Goal: Task Accomplishment & Management: Manage account settings

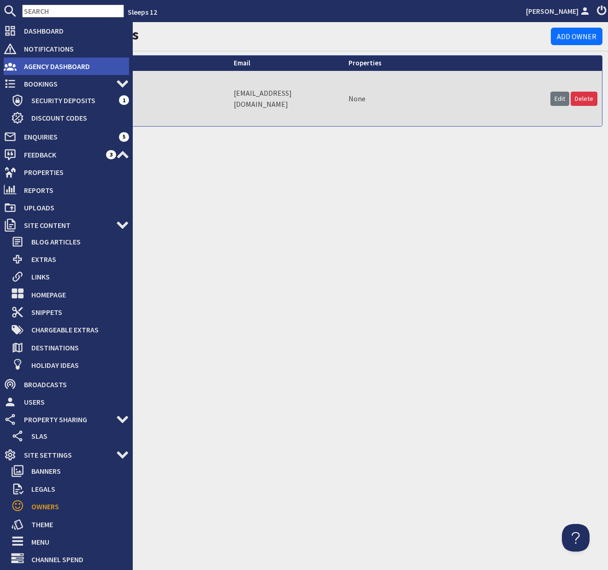
click at [40, 64] on span "Agency Dashboard" at bounding box center [73, 66] width 112 height 15
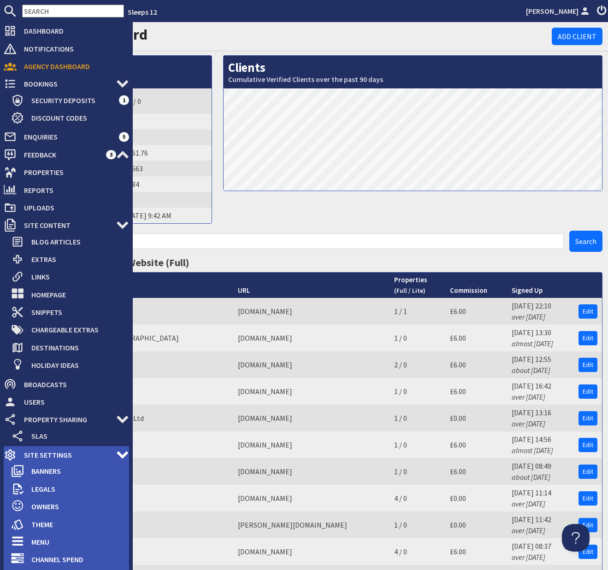
drag, startPoint x: 62, startPoint y: 458, endPoint x: 67, endPoint y: 456, distance: 5.8
click at [62, 458] on span "Site Settings" at bounding box center [67, 455] width 100 height 15
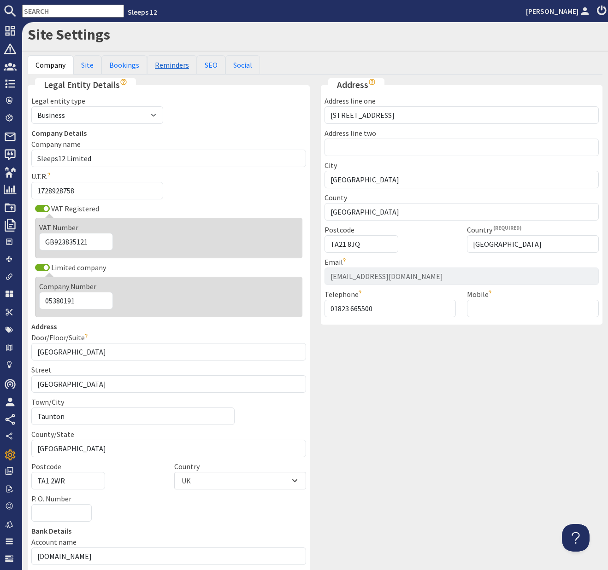
click at [171, 66] on link "Reminders" at bounding box center [172, 64] width 50 height 19
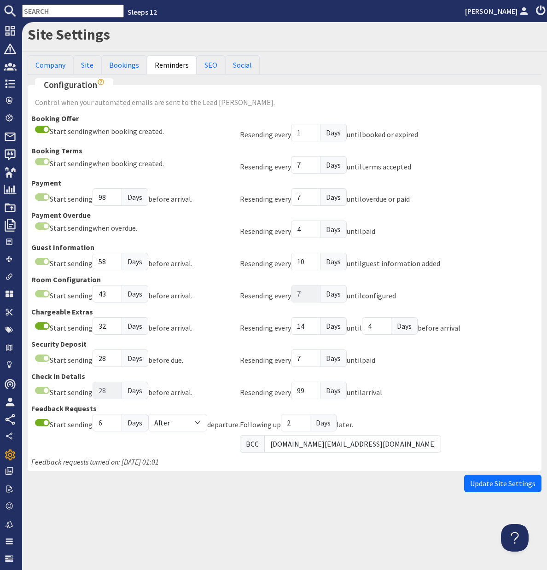
click at [535, 502] on div "Site Settings Company Site Bookings Reminders SEO Social Legal Entity Details L…" at bounding box center [284, 296] width 525 height 548
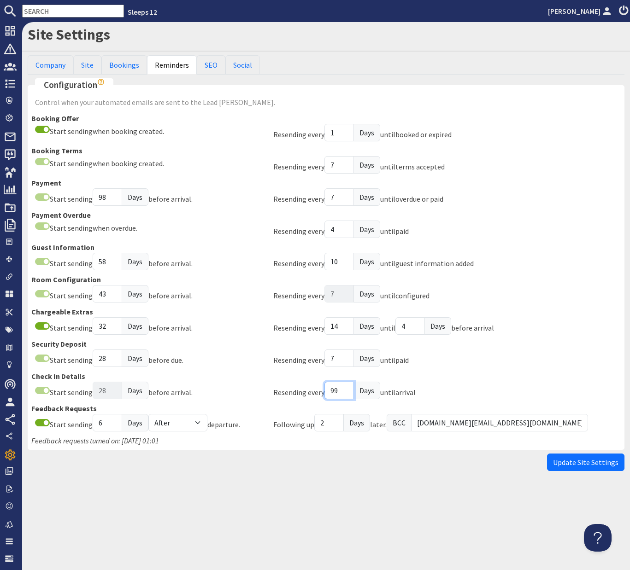
drag, startPoint x: 338, startPoint y: 391, endPoint x: 329, endPoint y: 391, distance: 9.7
click at [329, 391] on input "99" at bounding box center [338, 391] width 29 height 18
type input "26"
click at [600, 465] on span "Update Site Settings" at bounding box center [585, 462] width 65 height 9
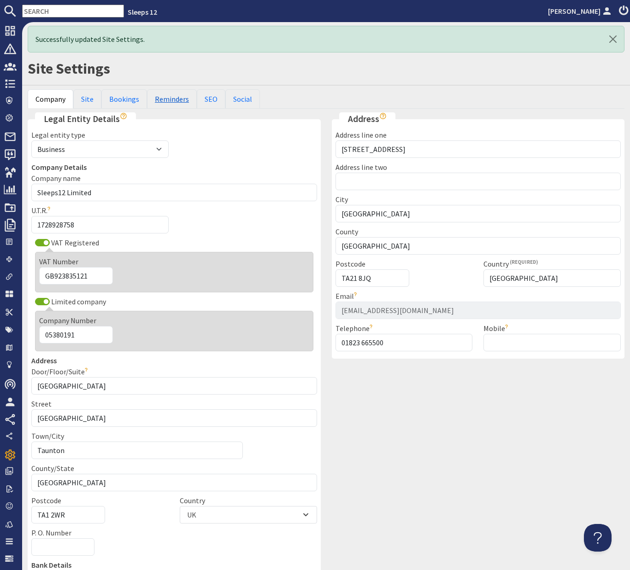
click at [160, 100] on link "Reminders" at bounding box center [172, 98] width 50 height 19
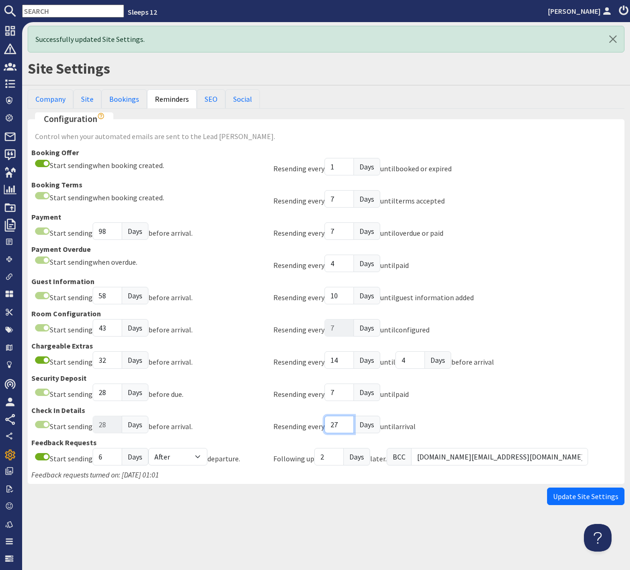
type input "27"
click at [345, 422] on input "27" at bounding box center [338, 425] width 29 height 18
click at [579, 497] on span "Update Site Settings" at bounding box center [585, 496] width 65 height 9
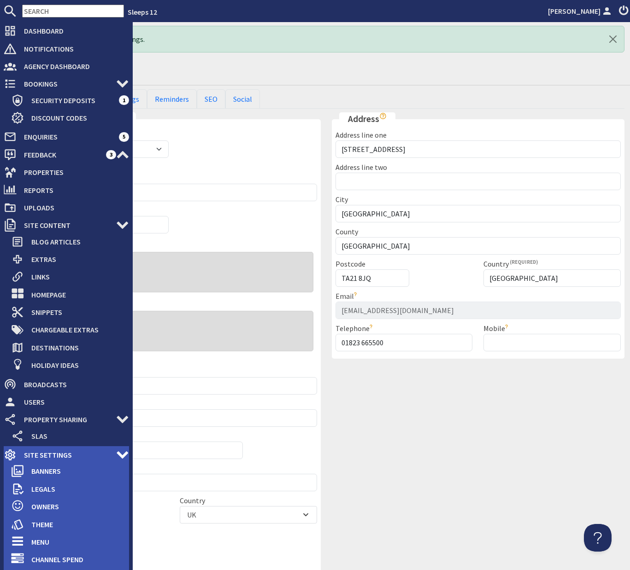
click at [39, 453] on span "Site Settings" at bounding box center [67, 455] width 100 height 15
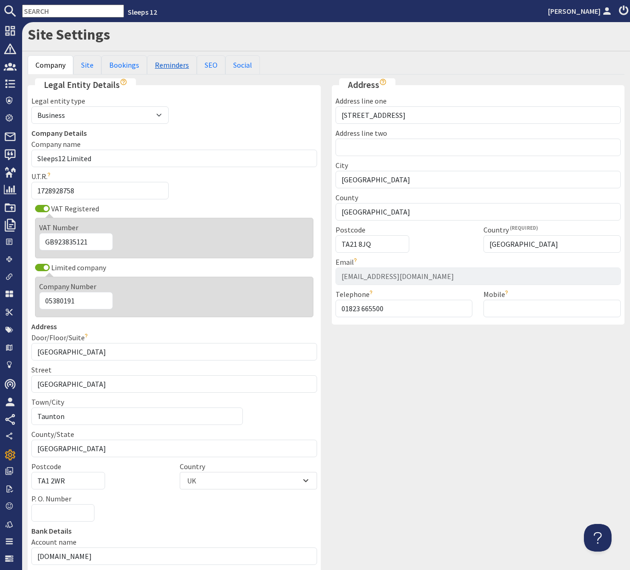
click at [172, 63] on link "Reminders" at bounding box center [172, 64] width 50 height 19
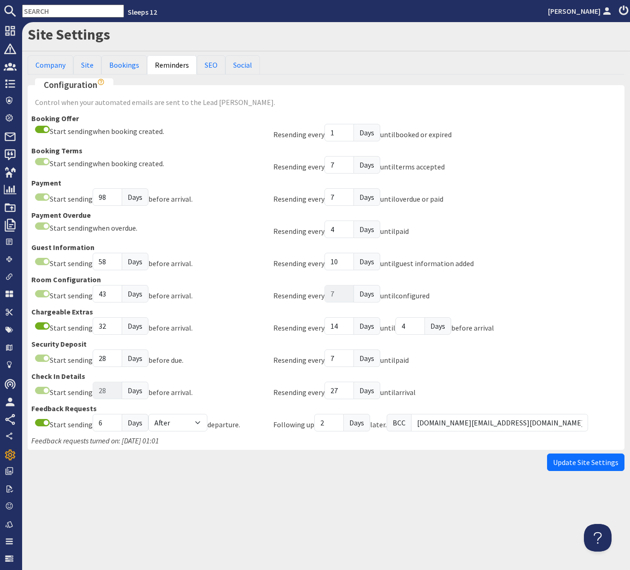
click at [264, 504] on div "Site Settings Company Site Bookings Reminders SEO Social Legal Entity Details L…" at bounding box center [326, 296] width 608 height 548
click at [227, 439] on div "Feedback requests turned on: 01/01/1990 01:01" at bounding box center [325, 440] width 589 height 11
click at [98, 425] on input "6" at bounding box center [107, 423] width 29 height 18
click at [218, 443] on div "Feedback requests turned on: 01/01/1990 01:01" at bounding box center [325, 440] width 589 height 11
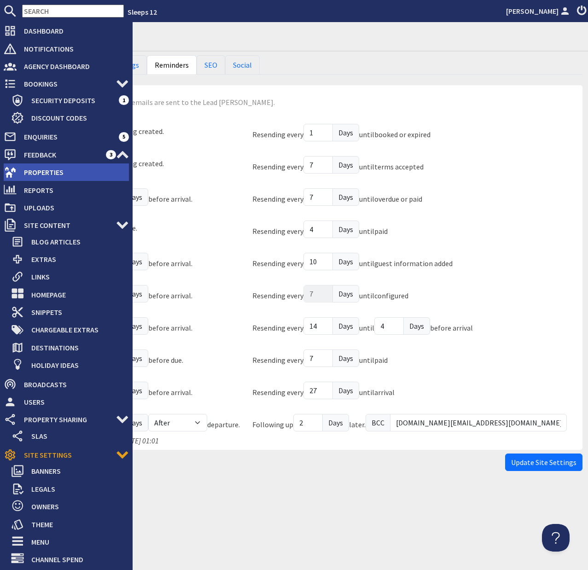
click at [38, 170] on span "Properties" at bounding box center [73, 172] width 112 height 15
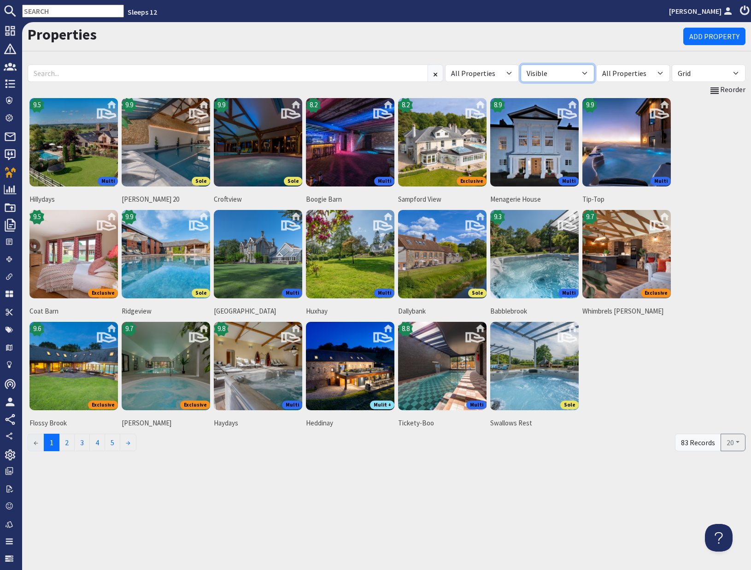
click at [589, 72] on select "All Visible Not Visible" at bounding box center [558, 74] width 74 height 18
select select "false"
click at [521, 65] on select "All Visible Not Visible" at bounding box center [558, 74] width 74 height 18
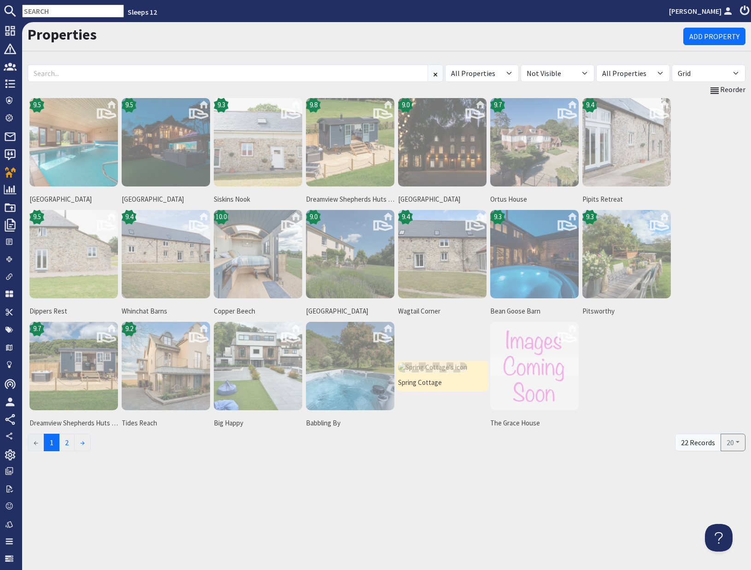
click at [423, 376] on link "Spring Cottage" at bounding box center [442, 376] width 92 height 31
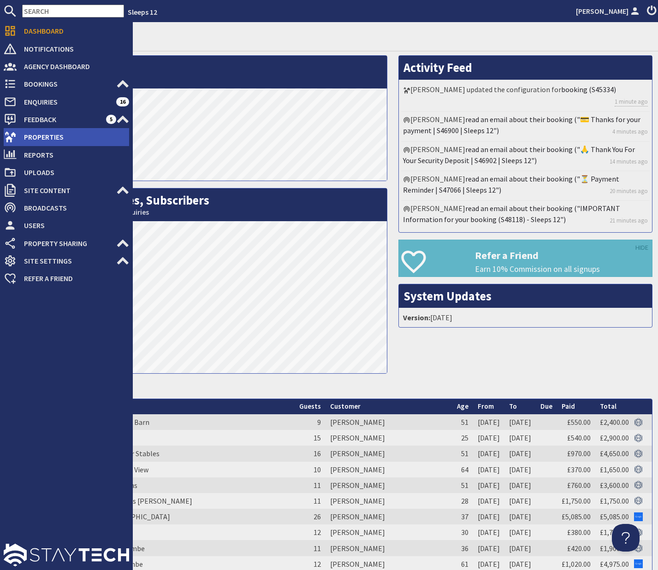
click at [48, 139] on span "Properties" at bounding box center [73, 136] width 112 height 15
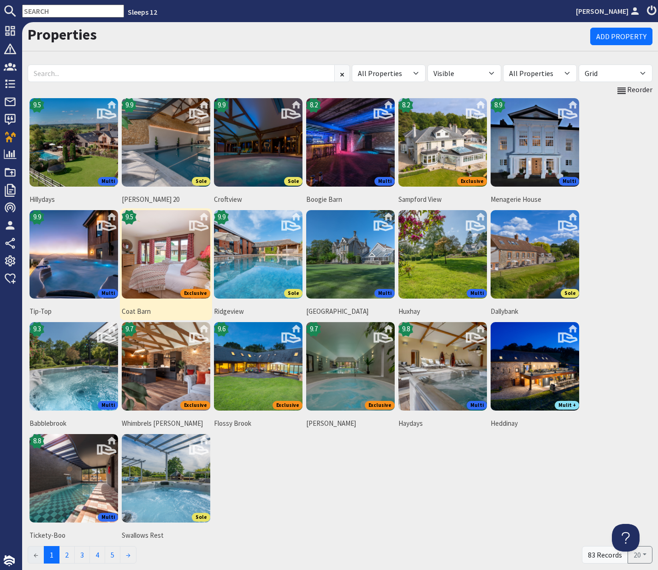
click at [174, 252] on img at bounding box center [166, 254] width 88 height 88
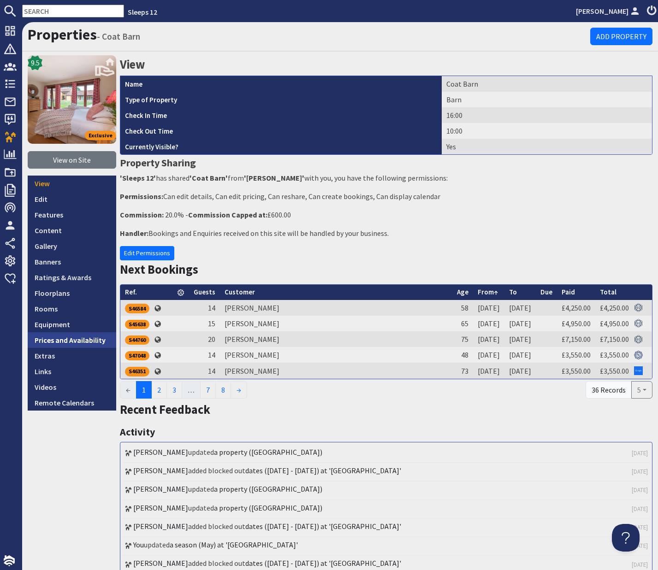
click at [78, 341] on link "Prices and Availability" at bounding box center [72, 340] width 88 height 16
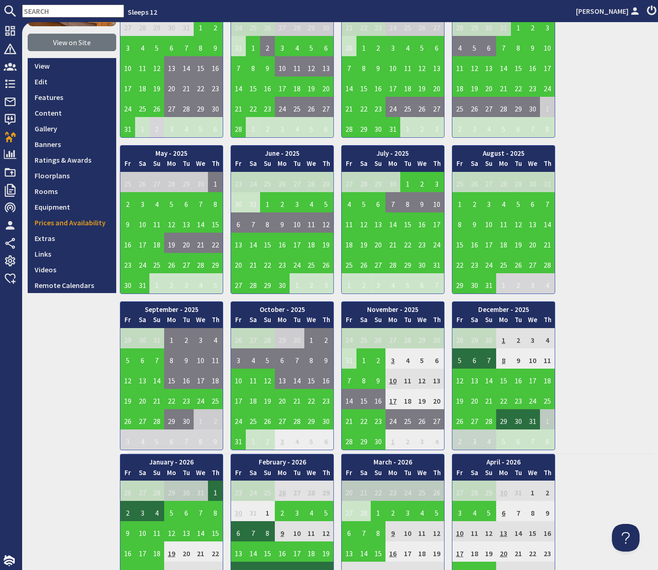
scroll to position [121, 0]
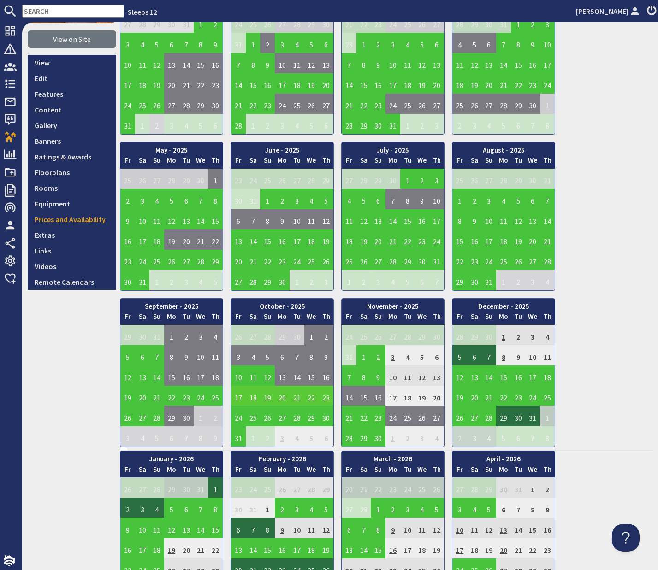
click at [255, 399] on td "18" at bounding box center [253, 396] width 15 height 20
click at [255, 438] on link "View booking" at bounding box center [255, 439] width 48 height 10
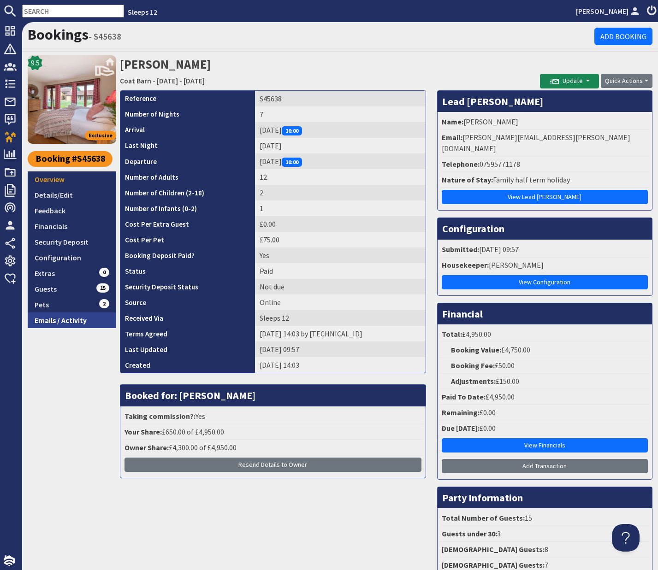
click at [67, 324] on link "Emails / Activity" at bounding box center [72, 320] width 88 height 16
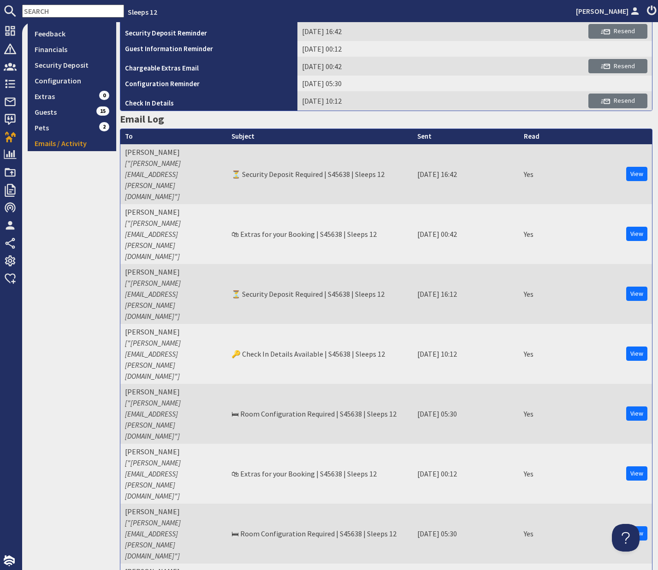
scroll to position [178, 0]
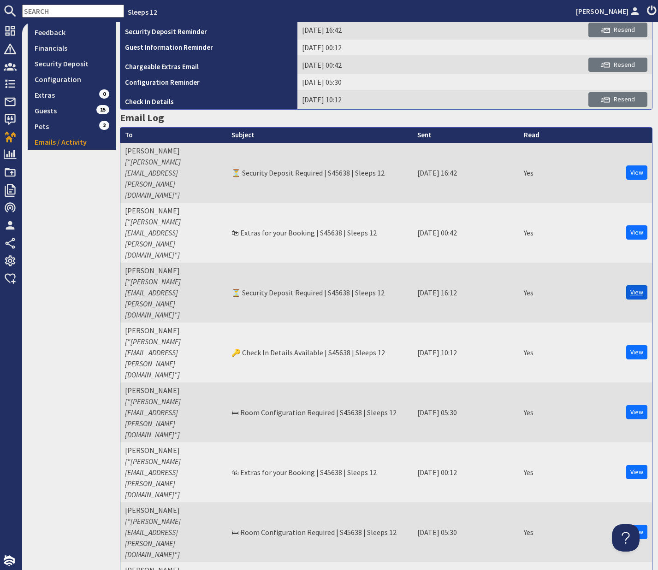
click at [640, 285] on link "View" at bounding box center [636, 292] width 21 height 14
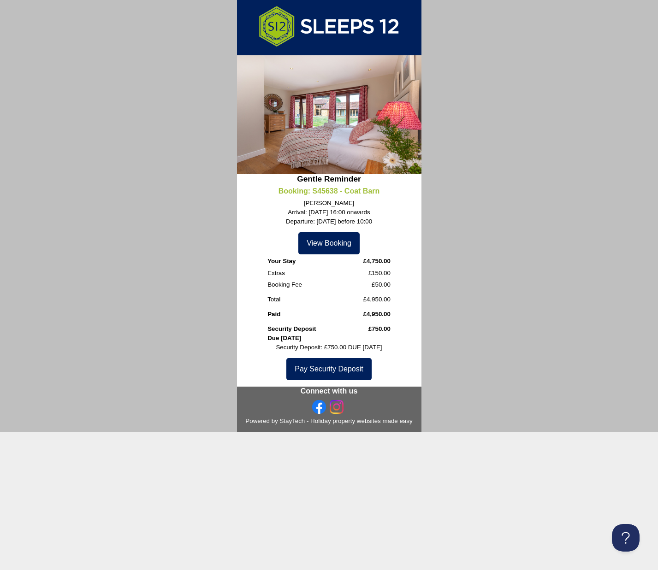
click at [469, 38] on center "Gentle Reminder Booking: S45638 - Coat Barn Tim Tuckey Arrival: 17/10/2025 16:0…" at bounding box center [329, 216] width 658 height 432
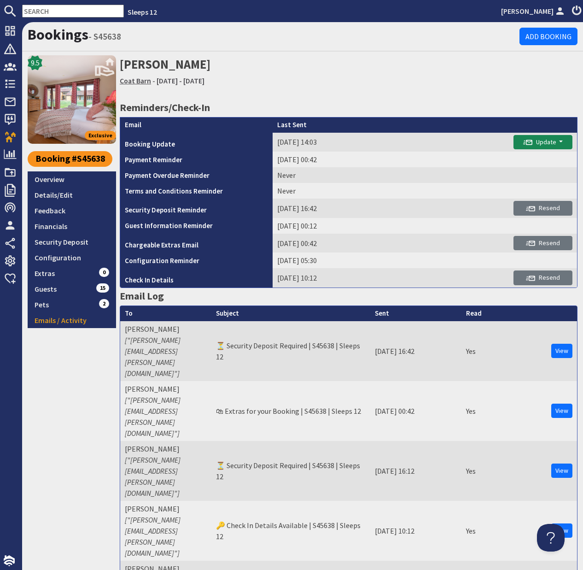
click at [137, 80] on link "Coat Barn" at bounding box center [135, 80] width 31 height 9
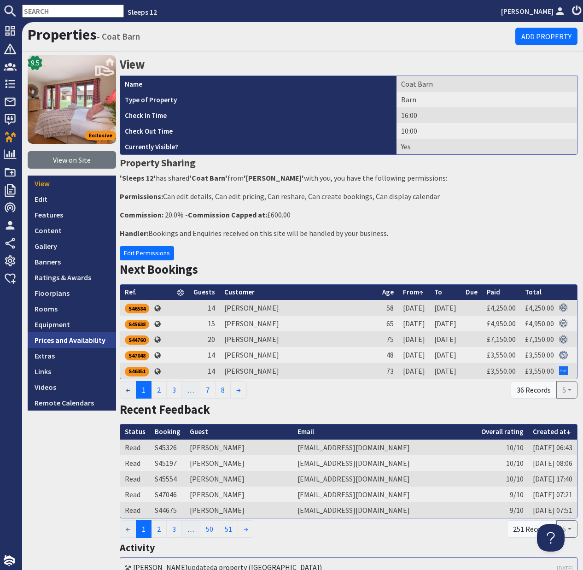
click at [57, 338] on link "Prices and Availability" at bounding box center [72, 340] width 88 height 16
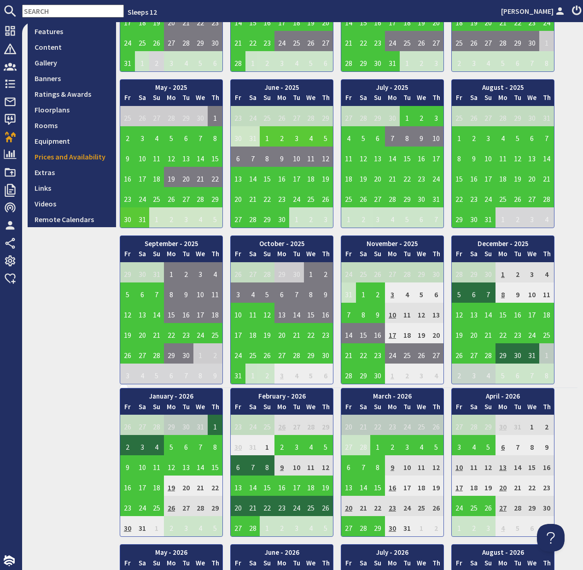
scroll to position [291, 0]
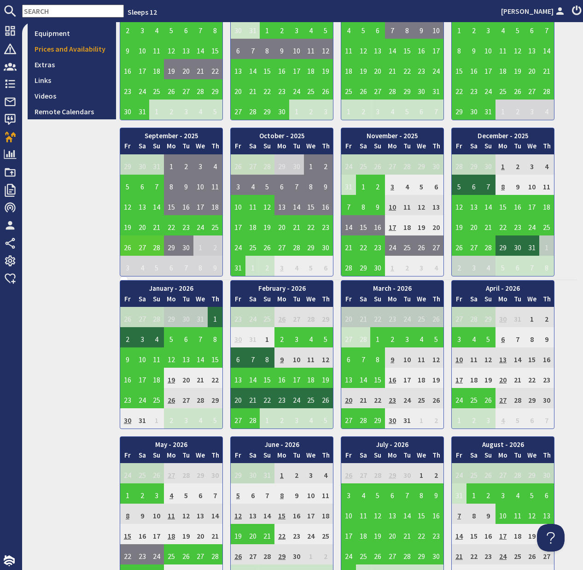
click at [142, 249] on td "27" at bounding box center [142, 245] width 15 height 20
click at [139, 290] on link "View booking" at bounding box center [144, 288] width 48 height 10
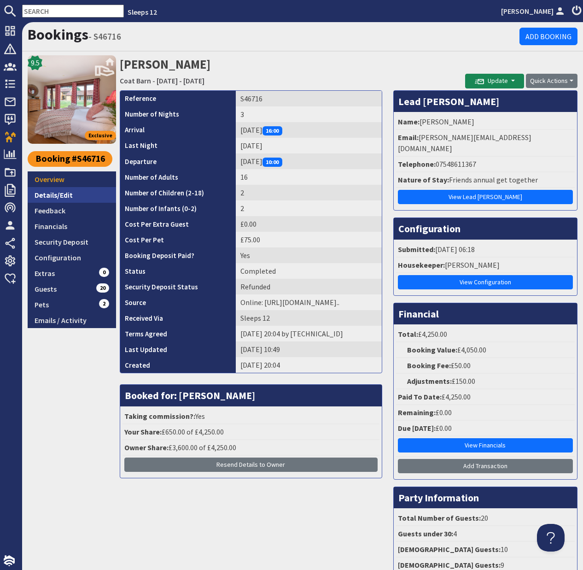
click at [53, 197] on link "Details/Edit" at bounding box center [72, 195] width 88 height 16
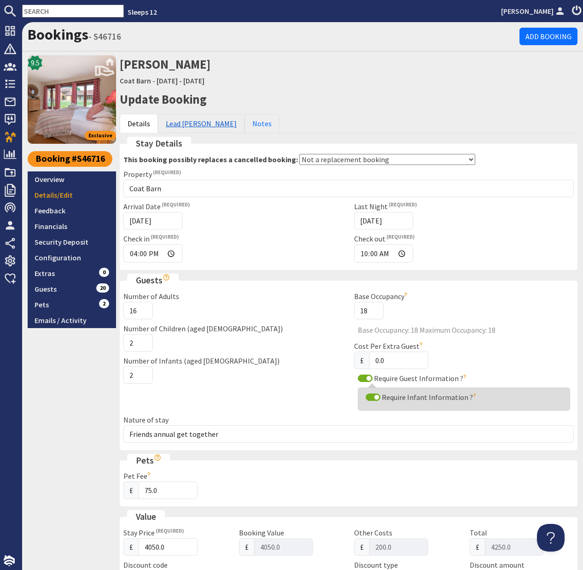
click at [194, 126] on link "Lead Booker" at bounding box center [201, 123] width 87 height 19
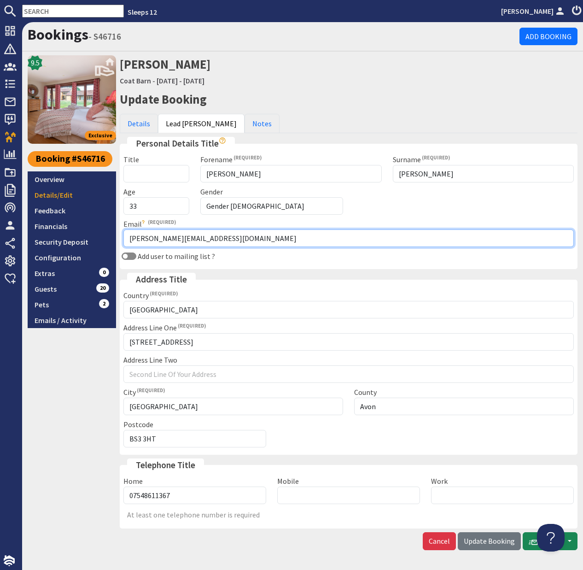
drag, startPoint x: 170, startPoint y: 241, endPoint x: 122, endPoint y: 241, distance: 47.9
click at [123, 241] on div "Email ellie_stopher@hotmail.co.uk Double check the email address you've entered…" at bounding box center [349, 232] width 462 height 29
drag, startPoint x: 223, startPoint y: 237, endPoint x: 123, endPoint y: 236, distance: 100.0
click at [123, 236] on div "Email ellie_stopher@hotmail.co.uk Double check the email address you've entered…" at bounding box center [349, 232] width 462 height 29
type input "jess@sleeps12.com"
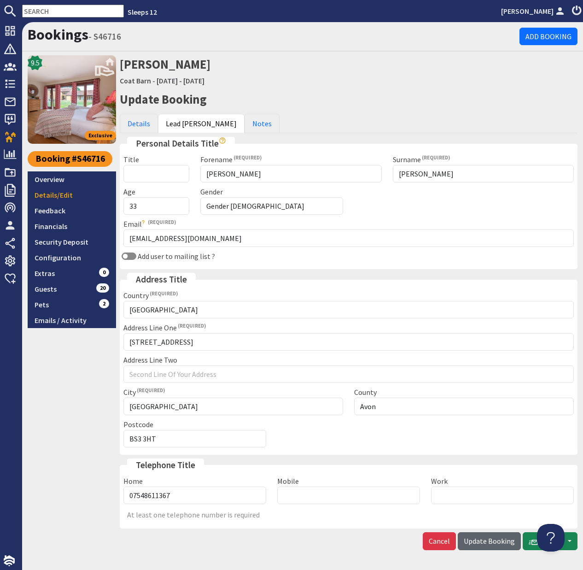
click at [501, 544] on span "Update Booking" at bounding box center [489, 540] width 51 height 9
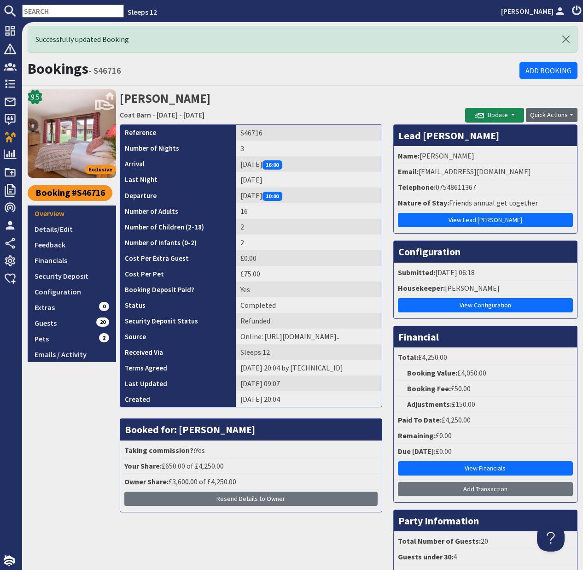
click at [571, 113] on button "Quick Actions" at bounding box center [552, 115] width 52 height 14
click at [516, 112] on button "Update" at bounding box center [494, 115] width 59 height 15
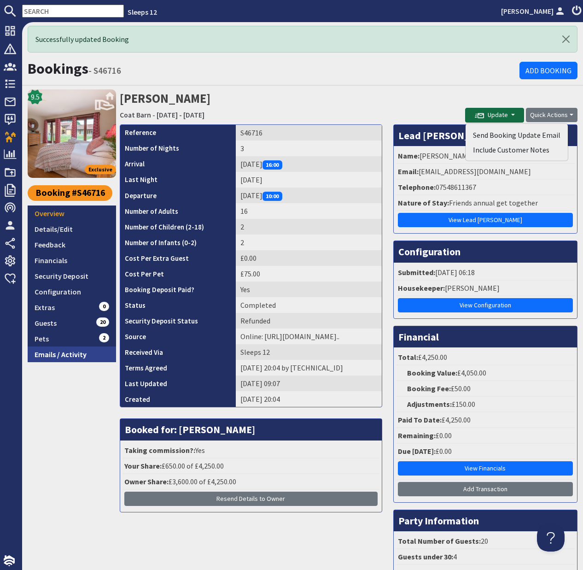
click at [52, 355] on link "Emails / Activity" at bounding box center [72, 354] width 88 height 16
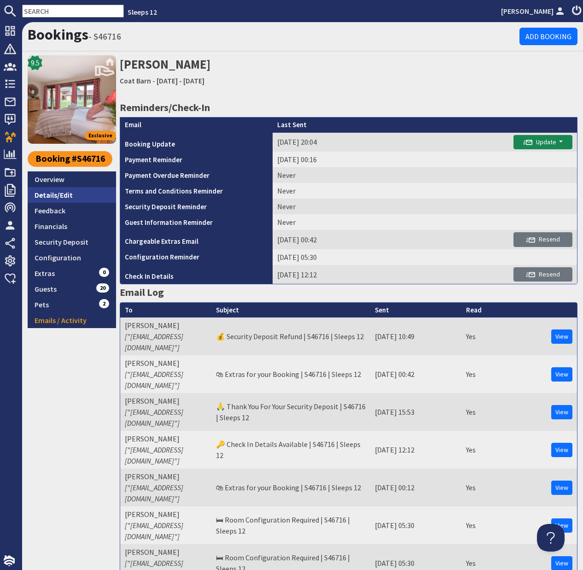
click at [47, 197] on link "Details/Edit" at bounding box center [72, 195] width 88 height 16
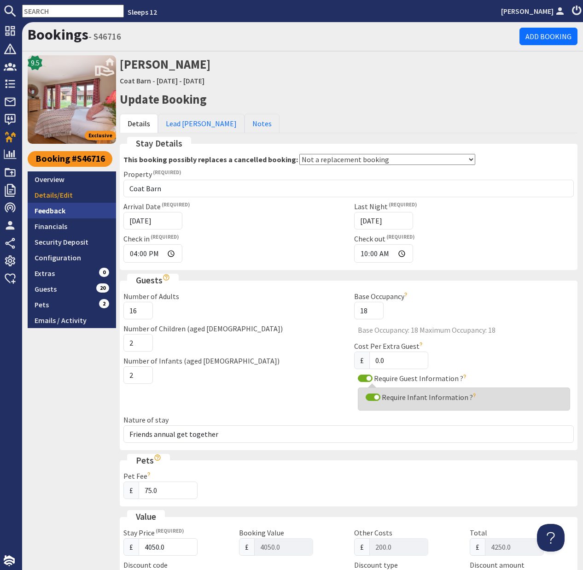
click at [41, 213] on link "Feedback" at bounding box center [72, 211] width 88 height 16
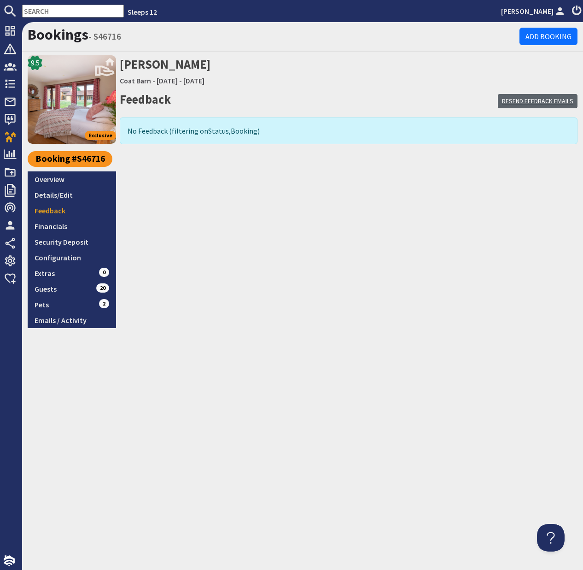
click at [543, 102] on link "Resend Feedback Emails" at bounding box center [538, 101] width 80 height 14
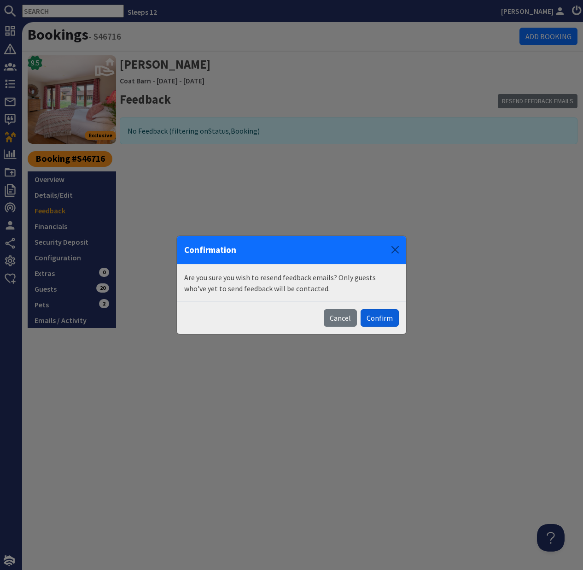
click at [382, 318] on button "Confirm" at bounding box center [380, 318] width 38 height 18
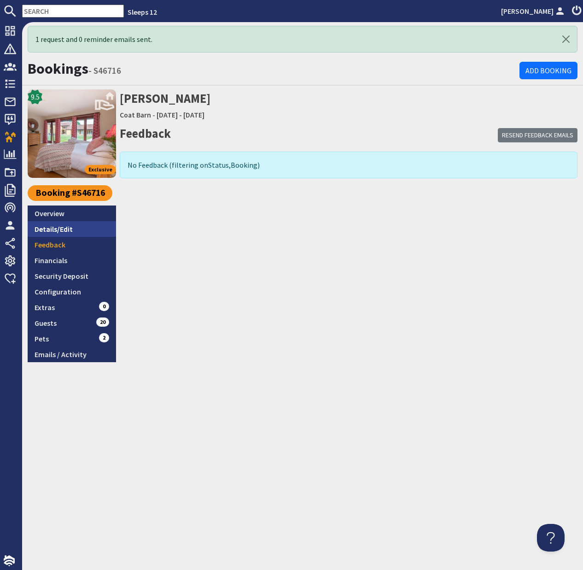
click at [67, 230] on link "Details/Edit" at bounding box center [72, 229] width 88 height 16
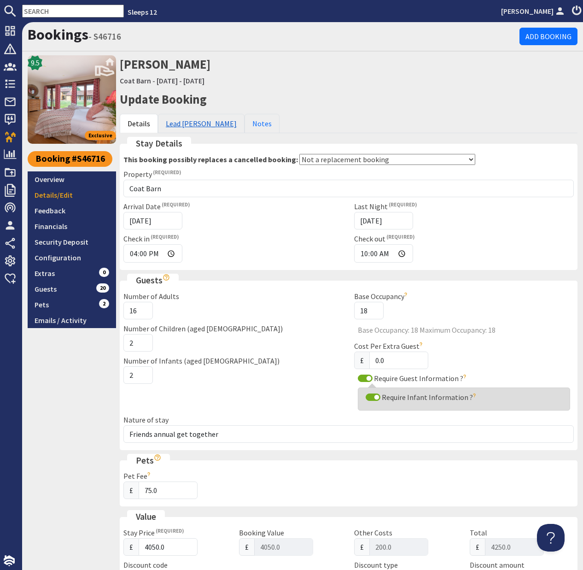
click at [187, 124] on link "Lead Booker" at bounding box center [201, 123] width 87 height 19
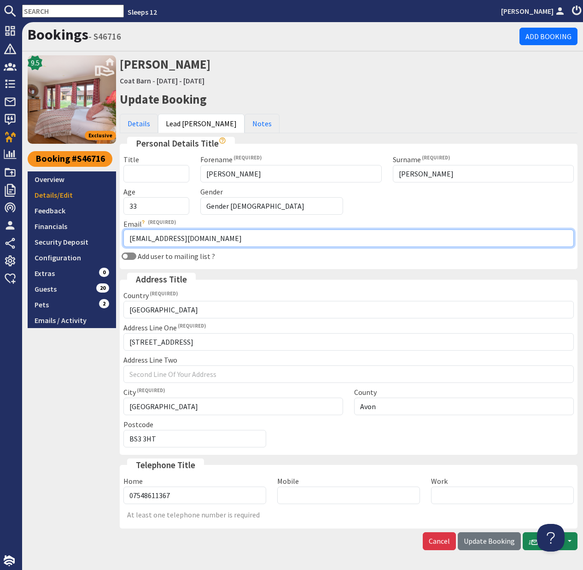
drag, startPoint x: 179, startPoint y: 240, endPoint x: 124, endPoint y: 239, distance: 55.3
click at [124, 239] on input "jess@sleeps12.com" at bounding box center [348, 238] width 451 height 18
paste input "ellie_stopher@hotmail.co.uk"
type input "ellie_stopher@hotmail.co.uk"
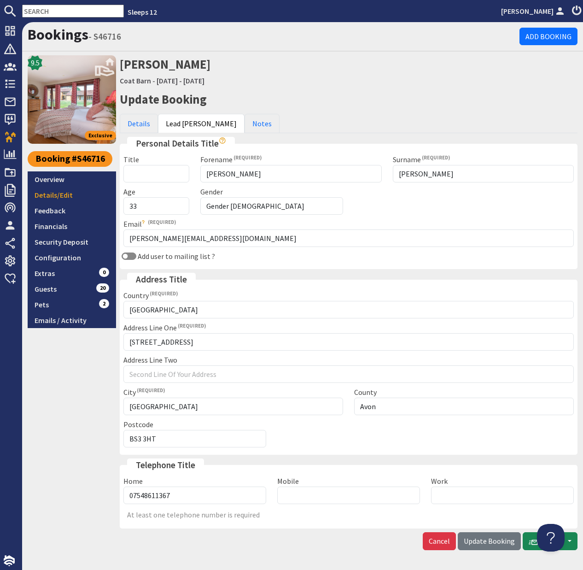
click at [496, 547] on button "Update Booking" at bounding box center [489, 541] width 63 height 18
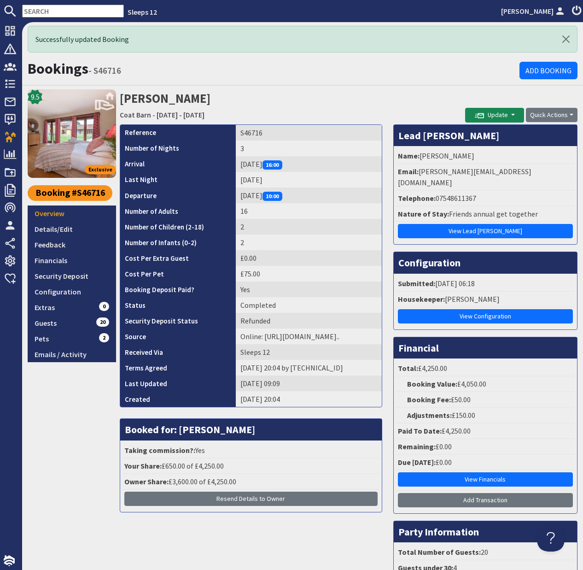
click at [50, 13] on input "text" at bounding box center [73, 11] width 102 height 13
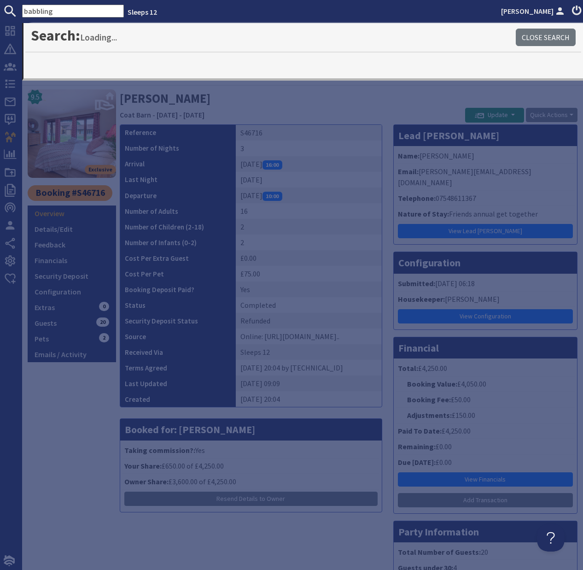
type input "babbling"
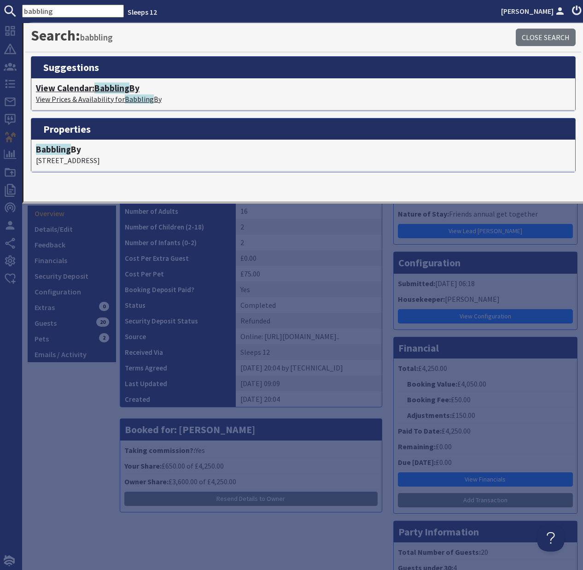
click at [126, 92] on span "Babbling" at bounding box center [111, 87] width 35 height 11
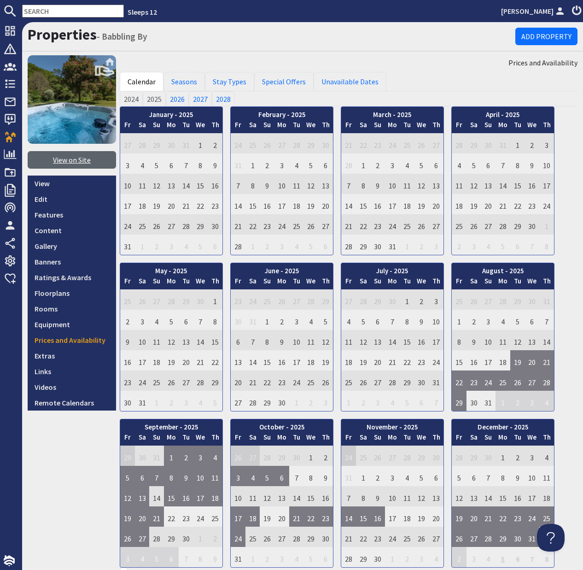
click at [65, 163] on link "View on Site" at bounding box center [72, 160] width 88 height 18
click at [70, 13] on input "text" at bounding box center [73, 11] width 102 height 13
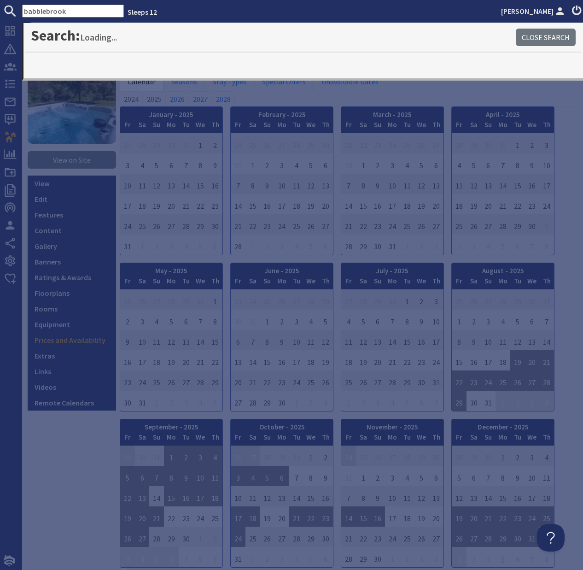
type input "babblebrook"
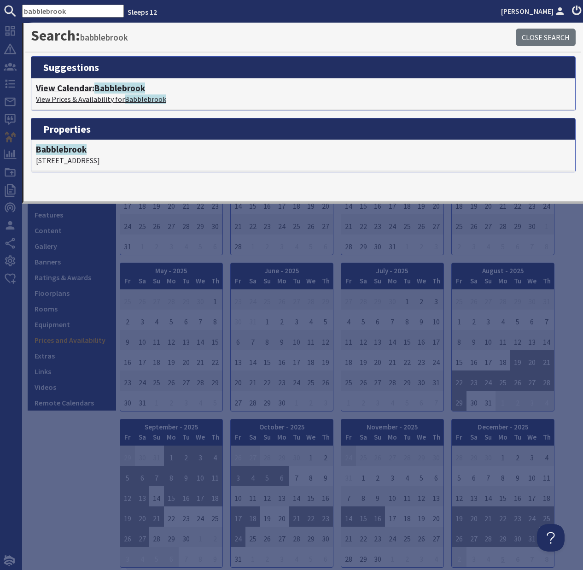
click at [97, 88] on span "Babblebrook" at bounding box center [119, 87] width 51 height 11
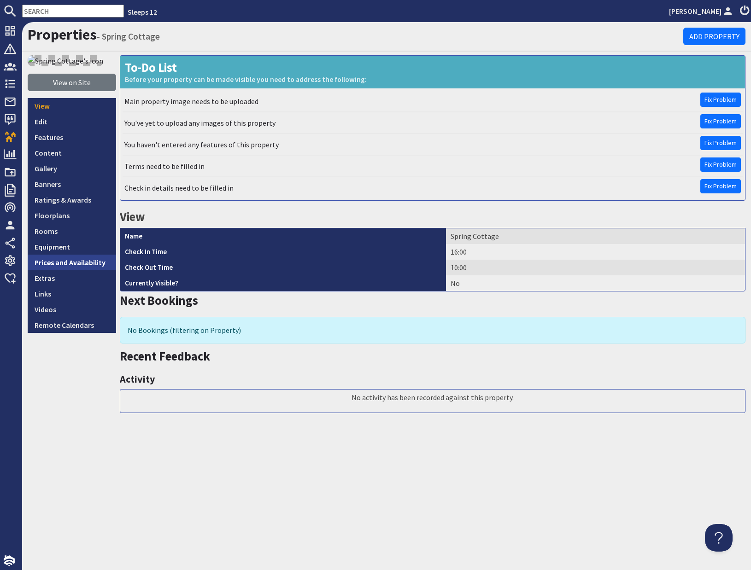
click at [71, 258] on link "Prices and Availability" at bounding box center [72, 263] width 88 height 16
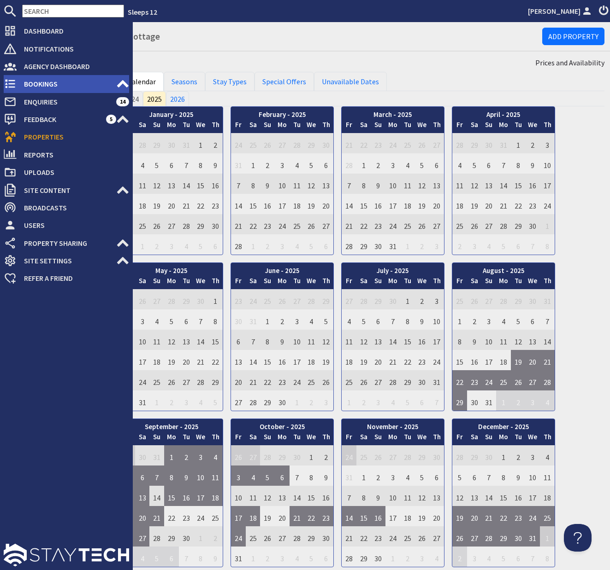
click at [42, 82] on span "Bookings" at bounding box center [67, 83] width 100 height 15
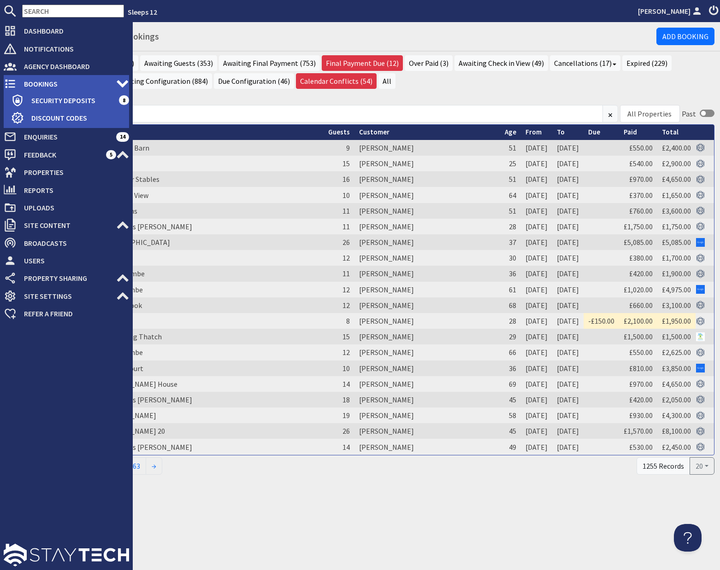
click at [38, 84] on span "Bookings" at bounding box center [67, 83] width 100 height 15
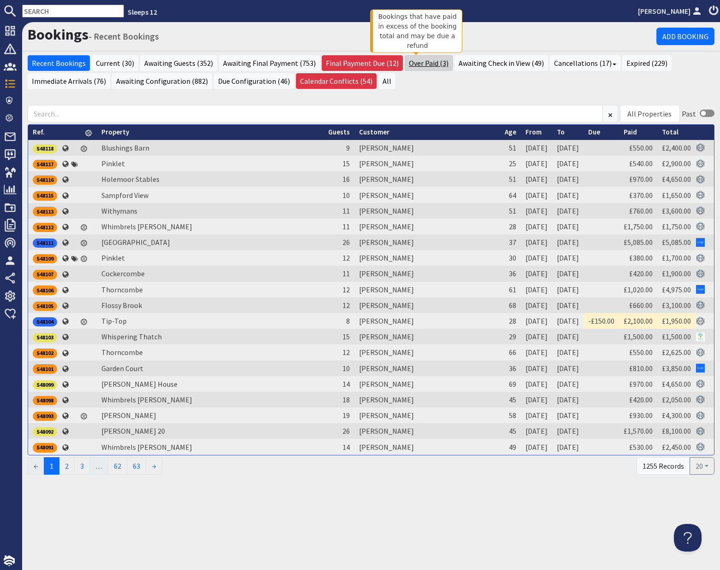
click at [419, 63] on link "Over Paid (3)" at bounding box center [429, 63] width 48 height 16
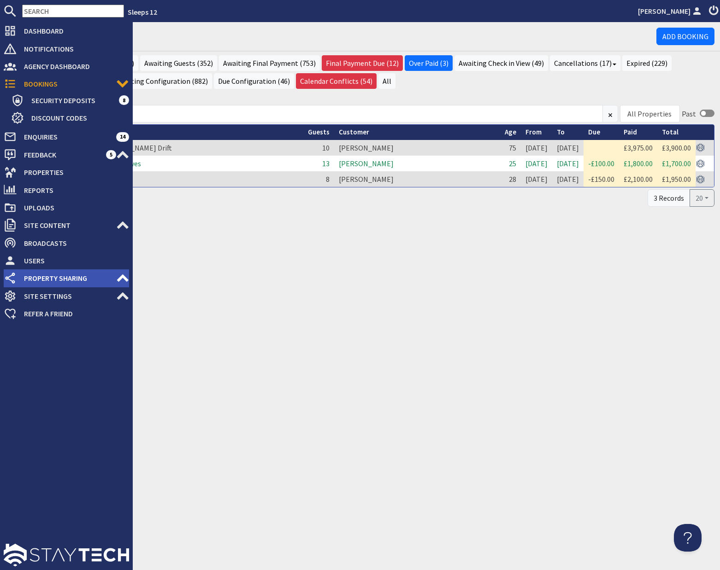
click at [120, 277] on use at bounding box center [123, 278] width 12 height 7
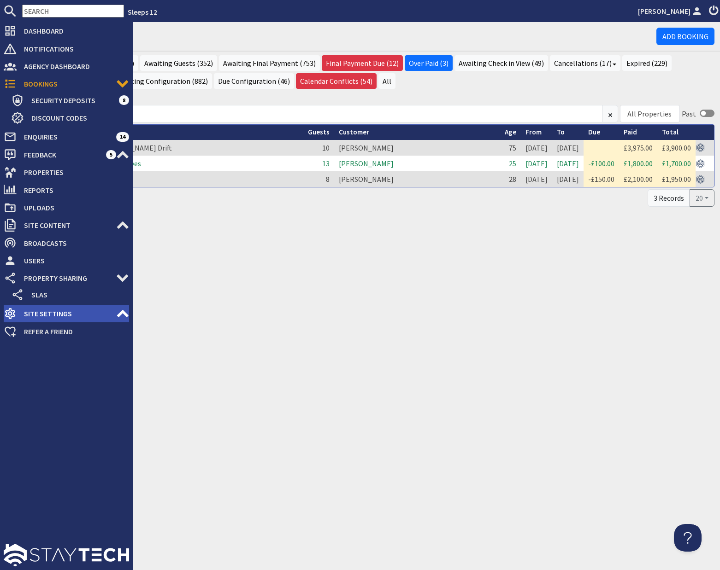
click at [65, 315] on span "Site Settings" at bounding box center [67, 313] width 100 height 15
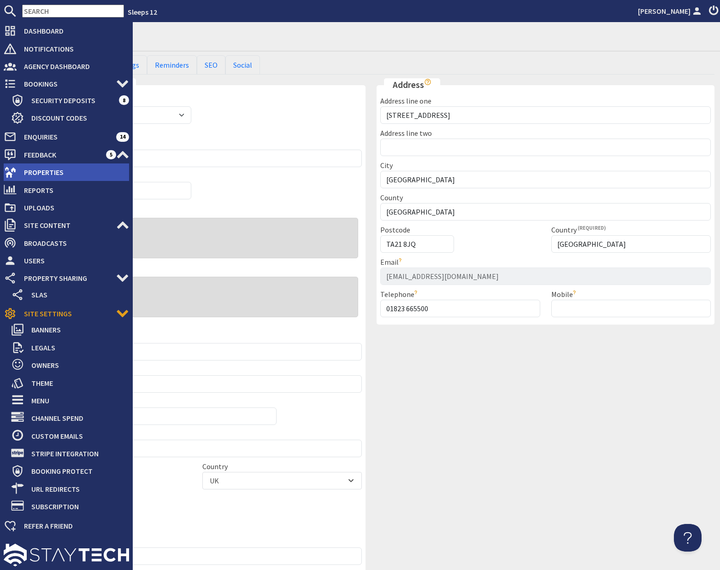
click at [37, 170] on span "Properties" at bounding box center [73, 172] width 112 height 15
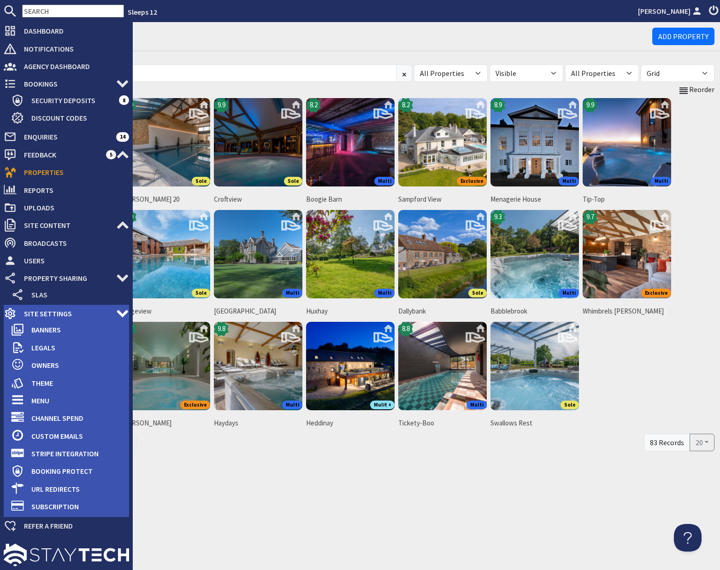
click at [54, 316] on span "Site Settings" at bounding box center [67, 313] width 100 height 15
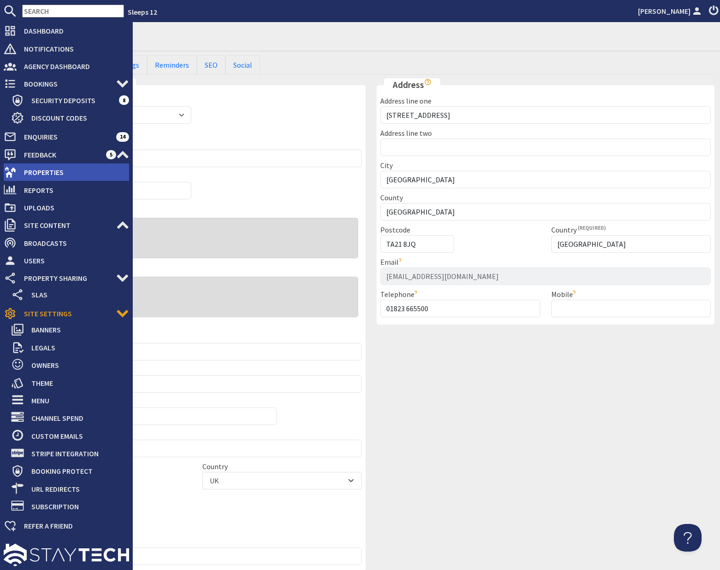
click at [44, 171] on span "Properties" at bounding box center [73, 172] width 112 height 15
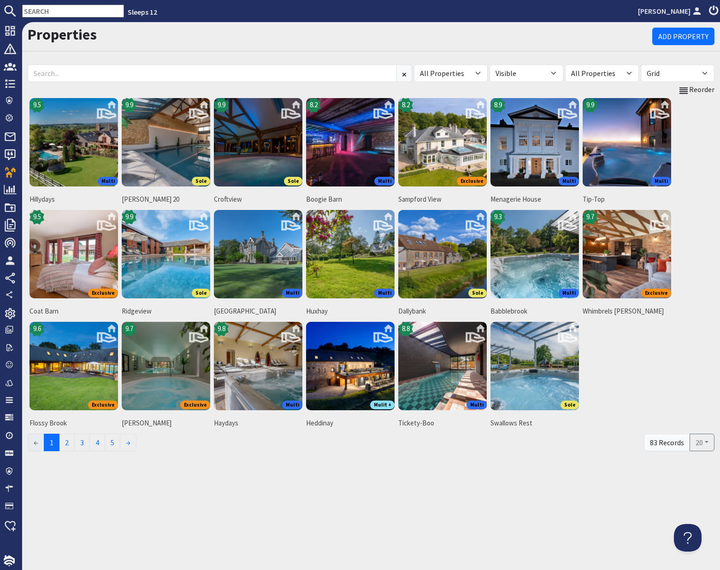
click at [491, 495] on div "Properties Add Property All Properties Ade Shindy Babblebrook Beaverbrook 20 Be…" at bounding box center [371, 296] width 698 height 548
click at [65, 69] on input at bounding box center [212, 74] width 369 height 18
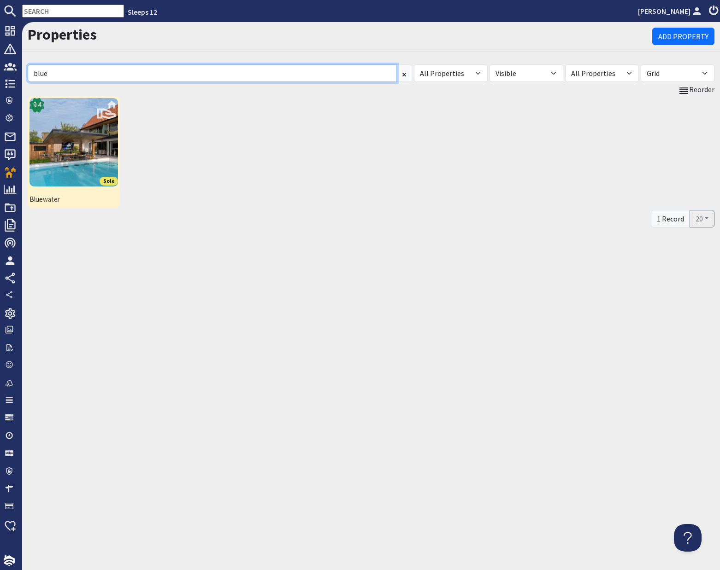
type input "blue"
click at [74, 128] on img at bounding box center [73, 142] width 88 height 88
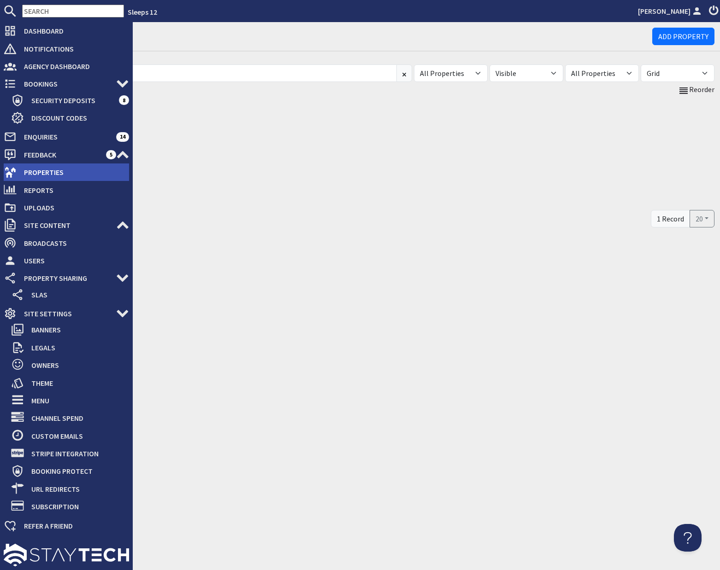
click at [38, 175] on span "Properties" at bounding box center [73, 172] width 112 height 15
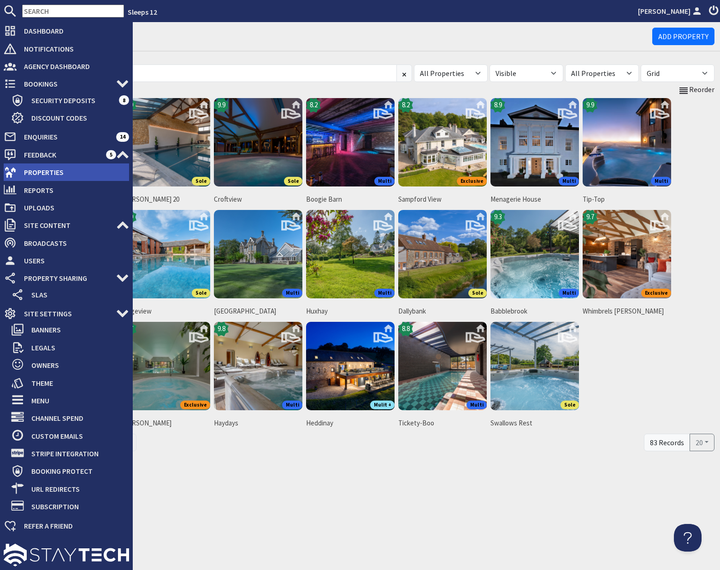
click at [39, 171] on span "Properties" at bounding box center [73, 172] width 112 height 15
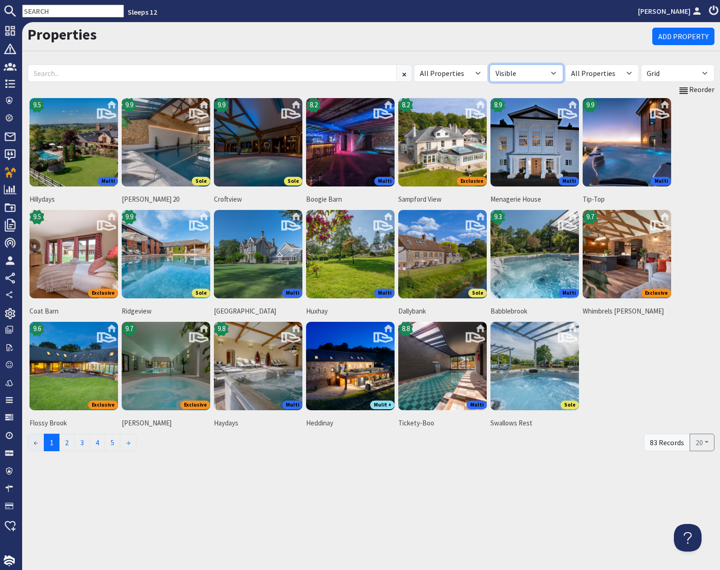
click at [551, 70] on select "All Visible Not Visible" at bounding box center [526, 74] width 74 height 18
select select "false"
click at [489, 65] on select "All Visible Not Visible" at bounding box center [526, 74] width 74 height 18
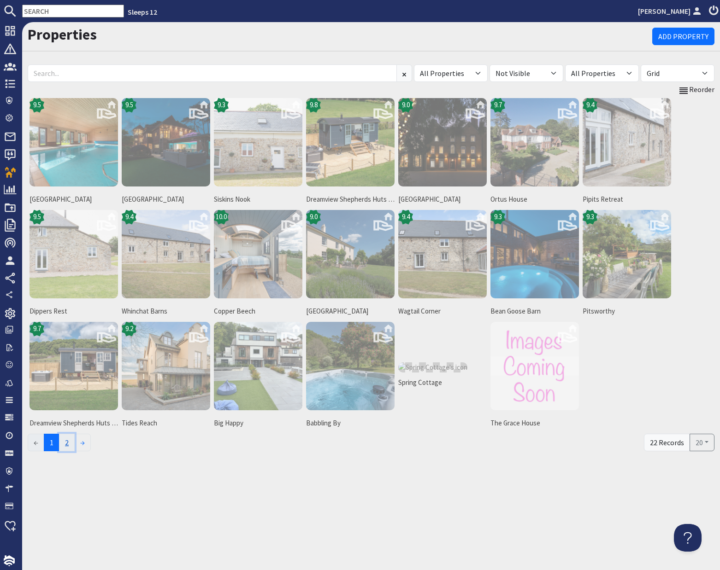
click at [72, 444] on link "2" at bounding box center [67, 443] width 16 height 18
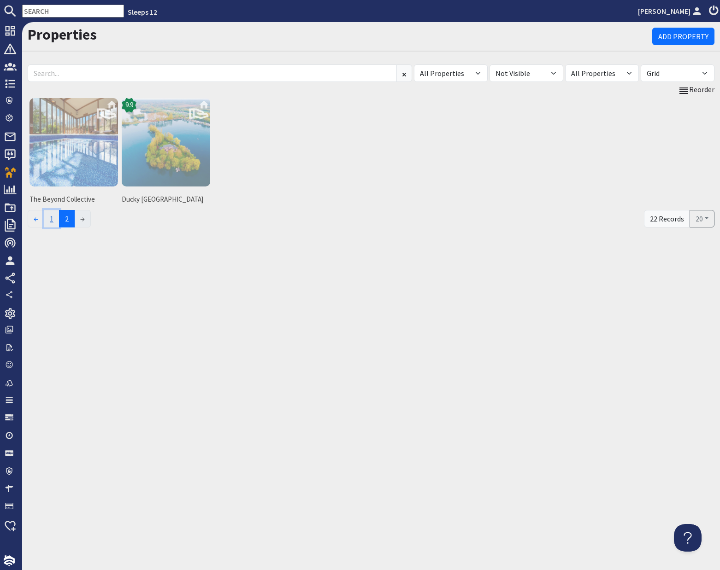
click at [58, 219] on link "1" at bounding box center [52, 219] width 16 height 18
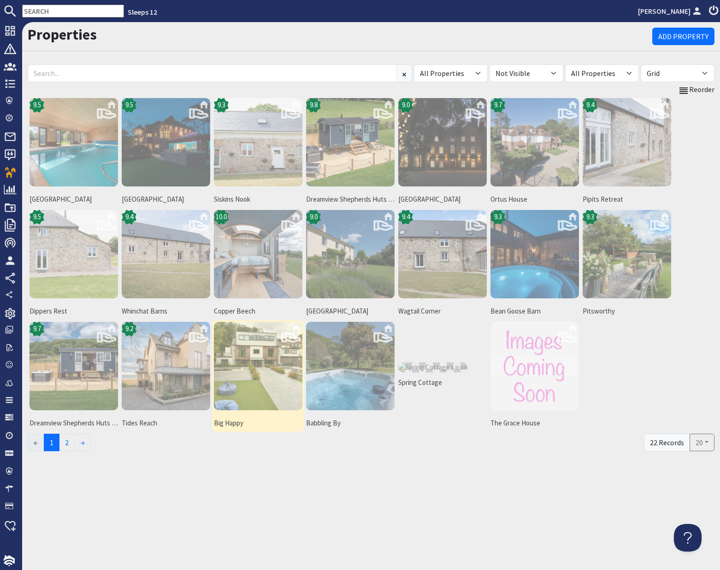
click at [265, 376] on img at bounding box center [258, 366] width 88 height 88
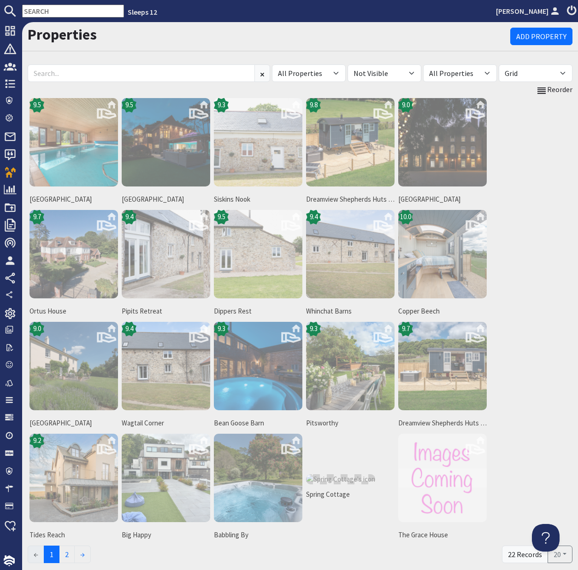
click at [59, 13] on input "text" at bounding box center [73, 11] width 102 height 13
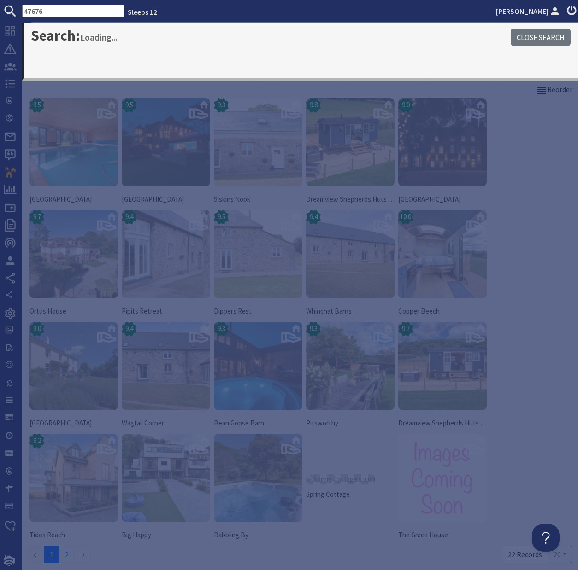
type input "47676"
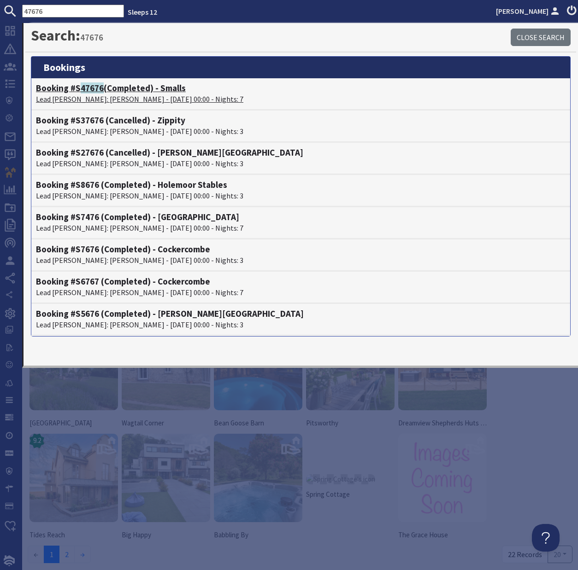
click at [89, 87] on span "47676" at bounding box center [92, 87] width 23 height 11
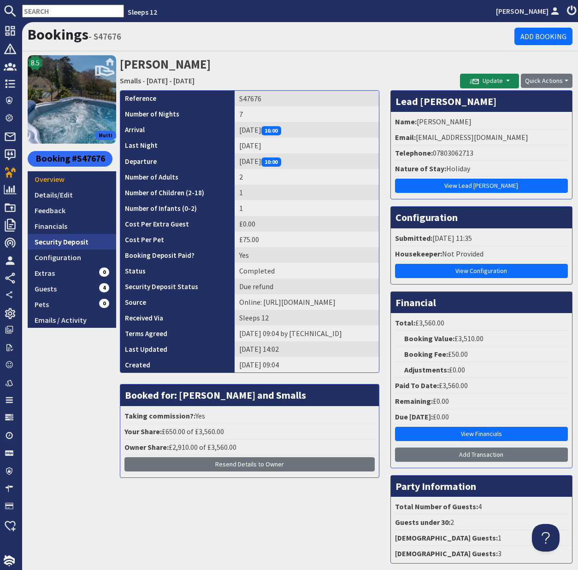
click at [70, 243] on link "Security Deposit" at bounding box center [72, 242] width 88 height 16
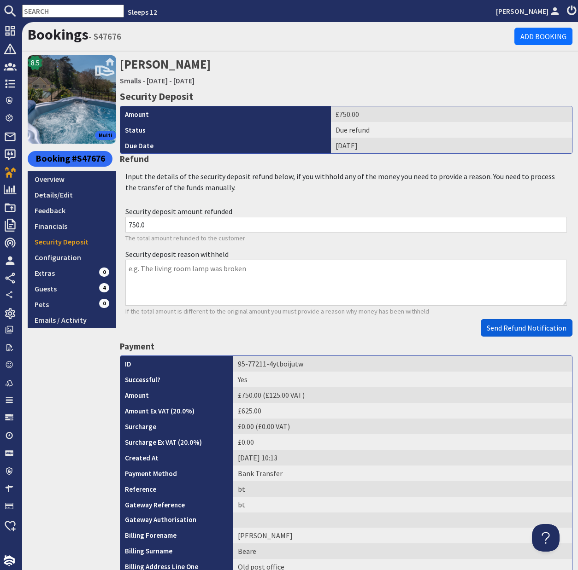
click at [510, 326] on span "Send Refund Notification" at bounding box center [527, 327] width 80 height 9
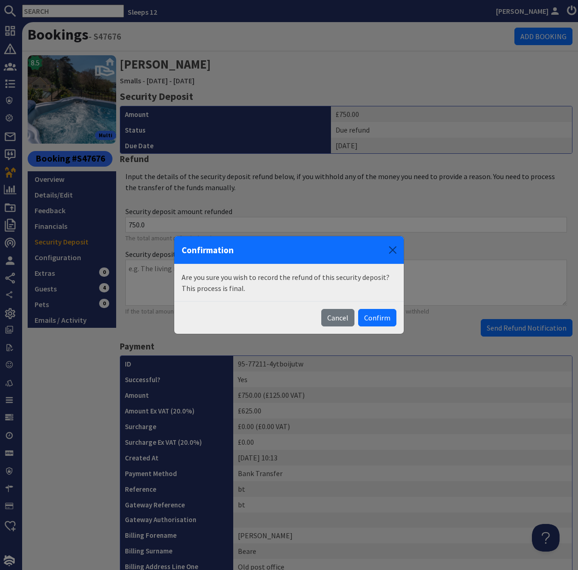
drag, startPoint x: 393, startPoint y: 316, endPoint x: 405, endPoint y: 317, distance: 12.0
click at [393, 316] on button "Confirm" at bounding box center [377, 318] width 38 height 18
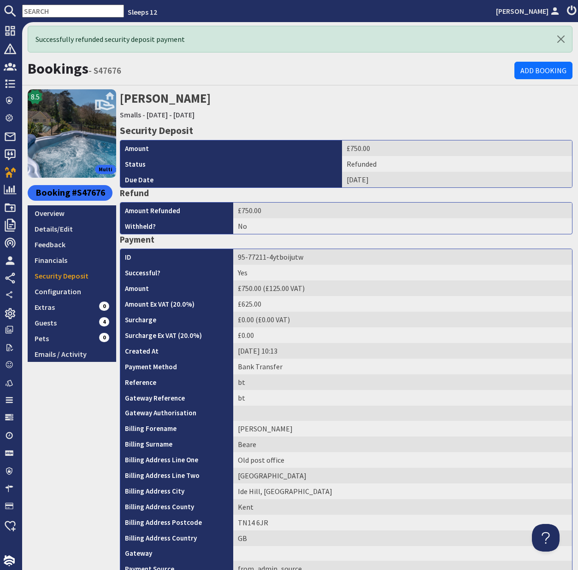
click at [58, 9] on input "text" at bounding box center [73, 11] width 102 height 13
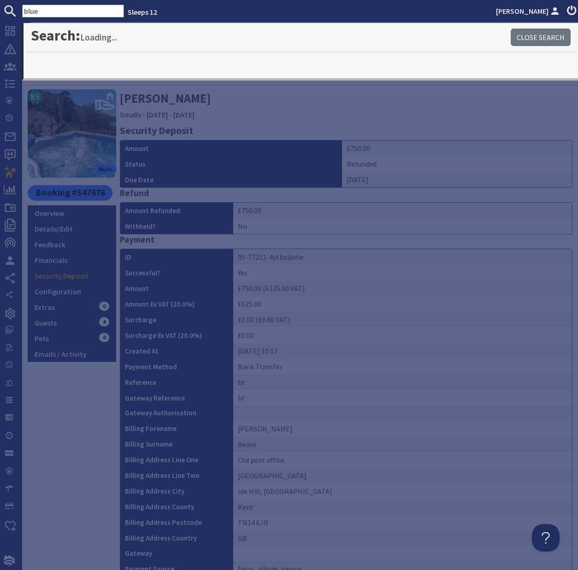
type input "blue"
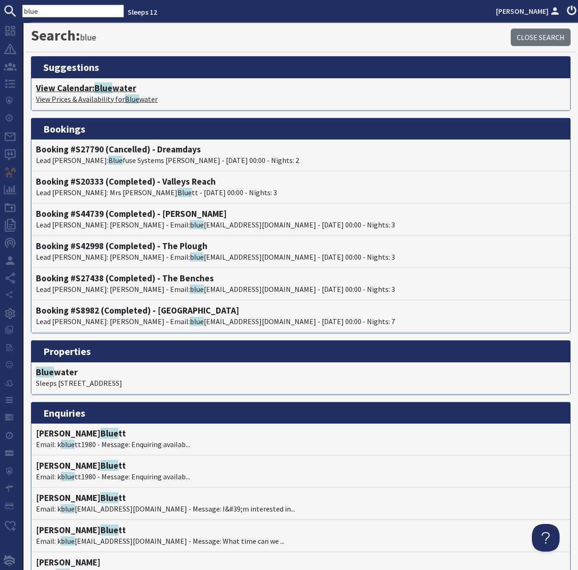
click at [109, 92] on span "Blue" at bounding box center [103, 87] width 18 height 11
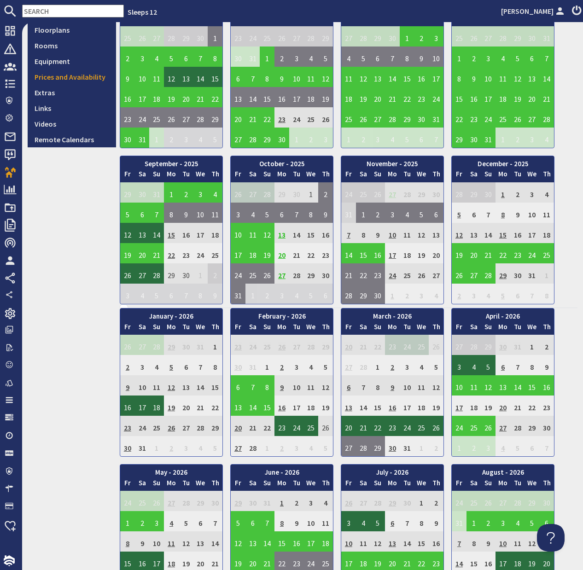
scroll to position [257, 0]
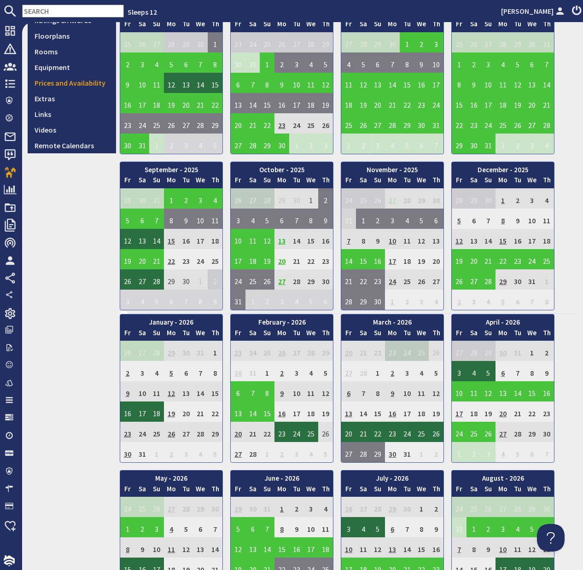
click at [283, 241] on td "13" at bounding box center [282, 239] width 15 height 20
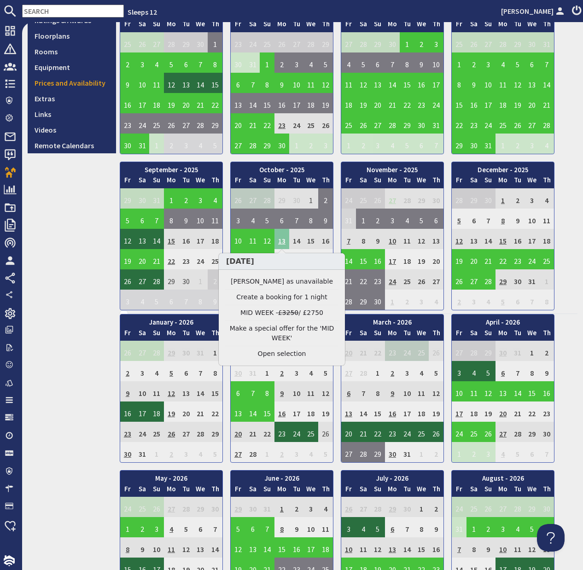
click at [283, 241] on td "13" at bounding box center [282, 239] width 15 height 20
click at [276, 353] on link "Clear selection" at bounding box center [281, 354] width 113 height 10
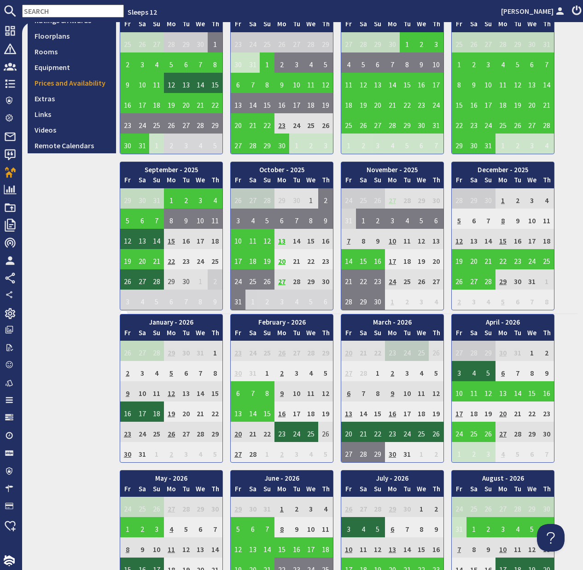
click at [283, 263] on td "20" at bounding box center [282, 259] width 15 height 20
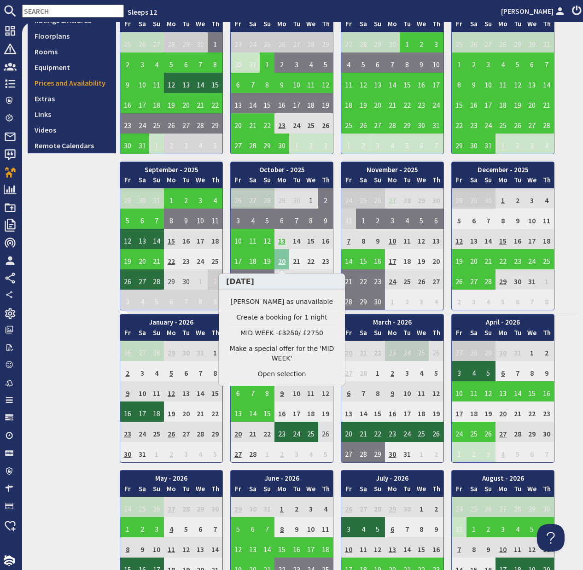
click at [283, 263] on td "20" at bounding box center [282, 259] width 15 height 20
click at [288, 372] on link "Clear selection" at bounding box center [281, 375] width 113 height 10
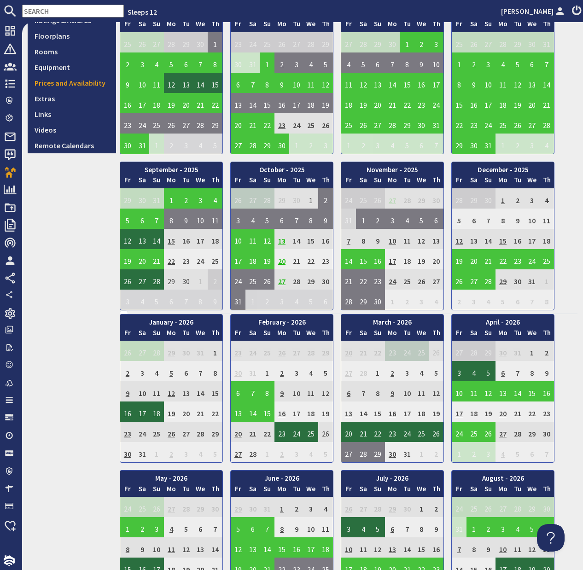
click at [281, 282] on td "27" at bounding box center [282, 280] width 15 height 20
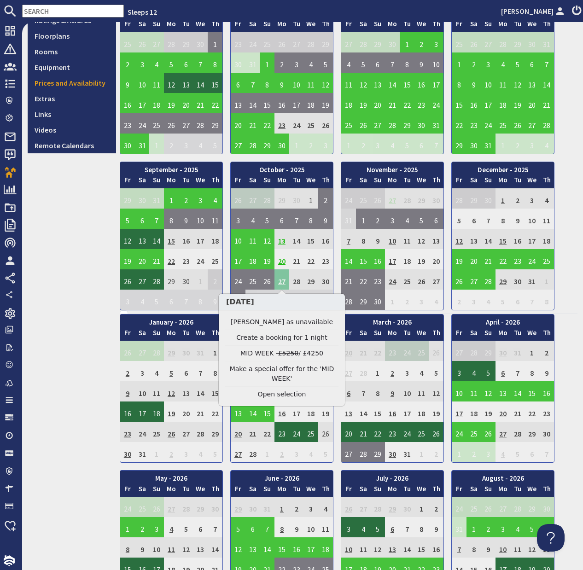
click at [281, 282] on td "27" at bounding box center [282, 280] width 15 height 20
drag, startPoint x: 288, startPoint y: 396, endPoint x: 302, endPoint y: 366, distance: 33.4
click at [287, 396] on link "Clear selection" at bounding box center [281, 395] width 113 height 10
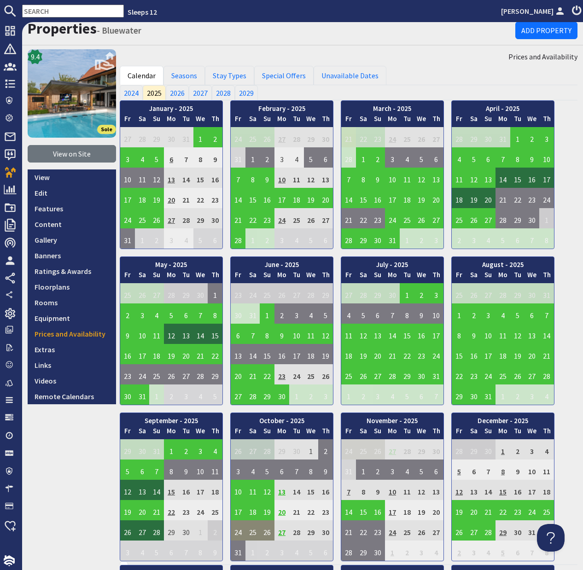
scroll to position [0, 0]
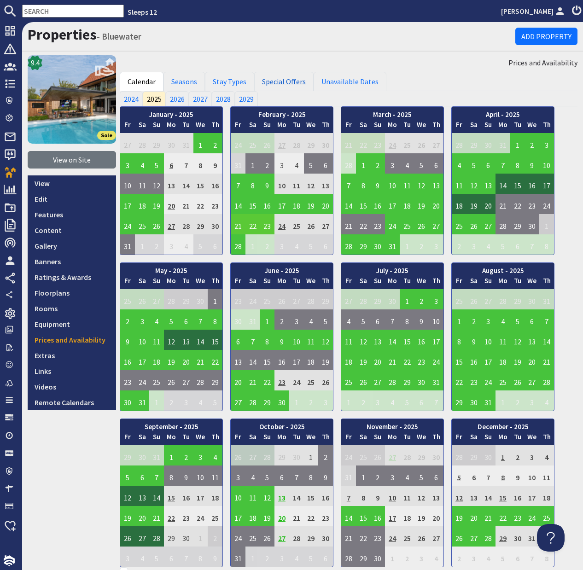
click at [292, 81] on link "Special Offers" at bounding box center [283, 81] width 59 height 19
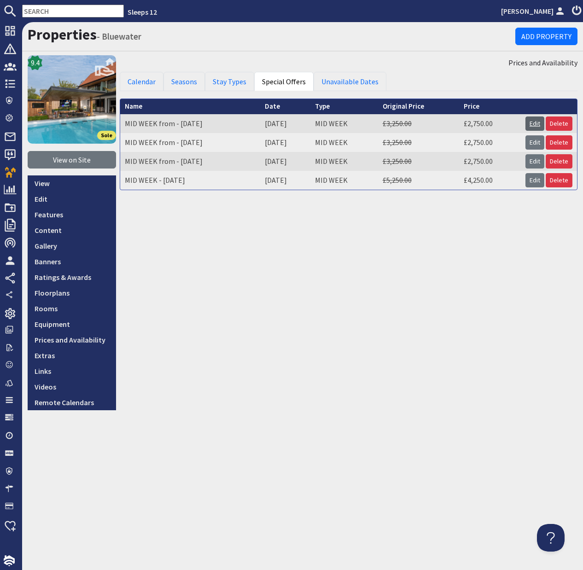
click at [536, 122] on link "Edit" at bounding box center [535, 124] width 19 height 14
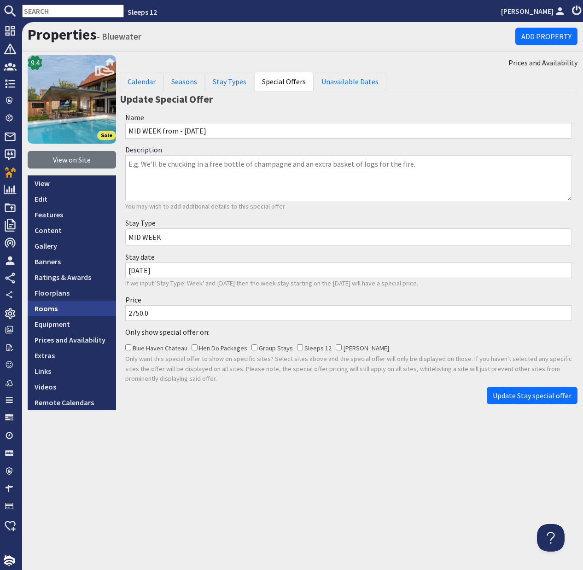
drag, startPoint x: 137, startPoint y: 314, endPoint x: 94, endPoint y: 314, distance: 43.3
click at [99, 315] on div "9.4 Sole View on Site View Edit Features Content Gallery Banners Ratings & Awar…" at bounding box center [302, 232] width 561 height 355
drag, startPoint x: 132, startPoint y: 311, endPoint x: 125, endPoint y: 311, distance: 6.9
click at [125, 311] on input "2500" at bounding box center [348, 313] width 447 height 16
type input "2500"
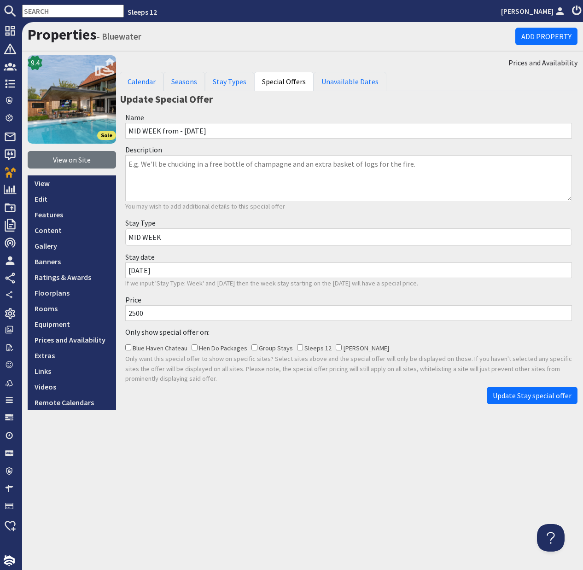
click at [516, 395] on span "Update Stay special offer" at bounding box center [532, 395] width 79 height 9
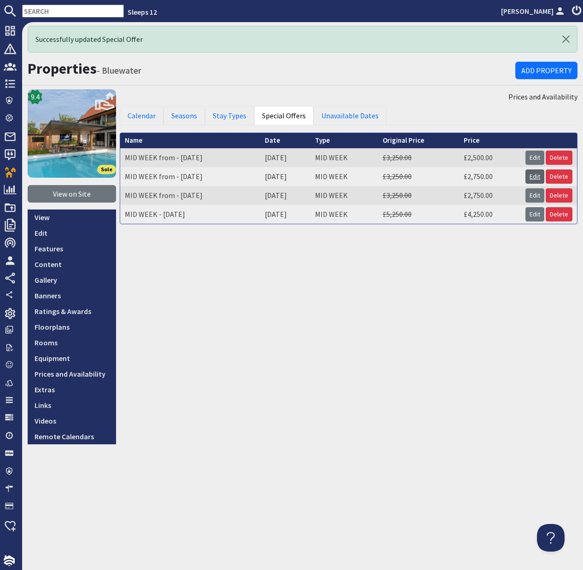
click at [534, 176] on link "Edit" at bounding box center [535, 177] width 19 height 14
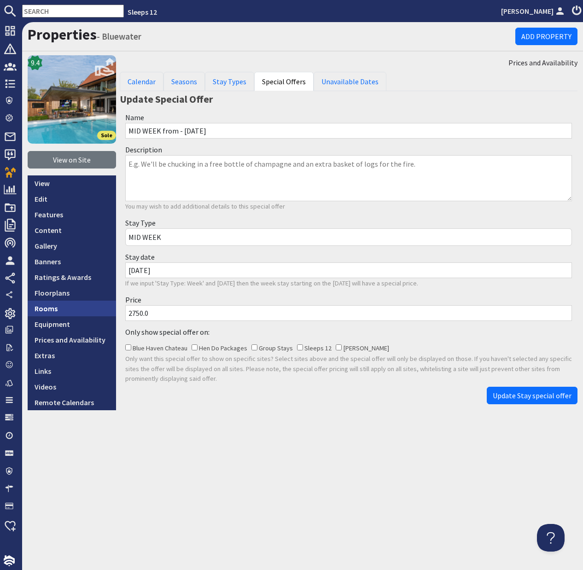
drag, startPoint x: 124, startPoint y: 311, endPoint x: 109, endPoint y: 310, distance: 15.2
click at [109, 310] on div "9.4 Sole View on Site View Edit Features Content Gallery Banners Ratings & Awar…" at bounding box center [302, 232] width 561 height 355
paste input "50"
type input "2500"
click at [521, 399] on span "Update Stay special offer" at bounding box center [532, 395] width 79 height 9
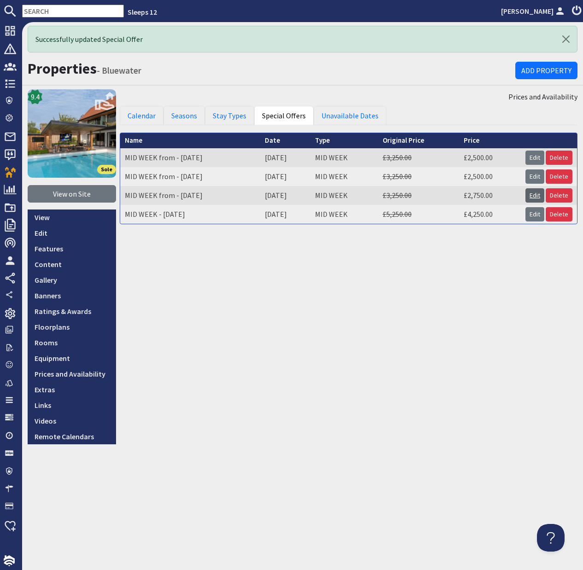
click at [534, 196] on link "Edit" at bounding box center [535, 195] width 19 height 14
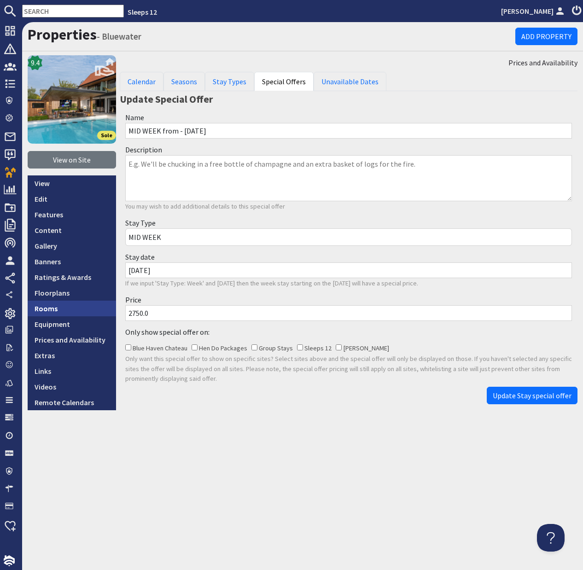
click at [114, 313] on div "9.4 Sole View on Site View Edit Features Content Gallery Banners Ratings & Awar…" at bounding box center [302, 232] width 561 height 355
paste input "50"
type input "2500"
drag, startPoint x: 520, startPoint y: 394, endPoint x: 497, endPoint y: 393, distance: 23.1
click at [518, 393] on span "Update Stay special offer" at bounding box center [532, 395] width 79 height 9
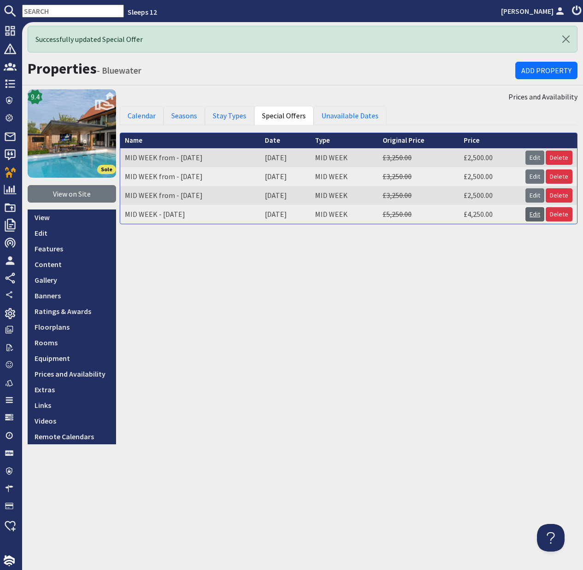
click at [534, 214] on link "Edit" at bounding box center [535, 214] width 19 height 14
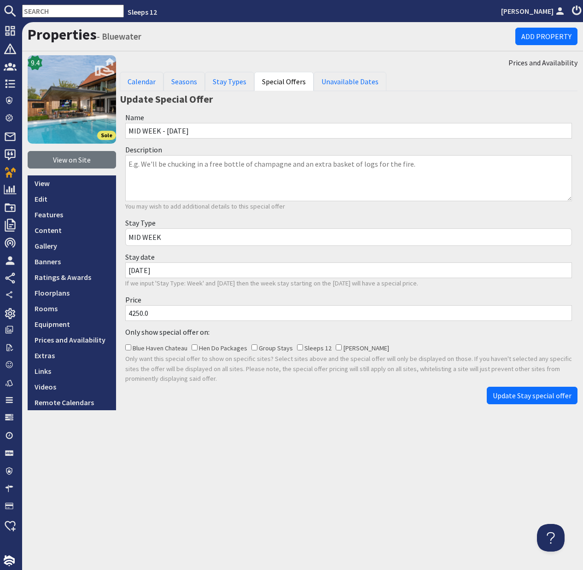
click at [136, 315] on input "4250.0" at bounding box center [348, 313] width 447 height 16
type input "3950.0"
click at [507, 393] on span "Update Stay special offer" at bounding box center [532, 395] width 79 height 9
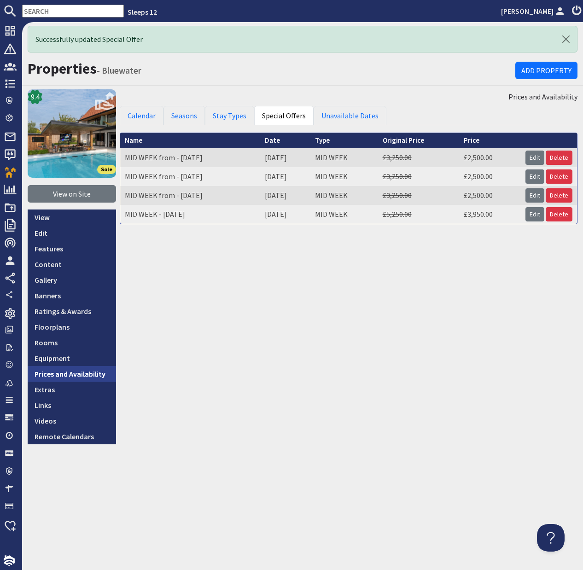
click at [81, 374] on link "Prices and Availability" at bounding box center [72, 374] width 88 height 16
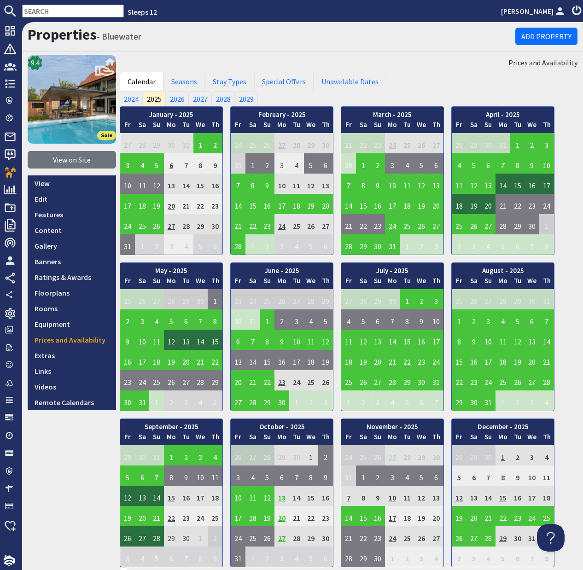
click at [567, 63] on link "Prices and Availability" at bounding box center [543, 62] width 69 height 11
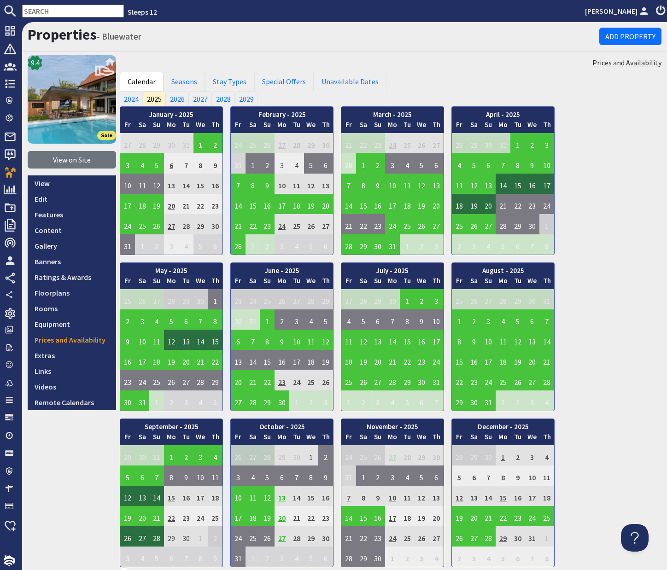
click at [646, 65] on link "Prices and Availability" at bounding box center [627, 62] width 69 height 11
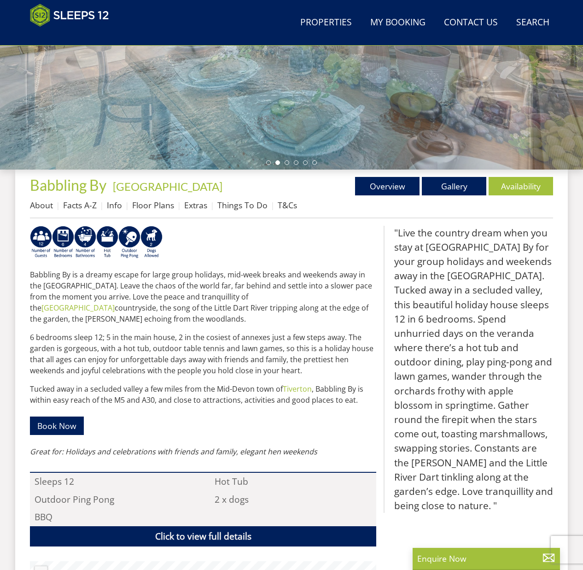
scroll to position [219, 0]
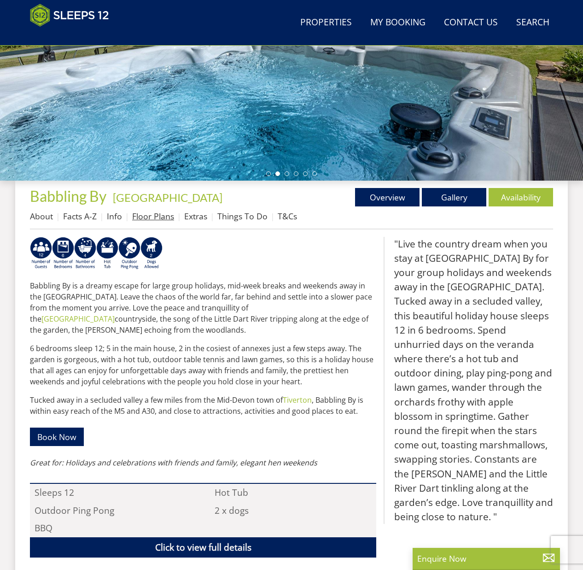
click at [153, 217] on link "Floor Plans" at bounding box center [153, 216] width 42 height 11
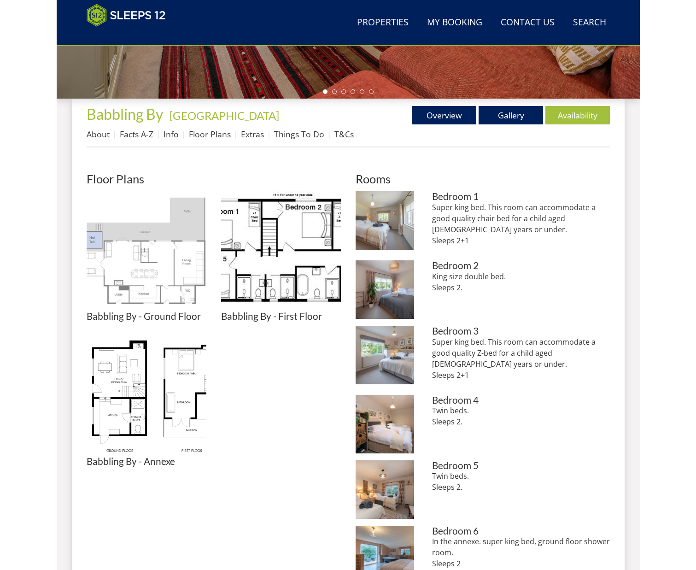
scroll to position [306, 0]
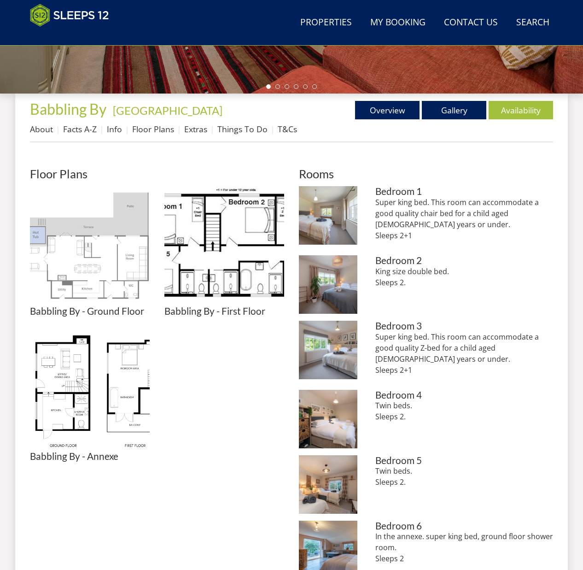
click at [95, 269] on img at bounding box center [90, 246] width 120 height 120
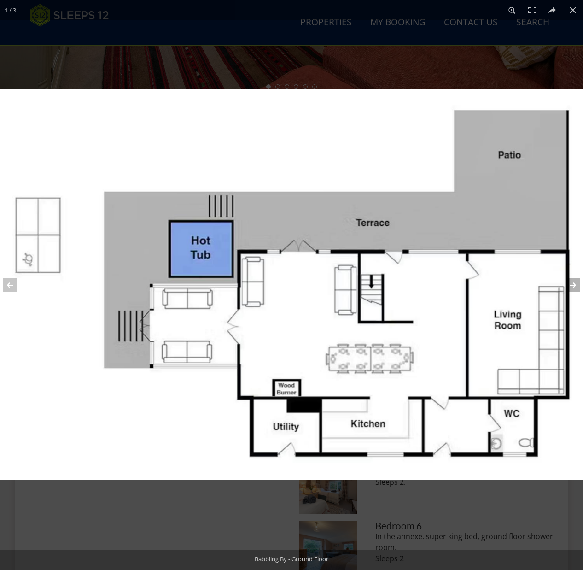
click at [569, 285] on button at bounding box center [567, 285] width 32 height 46
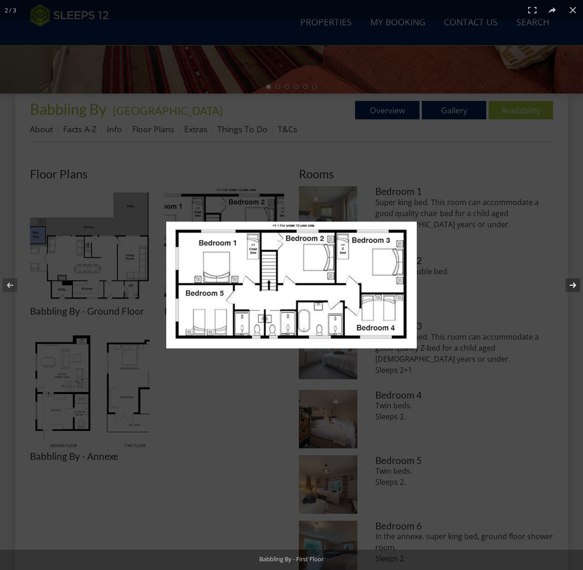
click at [573, 286] on button at bounding box center [567, 285] width 32 height 46
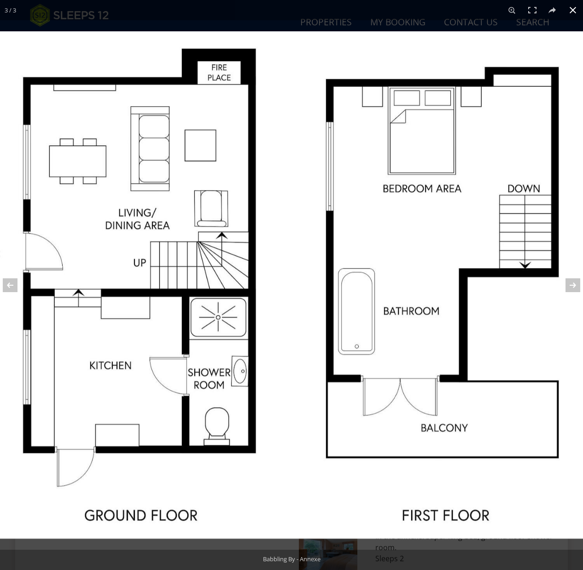
click at [574, 12] on button at bounding box center [573, 10] width 20 height 20
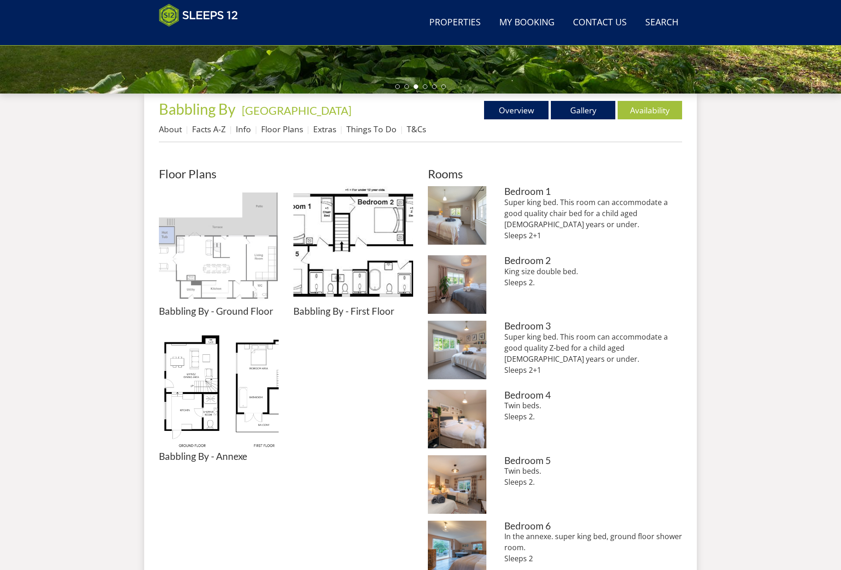
click at [199, 264] on img at bounding box center [219, 246] width 120 height 120
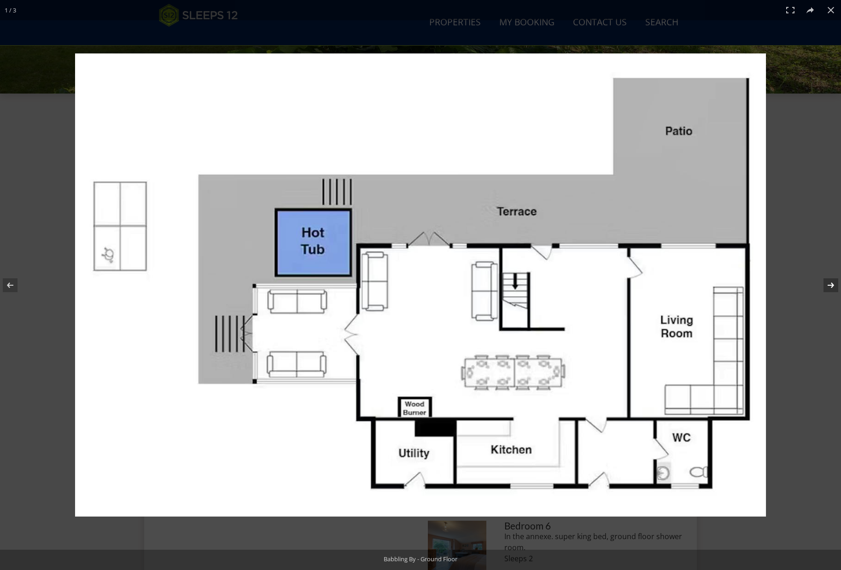
click at [583, 286] on button at bounding box center [825, 285] width 32 height 46
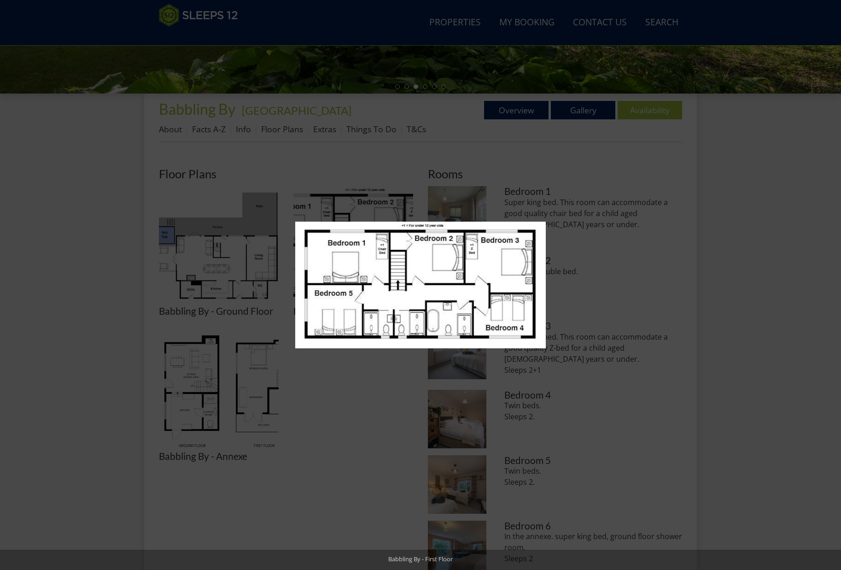
click at [583, 286] on button at bounding box center [825, 285] width 32 height 46
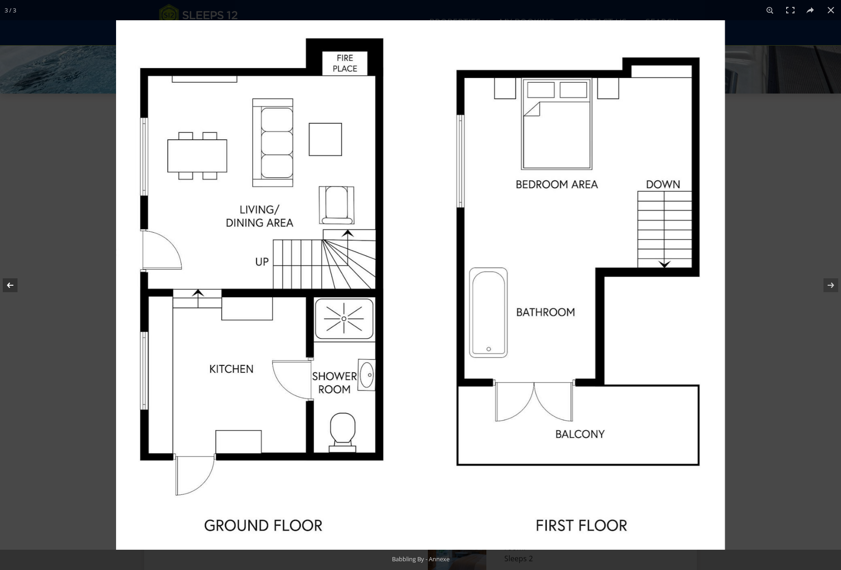
click at [7, 284] on button at bounding box center [16, 285] width 32 height 46
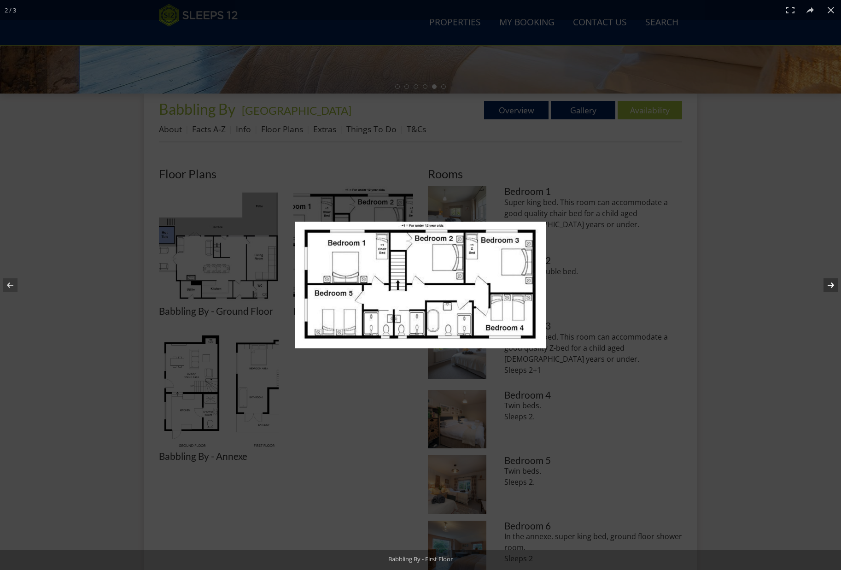
click at [583, 286] on button at bounding box center [825, 285] width 32 height 46
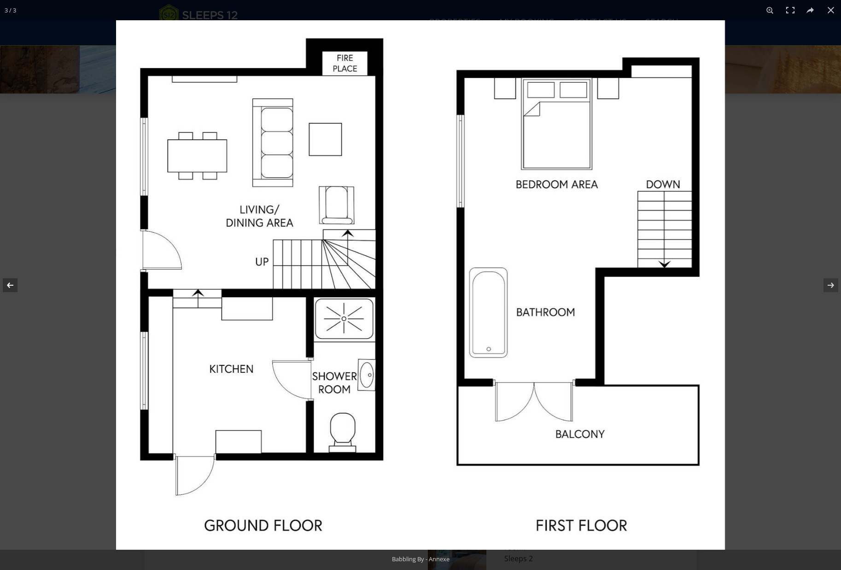
click at [13, 284] on button at bounding box center [16, 285] width 32 height 46
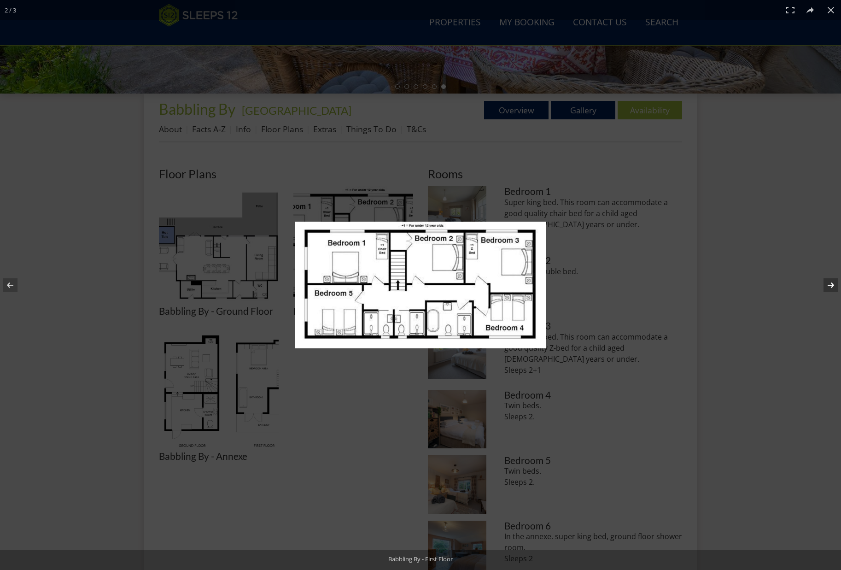
click at [583, 282] on button at bounding box center [825, 285] width 32 height 46
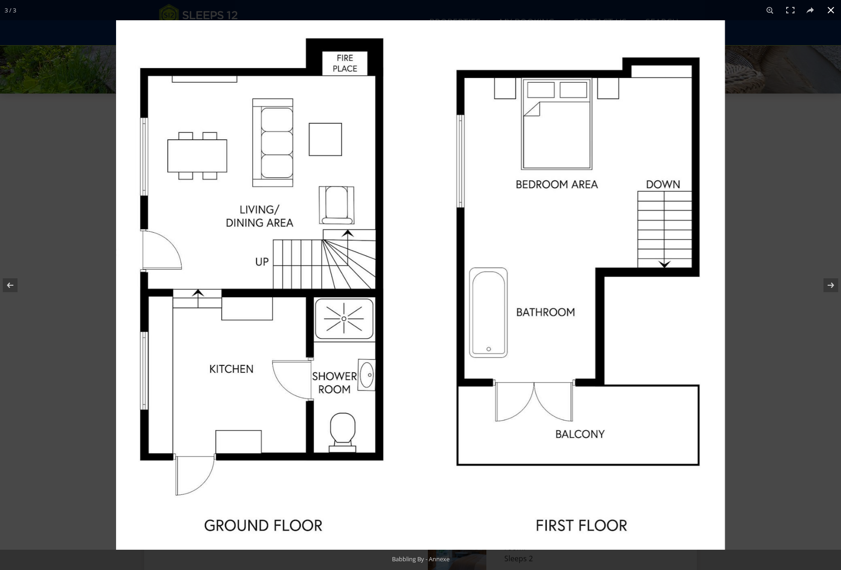
click at [583, 8] on button at bounding box center [831, 10] width 20 height 20
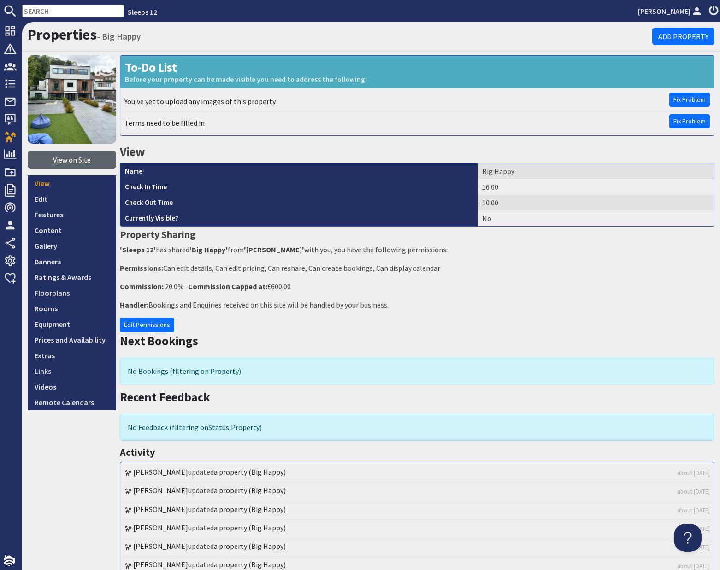
click at [77, 163] on link "View on Site" at bounding box center [72, 160] width 88 height 18
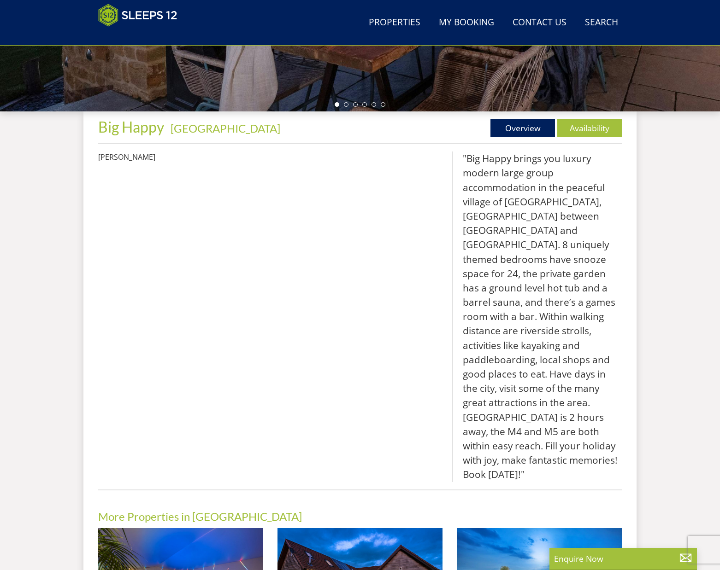
scroll to position [279, 0]
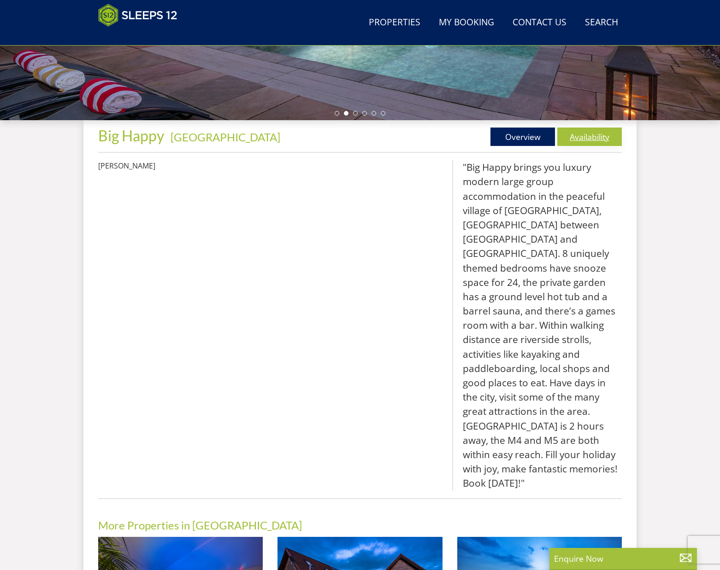
click at [579, 140] on link "Availability" at bounding box center [589, 137] width 65 height 18
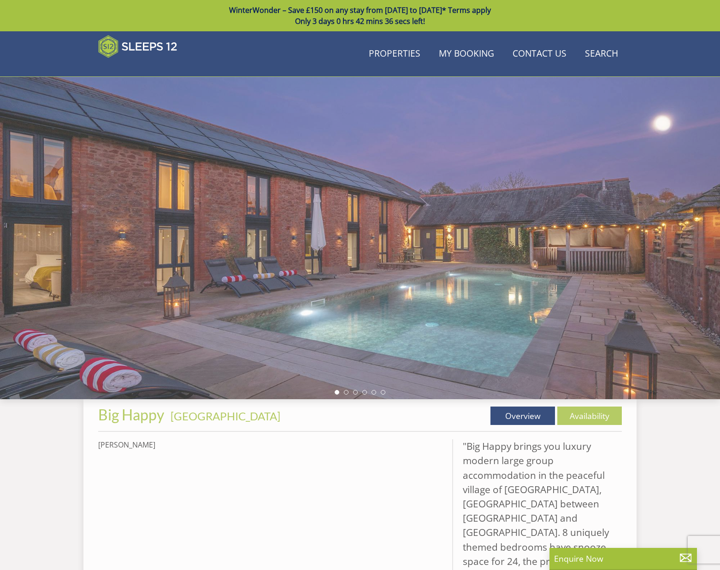
scroll to position [279, 0]
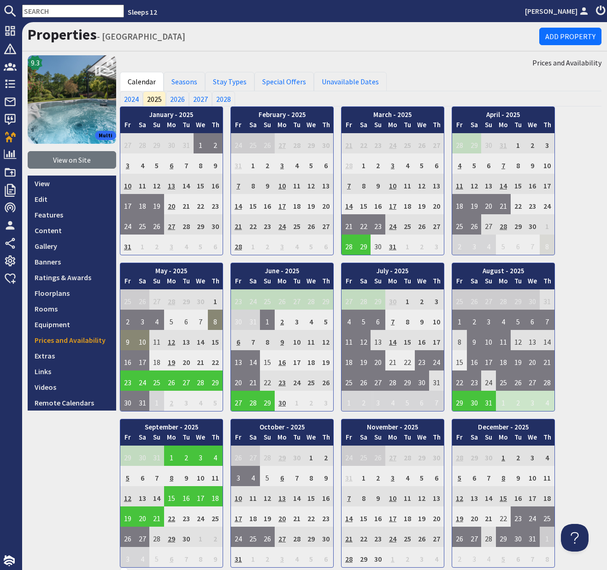
click at [85, 14] on input "text" at bounding box center [73, 11] width 102 height 13
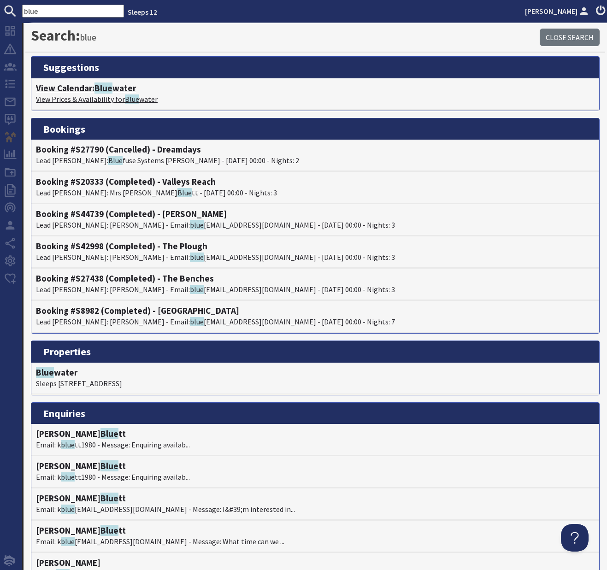
type input "blue"
click at [106, 87] on span "Blue" at bounding box center [103, 87] width 18 height 11
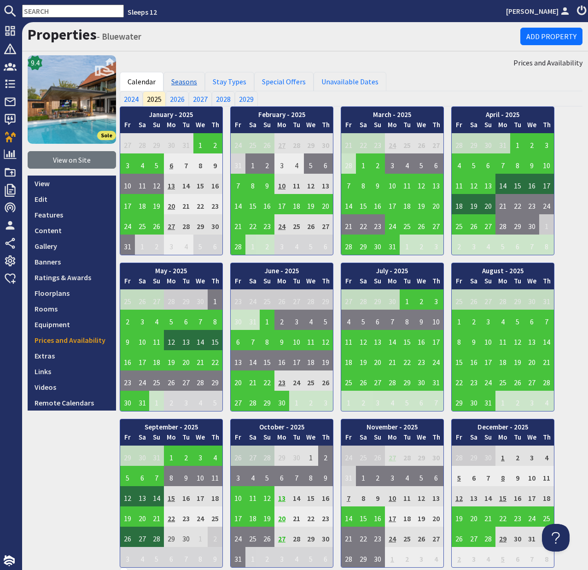
click at [189, 84] on link "Seasons" at bounding box center [184, 81] width 41 height 19
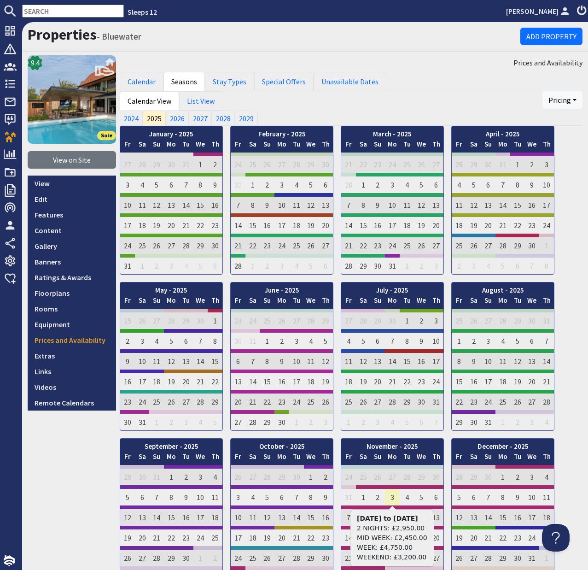
click at [394, 494] on td "3" at bounding box center [392, 495] width 15 height 20
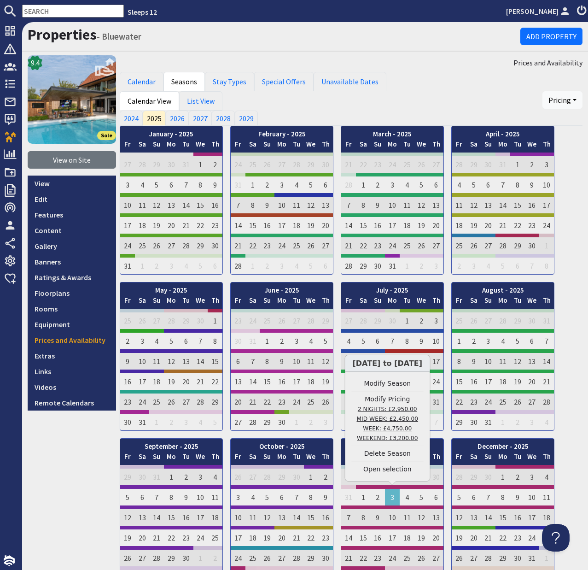
click at [401, 399] on link "Modify Pricing 2 NIGHTS: £2,950.00 MID WEEK: £2,450.00 WEEK: £4,750.00 WEEKEND:…" at bounding box center [388, 418] width 72 height 48
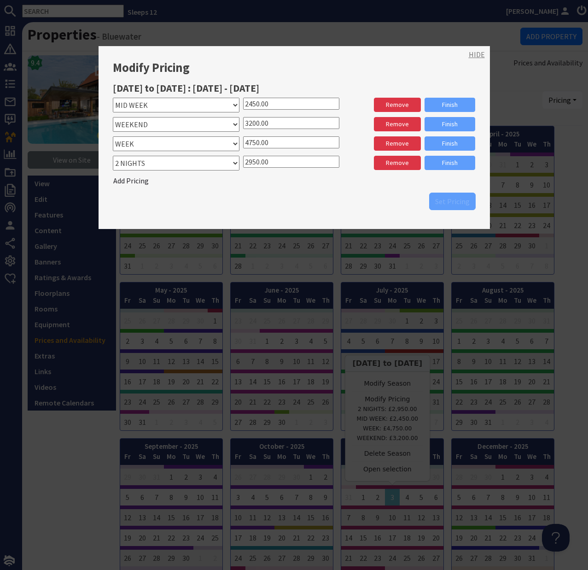
click at [478, 55] on link "HIDE" at bounding box center [477, 54] width 16 height 11
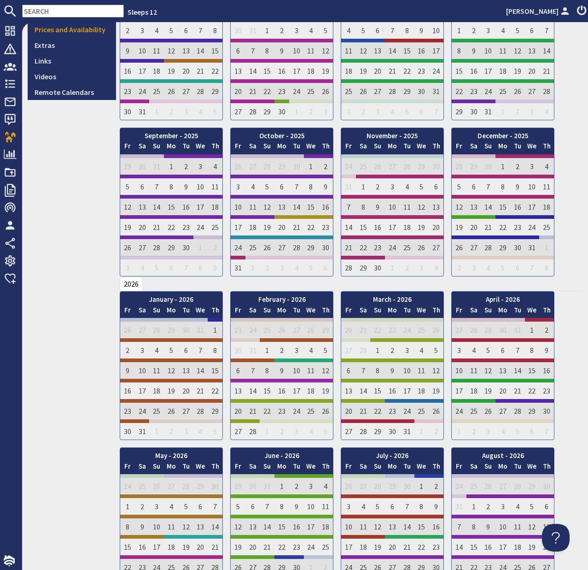
scroll to position [311, 0]
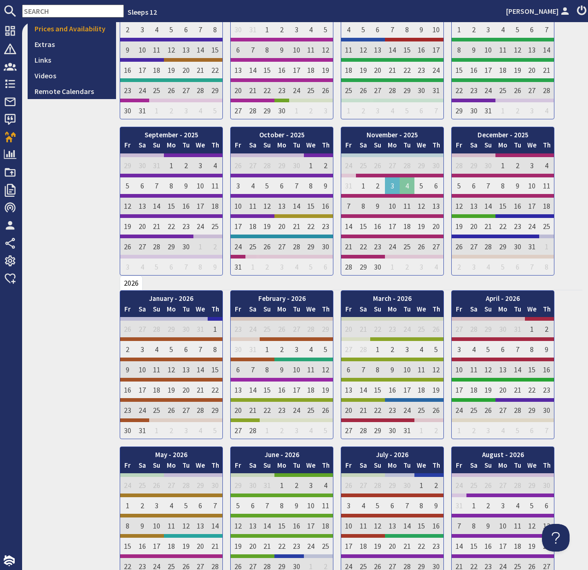
click at [400, 189] on td "4" at bounding box center [407, 184] width 15 height 20
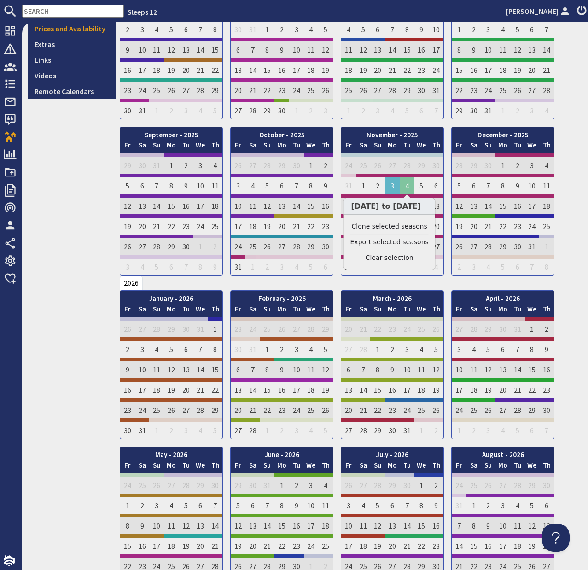
click at [402, 188] on td "4" at bounding box center [407, 184] width 15 height 20
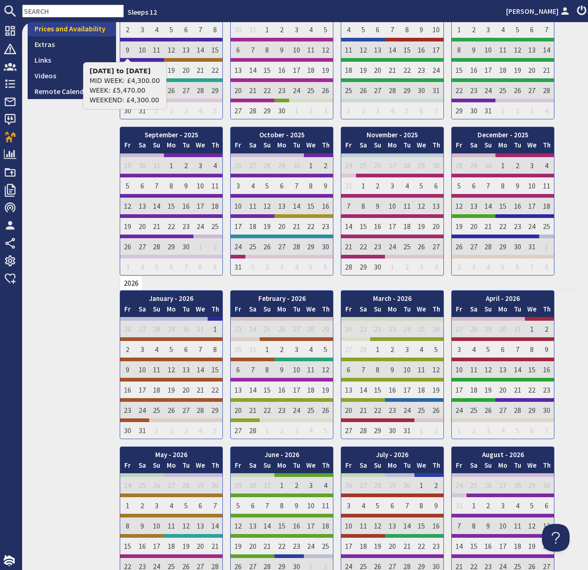
click at [88, 29] on link "Prices and Availability" at bounding box center [72, 29] width 88 height 16
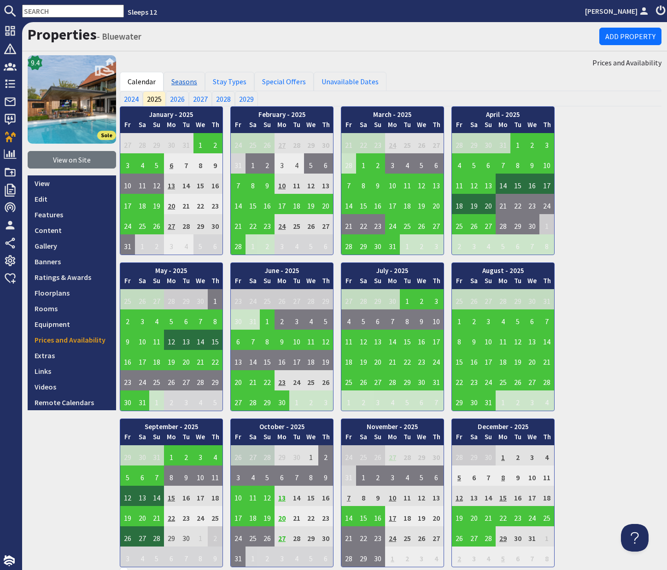
click at [187, 86] on link "Seasons" at bounding box center [184, 81] width 41 height 19
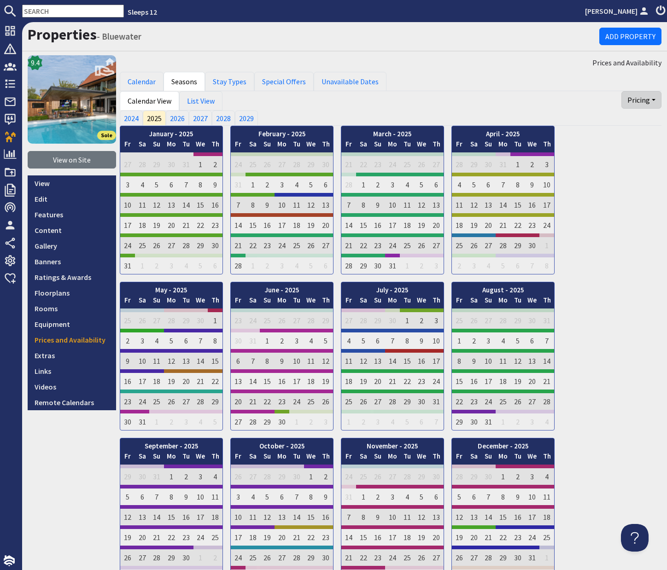
click at [655, 101] on button "Pricing" at bounding box center [642, 100] width 40 height 18
click at [612, 122] on link "Export" at bounding box center [624, 121] width 73 height 15
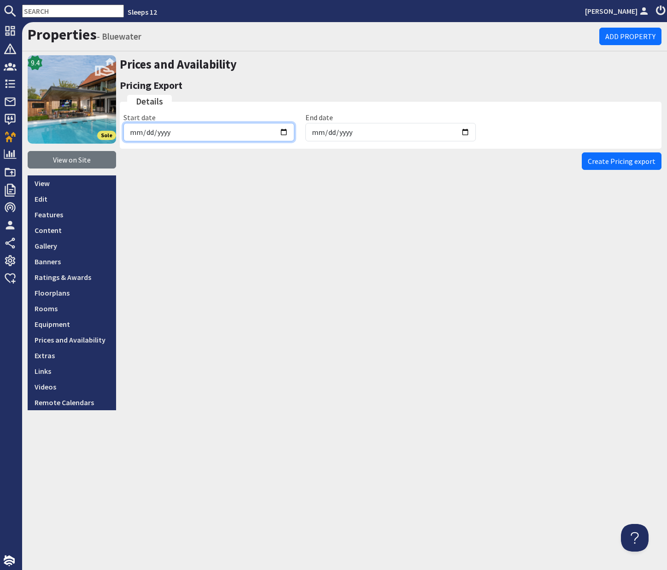
click at [285, 133] on input "[DATE]" at bounding box center [208, 132] width 171 height 18
type input "[DATE]"
click at [465, 131] on input "[DATE]" at bounding box center [390, 132] width 171 height 18
type input "[DATE]"
click at [619, 164] on span "Create Pricing export" at bounding box center [622, 161] width 68 height 9
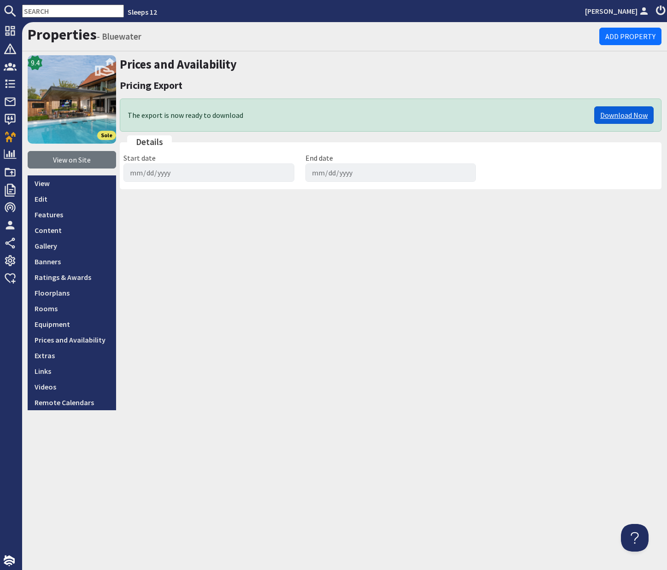
click at [624, 115] on link "Download Now" at bounding box center [623, 115] width 59 height 18
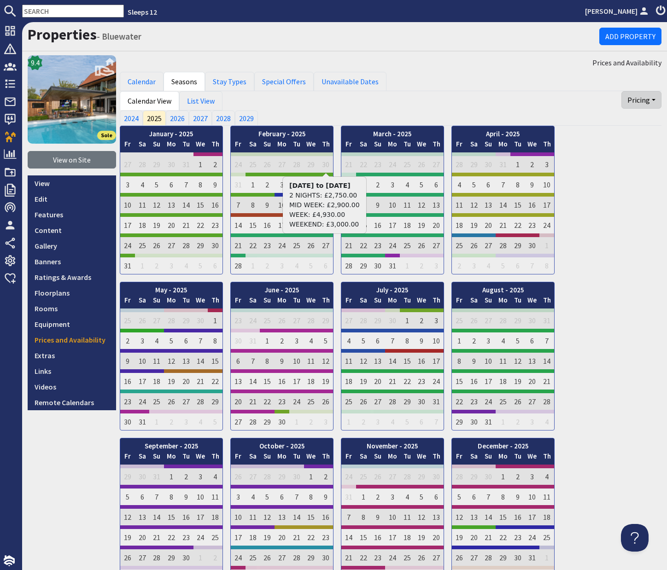
click at [653, 100] on button "Pricing" at bounding box center [642, 100] width 40 height 18
click at [610, 122] on link "Export" at bounding box center [624, 121] width 73 height 15
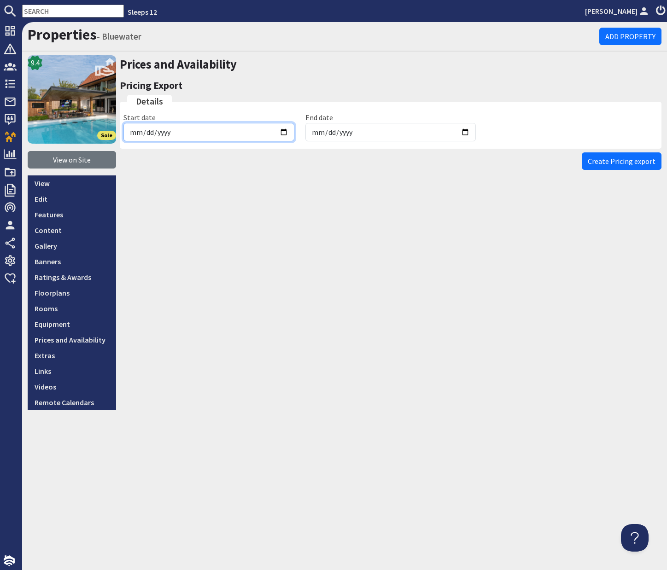
click at [284, 132] on input "[DATE]" at bounding box center [208, 132] width 171 height 18
type input "[DATE]"
click at [464, 131] on input "[DATE]" at bounding box center [390, 132] width 171 height 18
type input "[DATE]"
click at [616, 165] on span "Create Pricing export" at bounding box center [622, 161] width 68 height 9
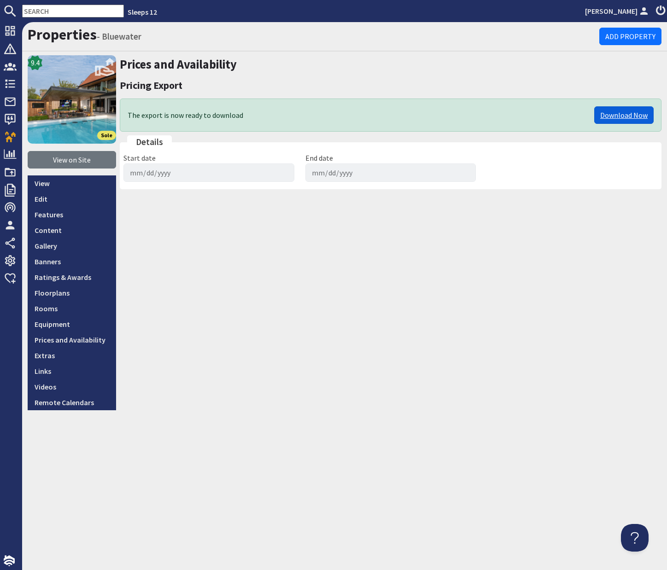
click at [616, 118] on link "Download Now" at bounding box center [623, 115] width 59 height 18
click at [82, 338] on link "Prices and Availability" at bounding box center [72, 340] width 88 height 16
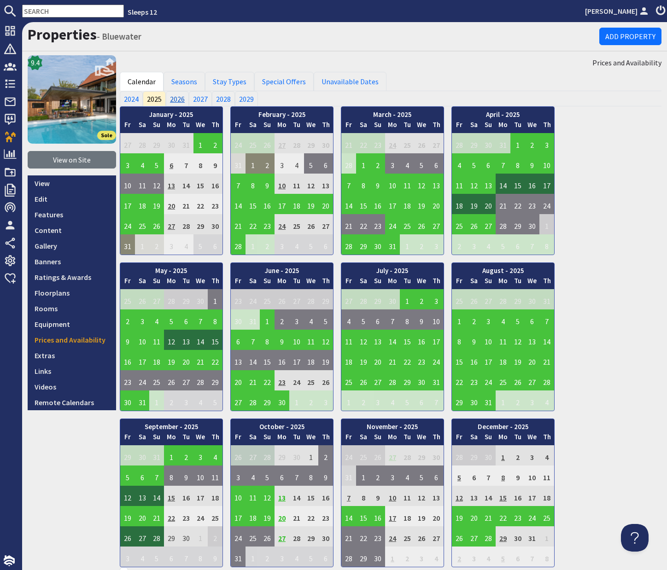
click at [179, 97] on link "2026" at bounding box center [177, 98] width 23 height 15
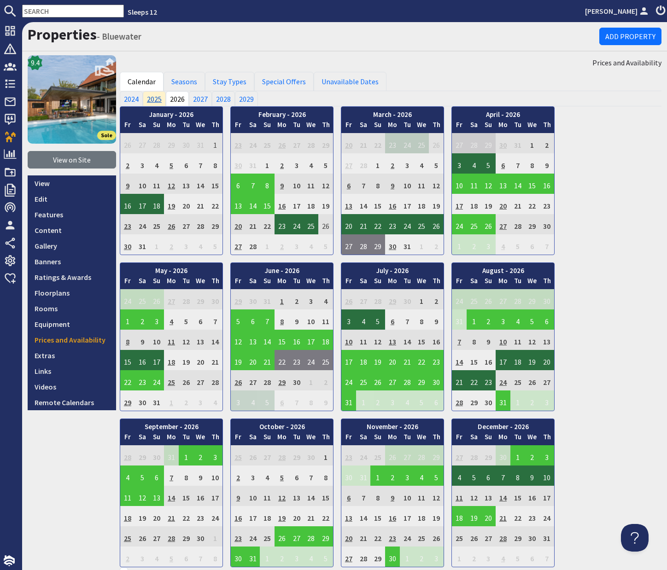
click at [156, 99] on link "2025" at bounding box center [154, 98] width 23 height 15
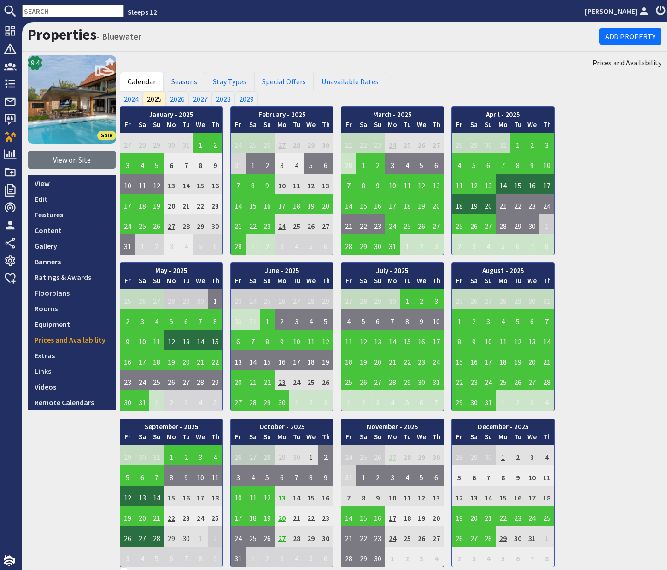
click at [182, 82] on link "Seasons" at bounding box center [184, 81] width 41 height 19
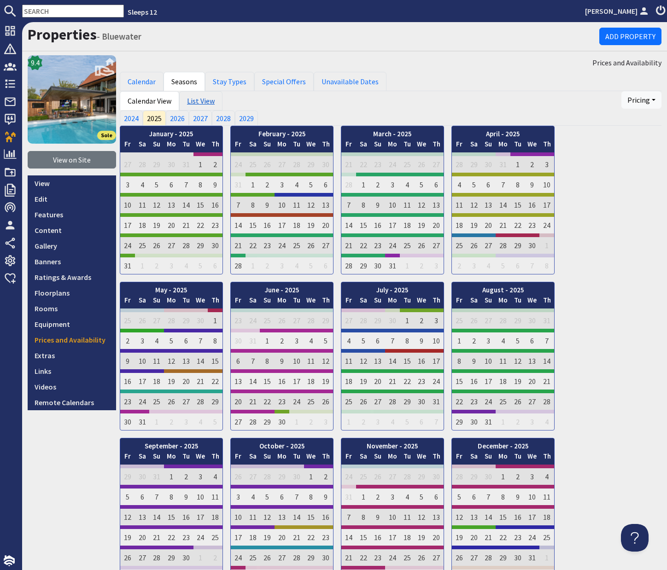
click at [198, 102] on link "List View" at bounding box center [200, 100] width 43 height 19
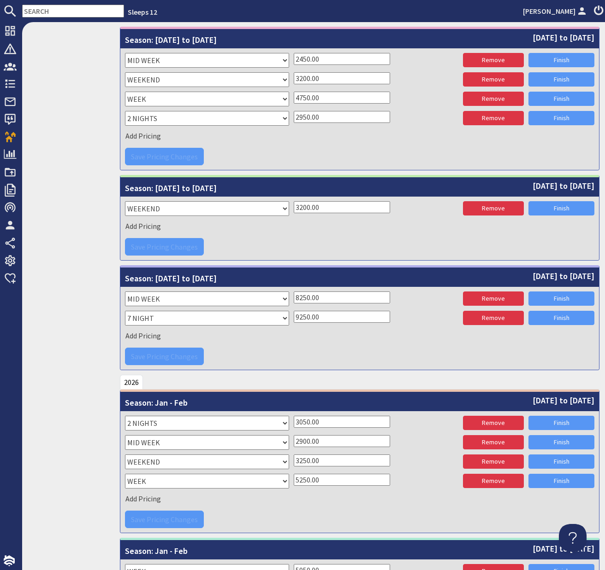
scroll to position [2613, 0]
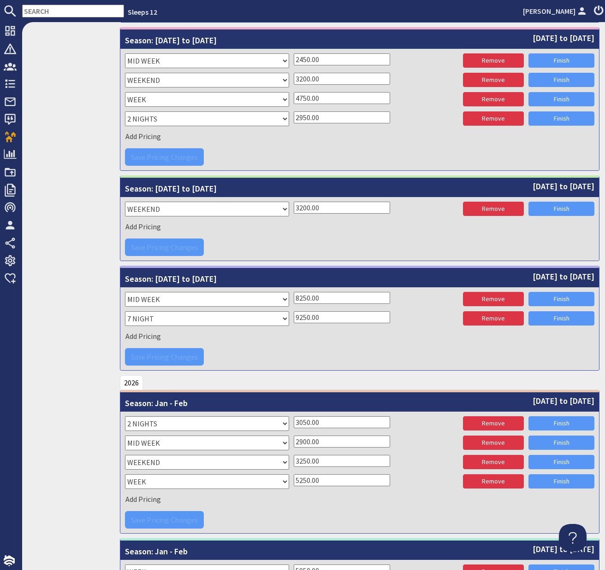
click at [303, 118] on input "2950.00" at bounding box center [342, 118] width 96 height 12
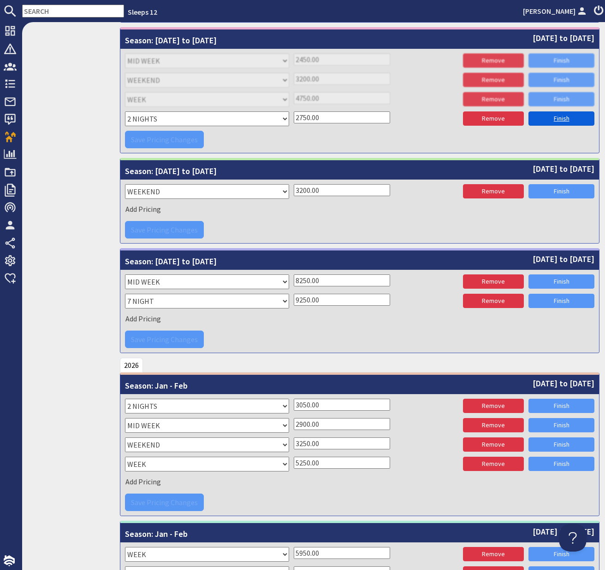
type input "2750.00"
click at [557, 120] on link "Finish" at bounding box center [561, 119] width 66 height 14
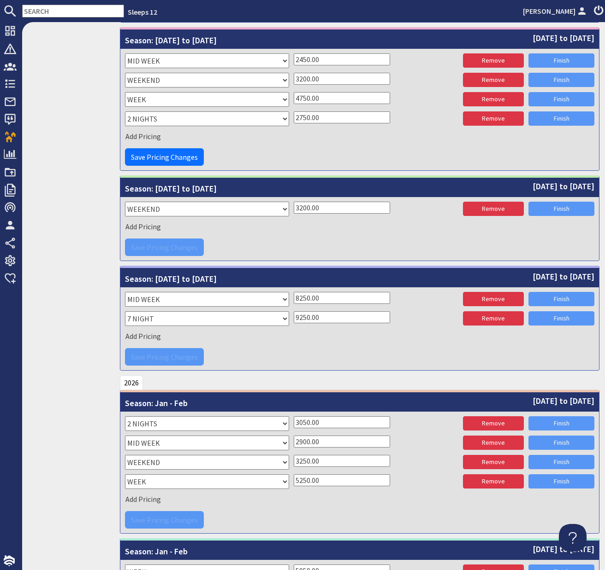
click at [180, 155] on span "Save Pricing Changes" at bounding box center [164, 157] width 67 height 9
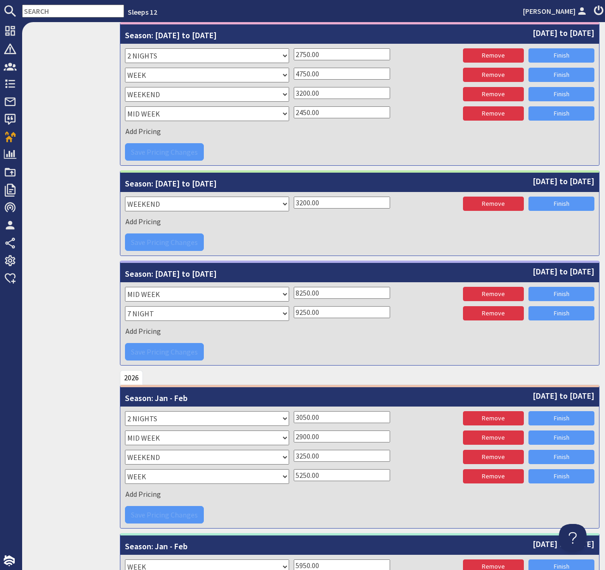
drag, startPoint x: 306, startPoint y: 204, endPoint x: 284, endPoint y: 201, distance: 21.8
click at [285, 201] on div "Please select a stay type WEEK WEEKEND MID WEEK 5 NIGHTS 7 NIGHT 7 NIGHTS 2 NIG…" at bounding box center [359, 205] width 469 height 17
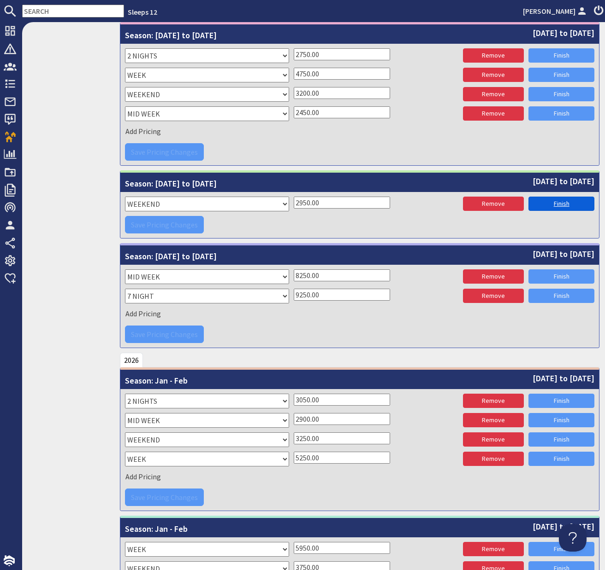
type input "2950.00"
click at [559, 203] on link "Finish" at bounding box center [561, 204] width 66 height 14
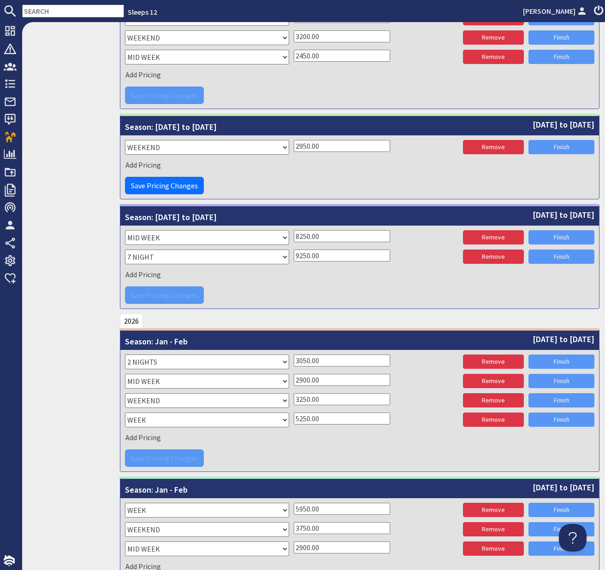
scroll to position [2675, 0]
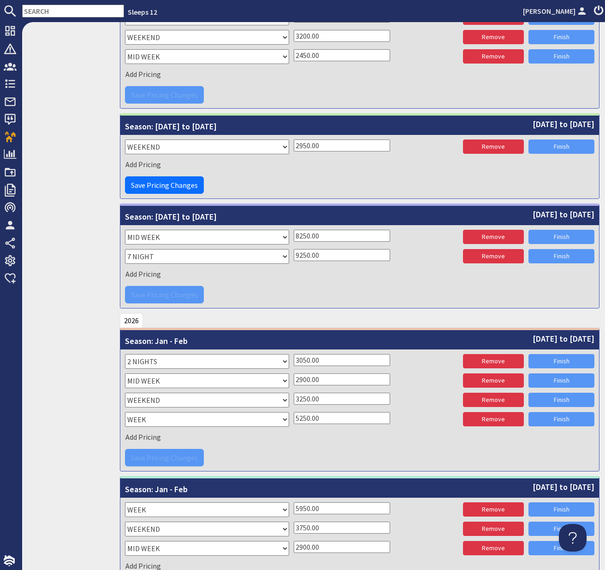
click at [272, 271] on div "Add Pricing" at bounding box center [359, 274] width 469 height 14
click at [299, 256] on input "9250.00" at bounding box center [342, 255] width 96 height 12
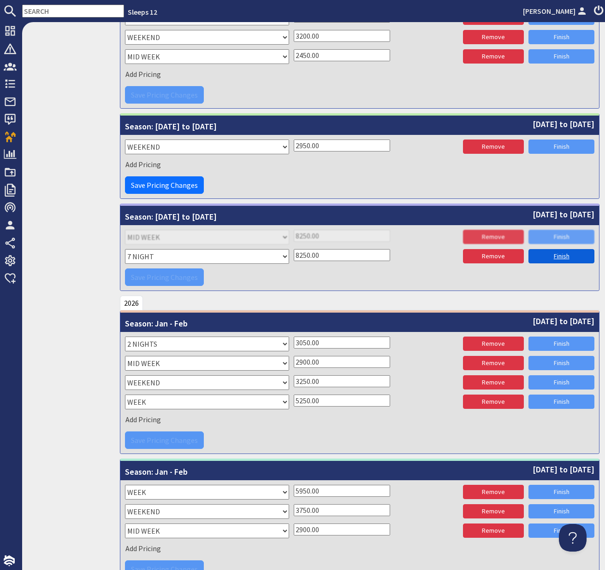
type input "8250.00"
click at [554, 254] on link "Finish" at bounding box center [561, 256] width 66 height 14
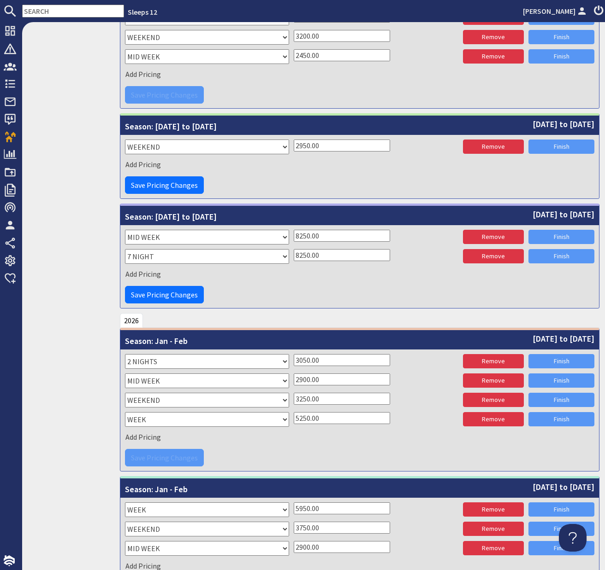
click at [299, 237] on input "8250.00" at bounding box center [342, 236] width 96 height 12
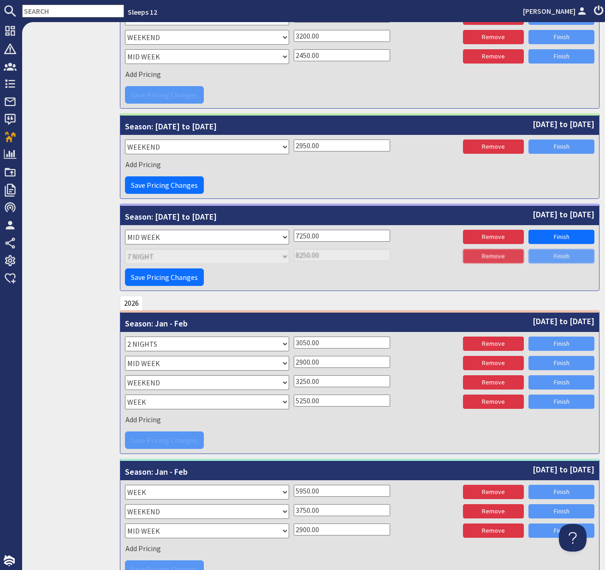
click at [303, 236] on input "7250.00" at bounding box center [342, 236] width 96 height 12
type input "6950.00"
click at [561, 239] on link "Finish" at bounding box center [561, 237] width 66 height 14
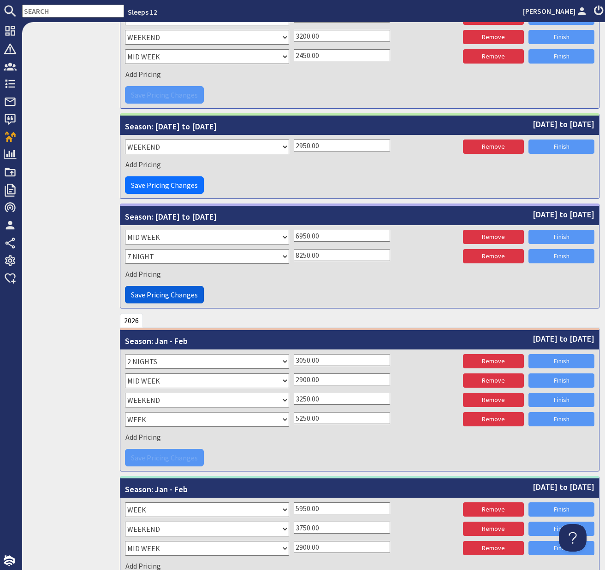
click at [173, 295] on span "Save Pricing Changes" at bounding box center [164, 294] width 67 height 9
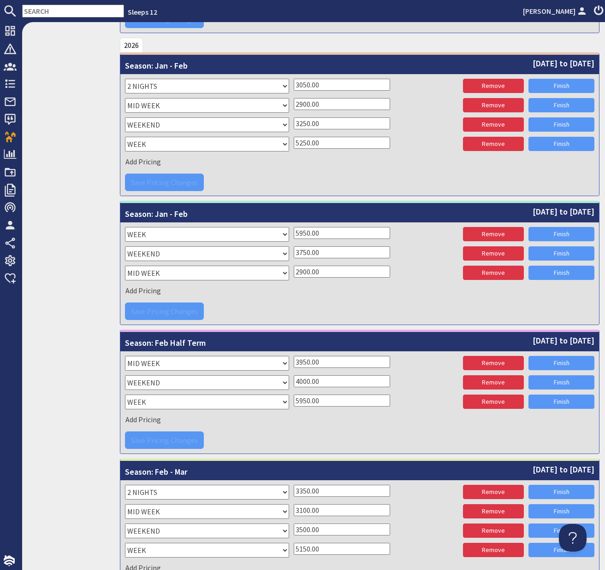
scroll to position [2951, 0]
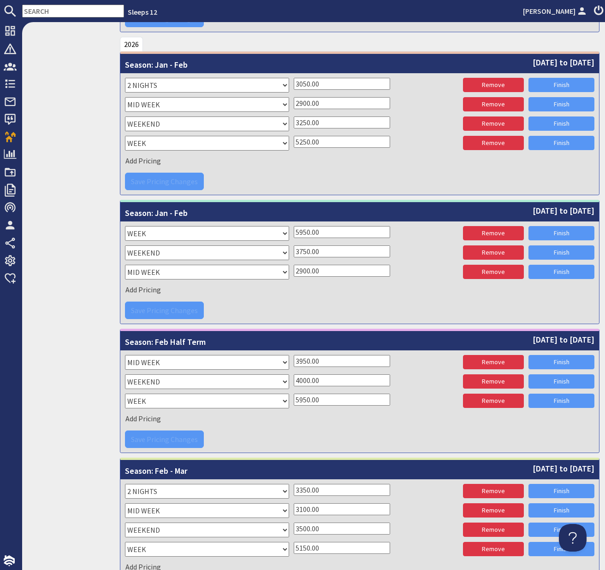
click at [303, 84] on input "3050.00" at bounding box center [342, 84] width 96 height 12
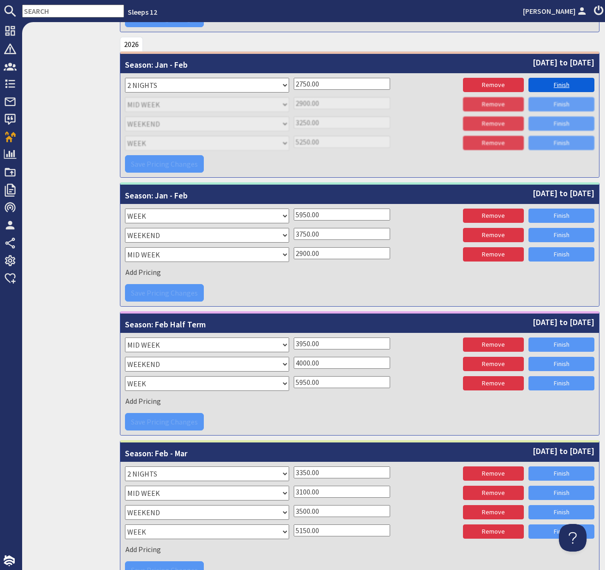
type input "2750.00"
click at [564, 87] on link "Finish" at bounding box center [561, 85] width 66 height 14
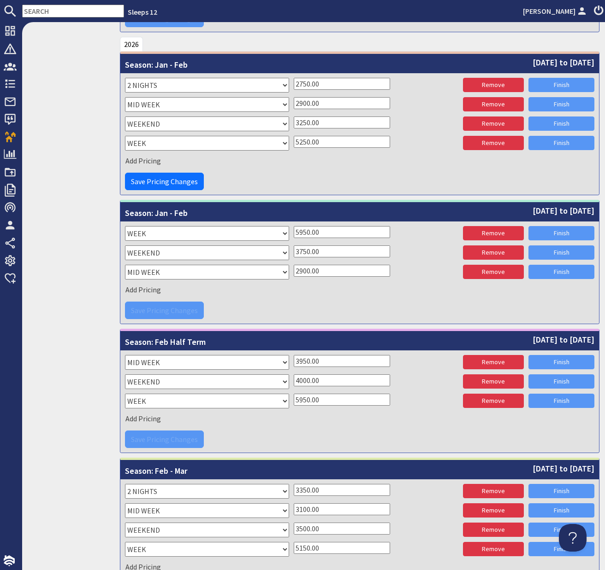
click at [303, 124] on input "3250.00" at bounding box center [342, 123] width 96 height 12
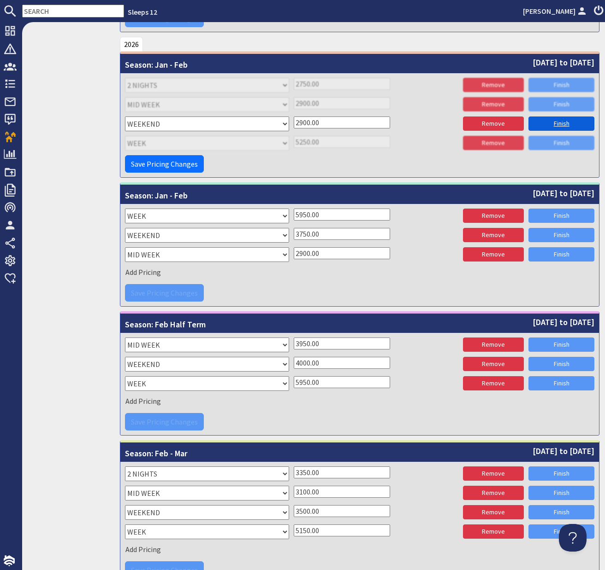
type input "2900.00"
click at [556, 125] on link "Finish" at bounding box center [561, 124] width 66 height 14
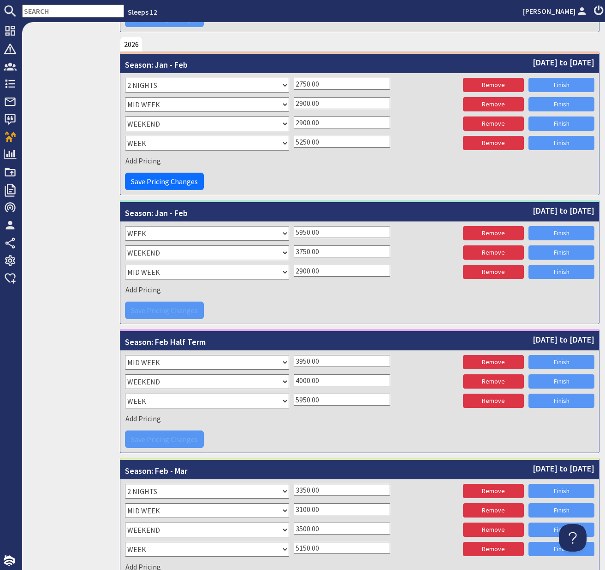
click at [305, 143] on input "5250.00" at bounding box center [342, 142] width 96 height 12
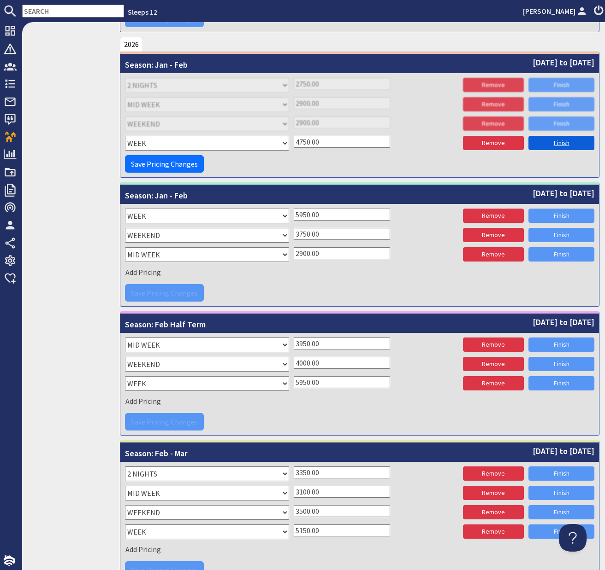
type input "4750.00"
click at [563, 143] on link "Finish" at bounding box center [561, 143] width 66 height 14
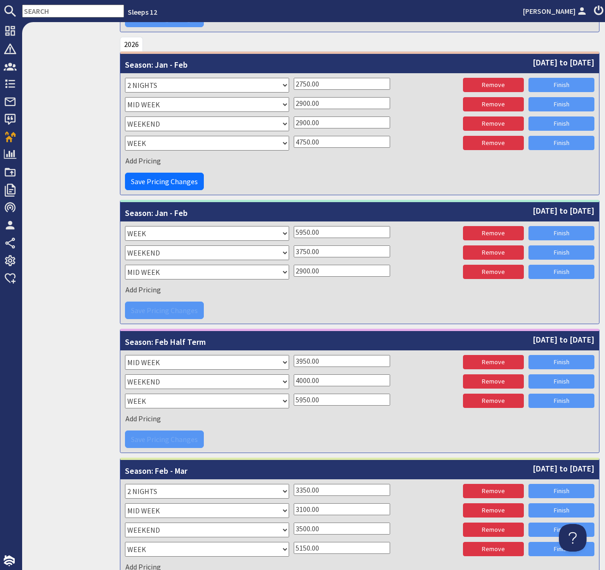
click at [304, 105] on input "2900.00" at bounding box center [342, 103] width 96 height 12
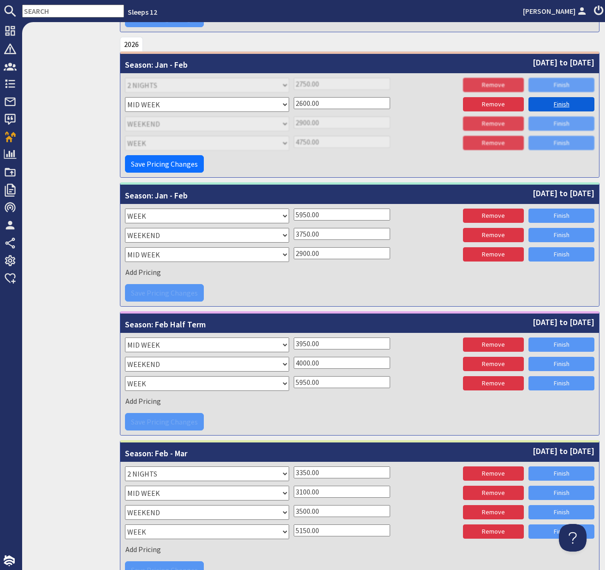
type input "2600.00"
click at [567, 102] on link "Finish" at bounding box center [561, 104] width 66 height 14
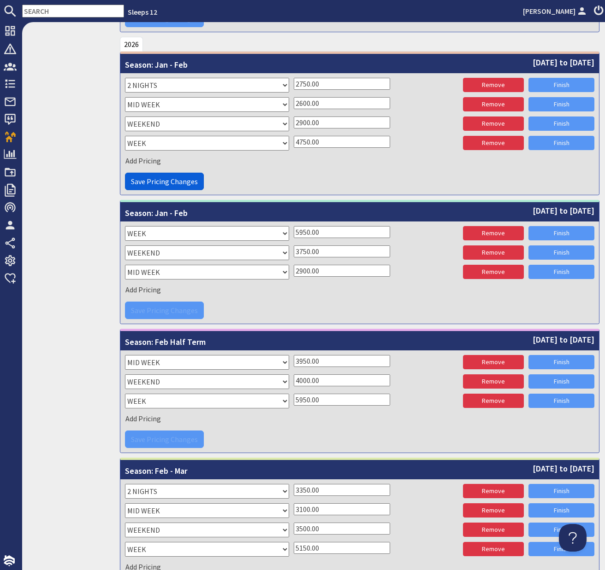
click at [184, 182] on span "Save Pricing Changes" at bounding box center [164, 181] width 67 height 9
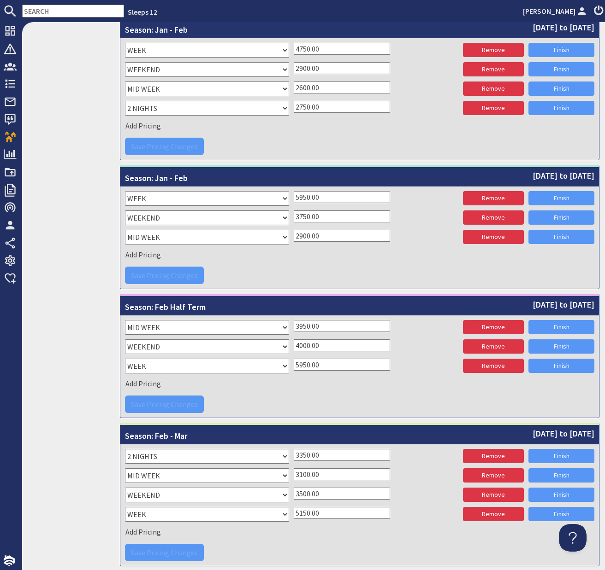
scroll to position [2977, 0]
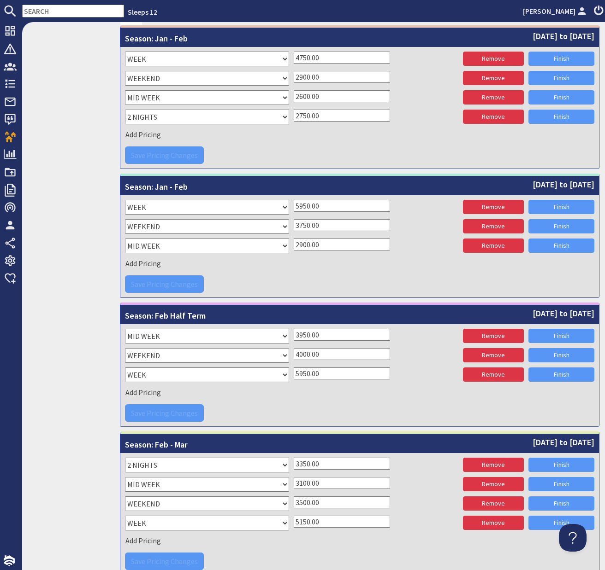
click at [303, 209] on input "5950.00" at bounding box center [342, 206] width 96 height 12
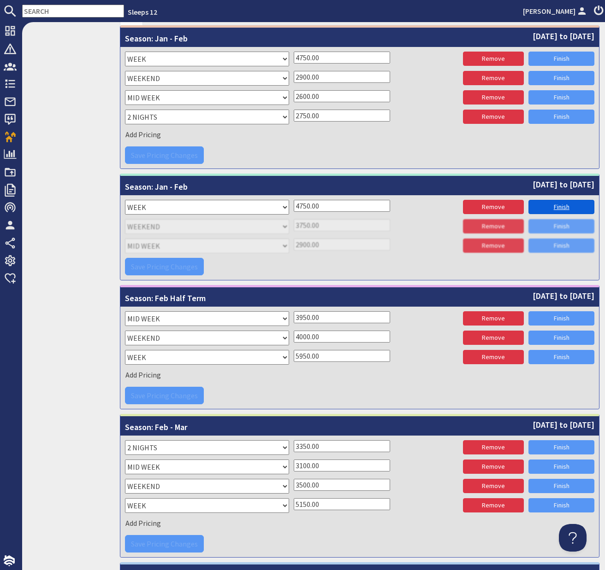
type input "4750.00"
click at [559, 205] on link "Finish" at bounding box center [561, 207] width 66 height 14
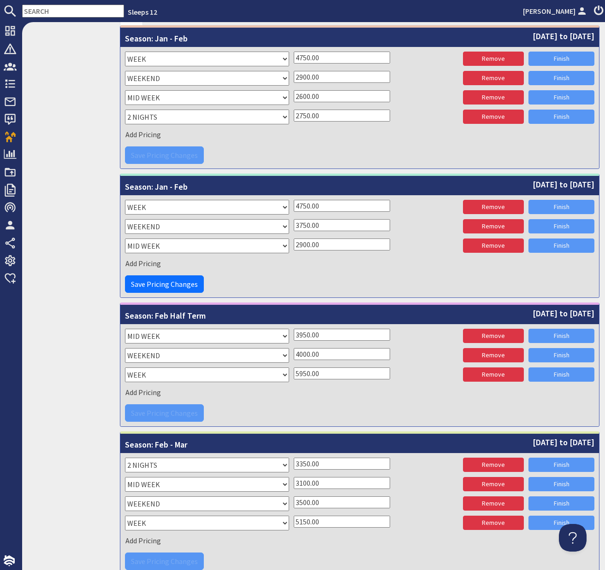
drag, startPoint x: 308, startPoint y: 227, endPoint x: 280, endPoint y: 226, distance: 27.7
click at [280, 226] on div "Please select a stay type WEEK WEEKEND MID WEEK 5 NIGHTS 7 NIGHT 7 NIGHTS 2 NIG…" at bounding box center [359, 227] width 469 height 17
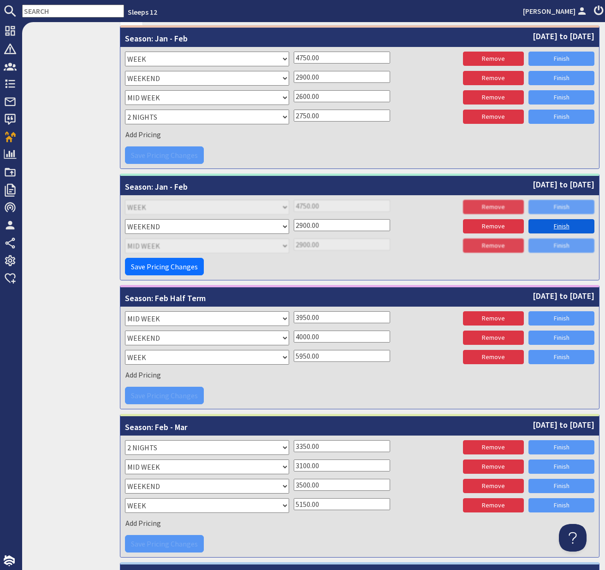
type input "2900.00"
click at [557, 228] on link "Finish" at bounding box center [561, 226] width 66 height 14
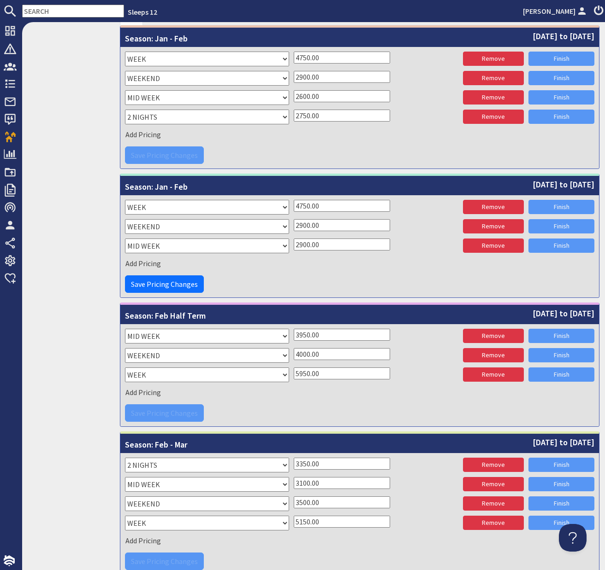
click at [303, 247] on input "2900.00" at bounding box center [342, 245] width 96 height 12
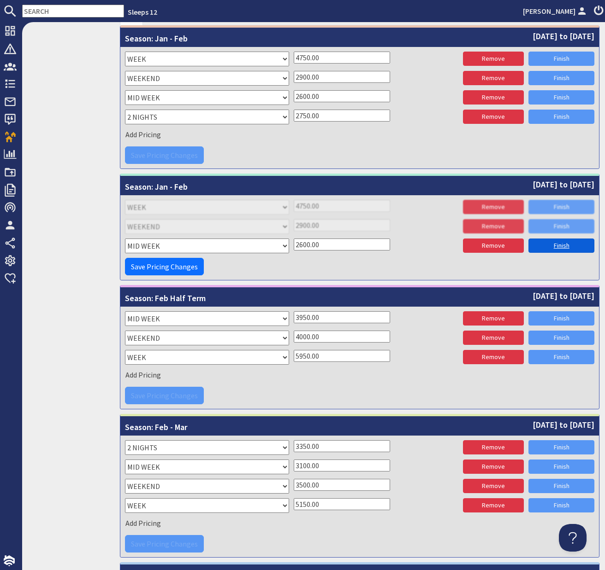
type input "2600.00"
click at [559, 246] on link "Finish" at bounding box center [561, 246] width 66 height 14
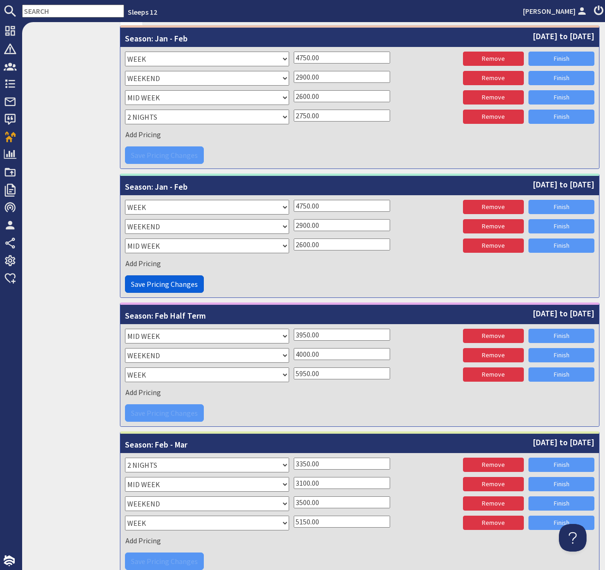
click at [175, 283] on span "Save Pricing Changes" at bounding box center [164, 284] width 67 height 9
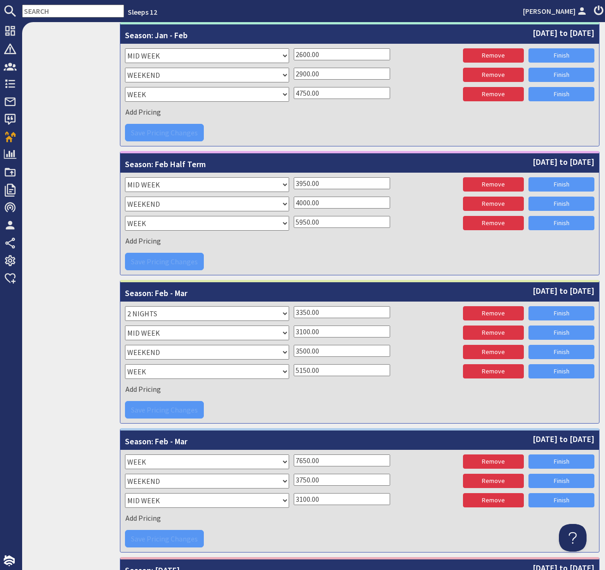
click at [322, 257] on div "Save Pricing Changes" at bounding box center [359, 262] width 469 height 18
click at [303, 185] on input "3950.00" at bounding box center [342, 183] width 96 height 12
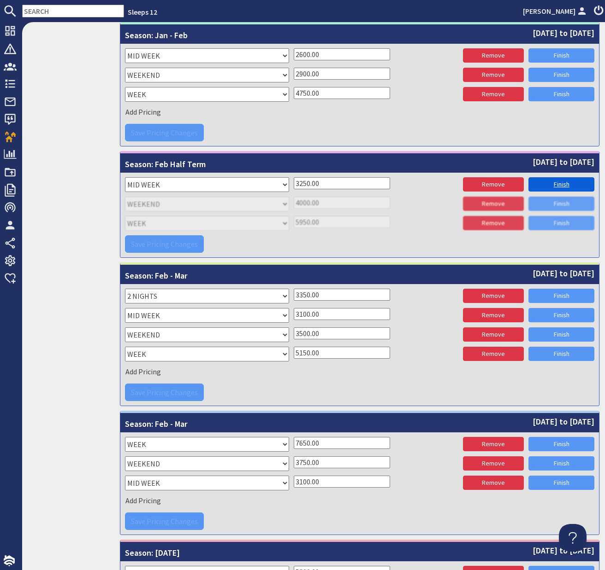
type input "3250.00"
click at [566, 184] on link "Finish" at bounding box center [561, 184] width 66 height 14
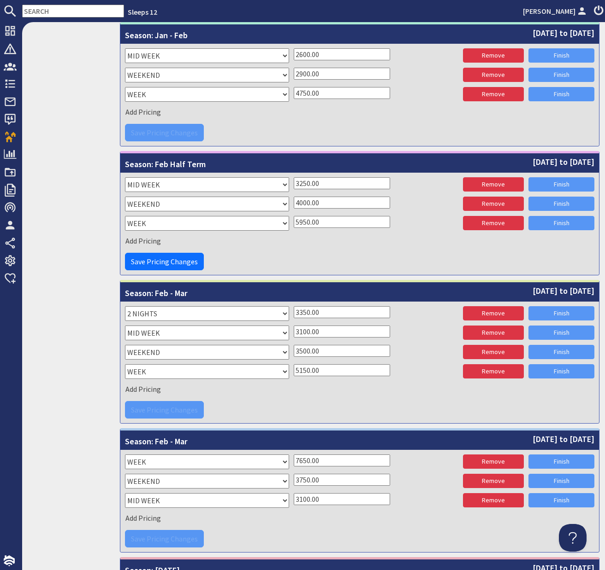
drag, startPoint x: 302, startPoint y: 224, endPoint x: 285, endPoint y: 224, distance: 17.0
click at [285, 224] on div "Please select a stay type WEEK WEEKEND MID WEEK 5 NIGHTS 7 NIGHT 7 NIGHTS 2 NIG…" at bounding box center [359, 224] width 469 height 17
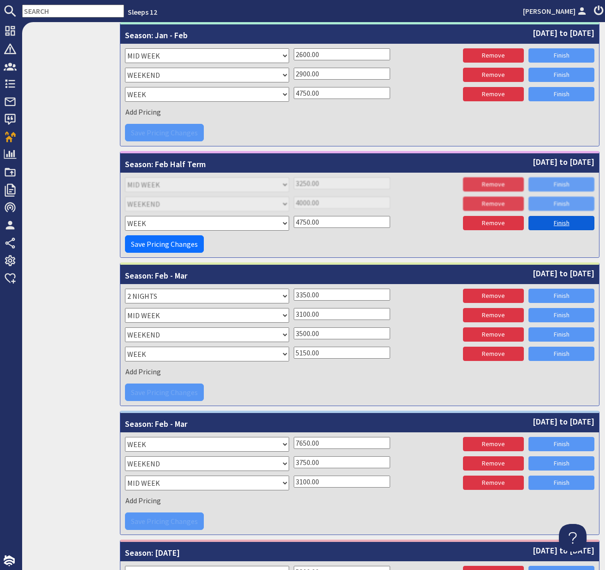
type input "4750.00"
click at [554, 223] on link "Finish" at bounding box center [561, 223] width 66 height 14
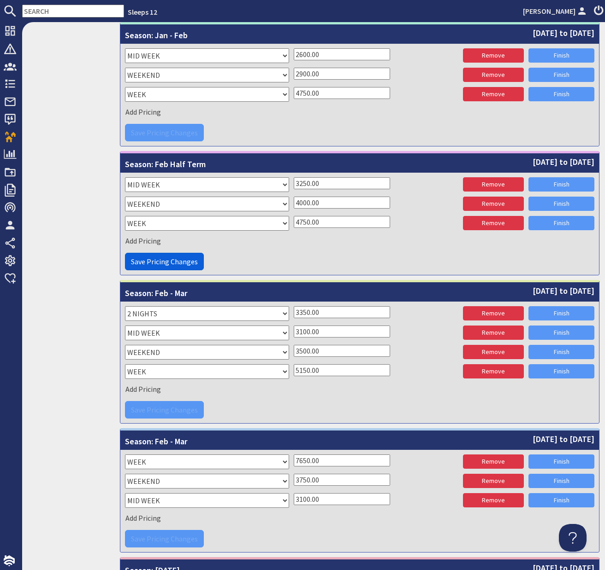
drag, startPoint x: 170, startPoint y: 260, endPoint x: 203, endPoint y: 262, distance: 33.2
click at [170, 260] on span "Save Pricing Changes" at bounding box center [164, 261] width 67 height 9
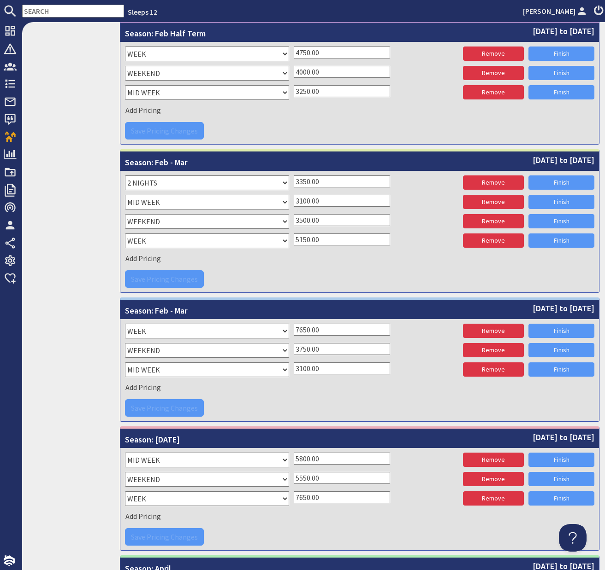
scroll to position [3261, 0]
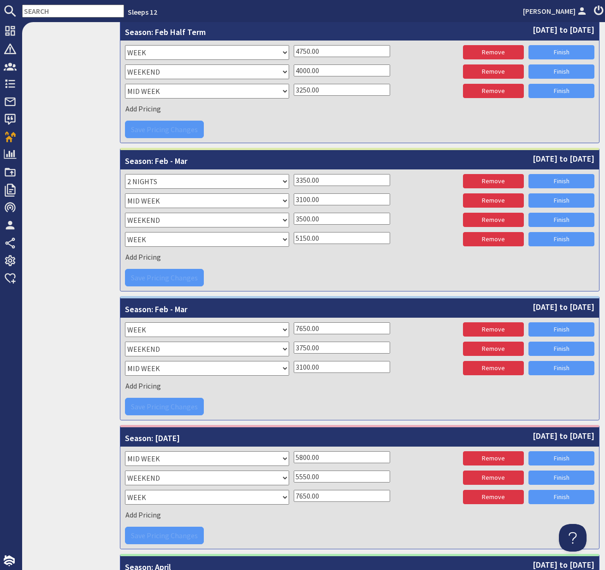
drag, startPoint x: 304, startPoint y: 329, endPoint x: 286, endPoint y: 329, distance: 18.0
click at [286, 329] on div "Please select a stay type WEEK 5 NIGHTS 7 NIGHT 7 NIGHTS 2 NIGHTS 7650.00 Remov…" at bounding box center [359, 331] width 469 height 17
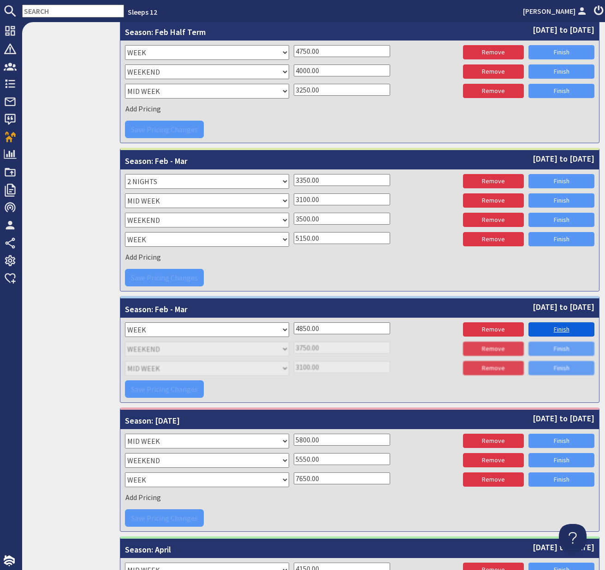
type input "4850.00"
click at [558, 329] on link "Finish" at bounding box center [561, 330] width 66 height 14
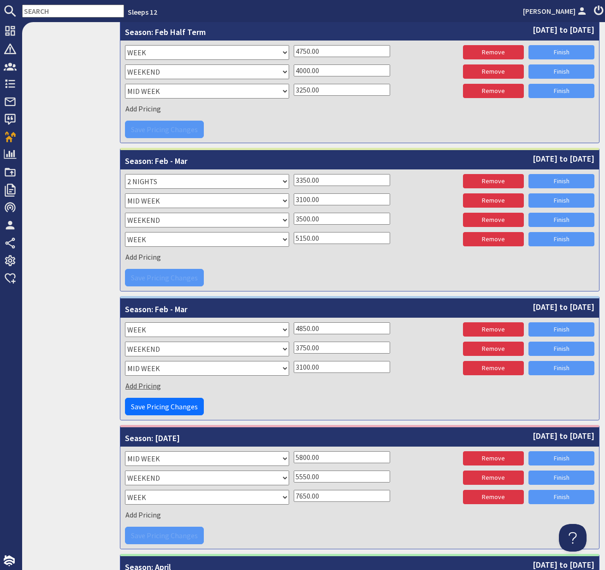
click at [139, 387] on span "Add Pricing" at bounding box center [142, 386] width 35 height 9
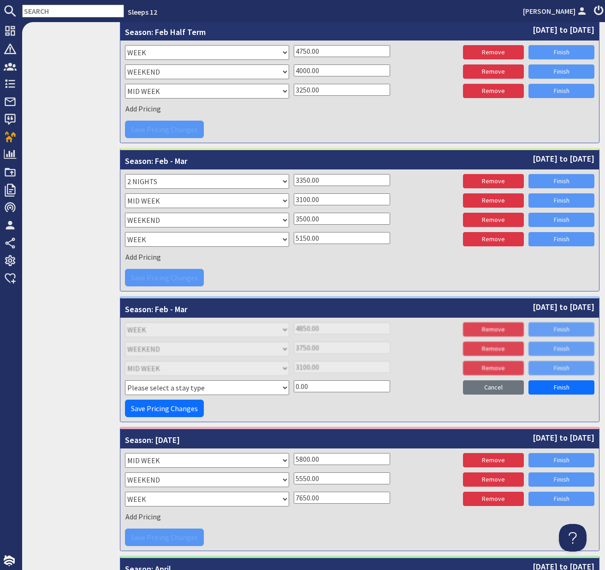
click at [149, 388] on select "Please select a stay type WEEK WEEKEND MID WEEK 5 NIGHTS 7 NIGHT 7 NIGHTS 2 NIG…" at bounding box center [207, 388] width 164 height 15
select select "10279"
click at [125, 381] on select "Please select a stay type WEEK WEEKEND MID WEEK 5 NIGHTS 7 NIGHT 7 NIGHTS 2 NIG…" at bounding box center [207, 388] width 164 height 15
click at [296, 388] on input "0.00" at bounding box center [342, 387] width 96 height 12
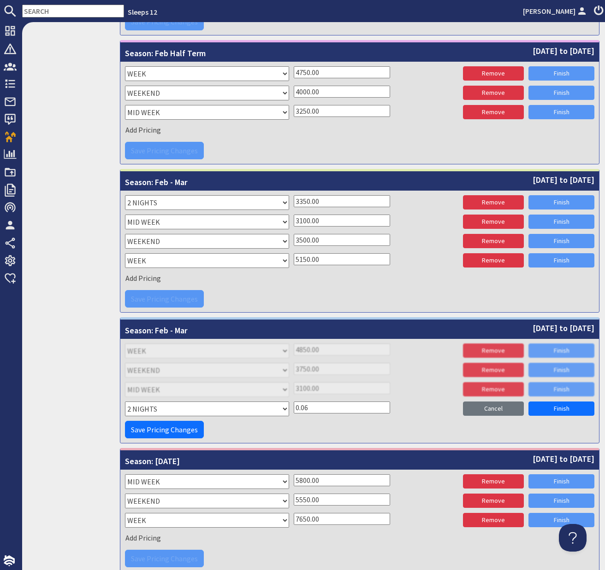
scroll to position [3239, 0]
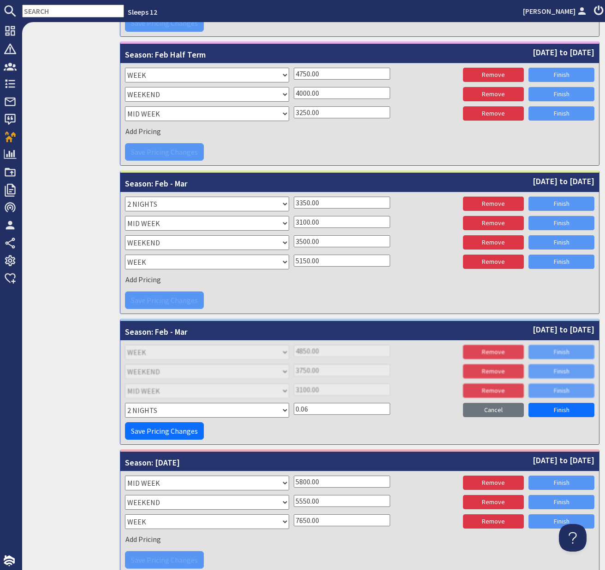
drag, startPoint x: 307, startPoint y: 409, endPoint x: 284, endPoint y: 409, distance: 22.6
click at [284, 409] on div "Please select a stay type WEEK WEEKEND MID WEEK 5 NIGHTS 7 NIGHT 7 NIGHTS 2 NIG…" at bounding box center [359, 411] width 469 height 17
type input "3150"
click at [559, 410] on link "Finish" at bounding box center [561, 410] width 66 height 14
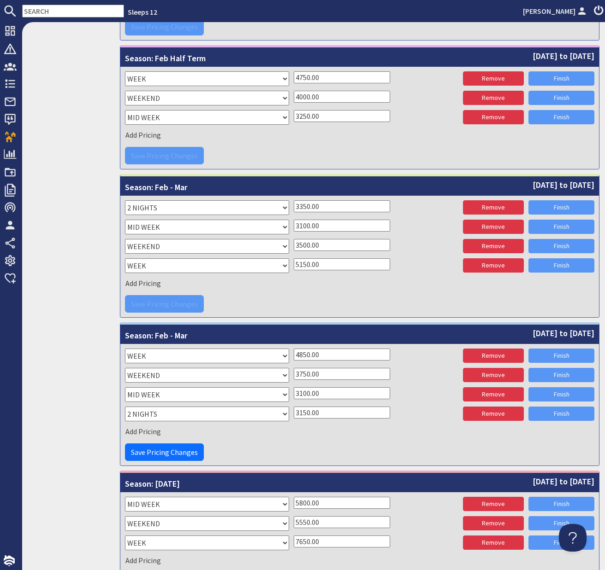
scroll to position [3240, 0]
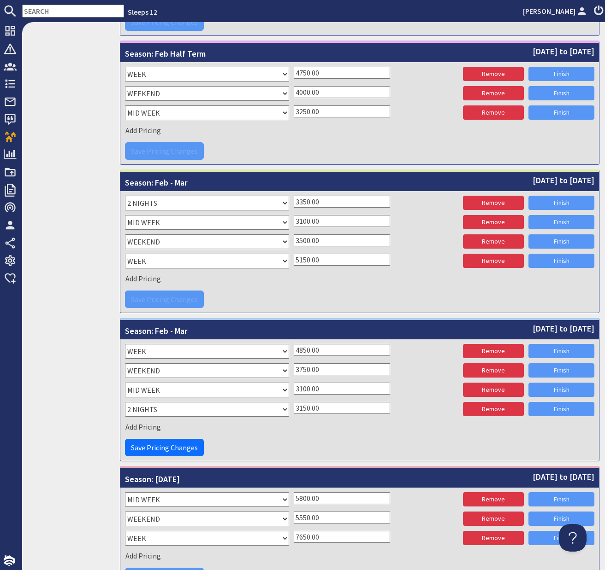
drag, startPoint x: 303, startPoint y: 410, endPoint x: 282, endPoint y: 409, distance: 21.2
click at [282, 409] on div "Please select a stay type WEEK WEEKEND MID WEEK 5 NIGHTS 7 NIGHT 7 NIGHTS 2 NIG…" at bounding box center [359, 410] width 469 height 17
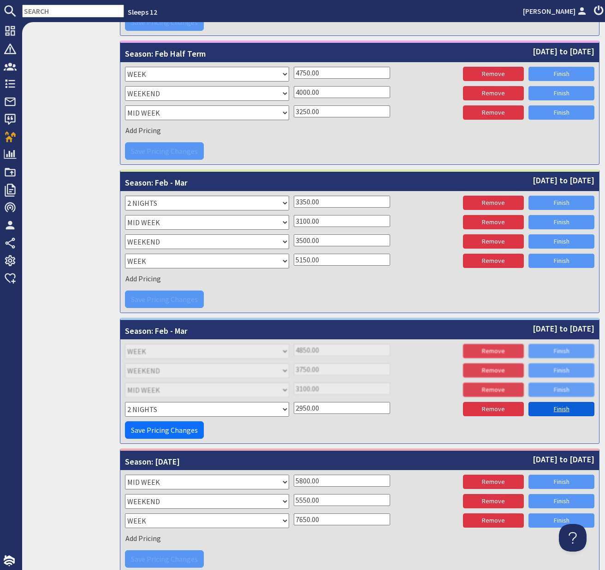
type input "2950.00"
click at [557, 409] on link "Finish" at bounding box center [561, 409] width 66 height 14
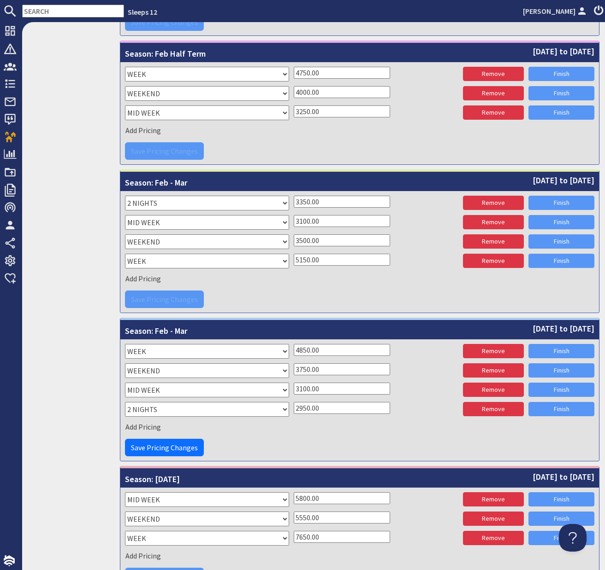
click at [304, 371] on input "3750.00" at bounding box center [342, 370] width 96 height 12
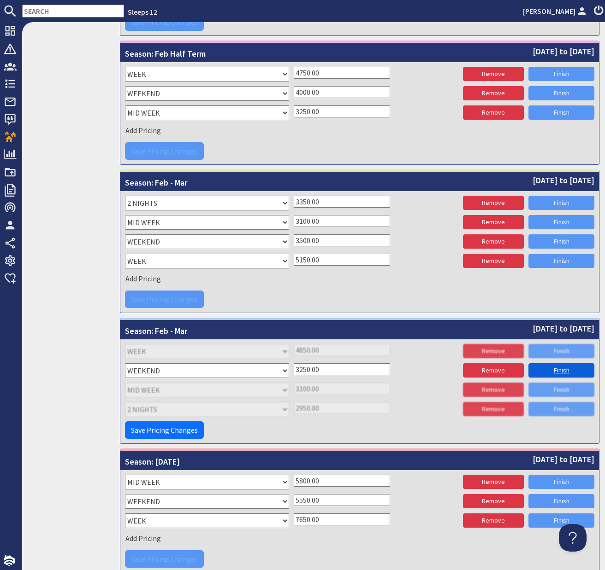
type input "3250.00"
click at [560, 369] on link "Finish" at bounding box center [561, 371] width 66 height 14
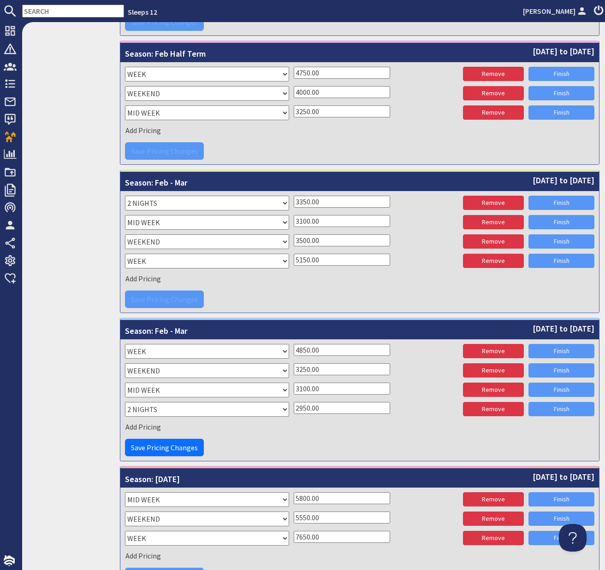
drag, startPoint x: 307, startPoint y: 391, endPoint x: 289, endPoint y: 391, distance: 18.4
click at [289, 391] on div "Please select a stay type WEEK WEEKEND MID WEEK 5 NIGHTS 7 NIGHT 7 NIGHTS 2 NIG…" at bounding box center [359, 391] width 469 height 17
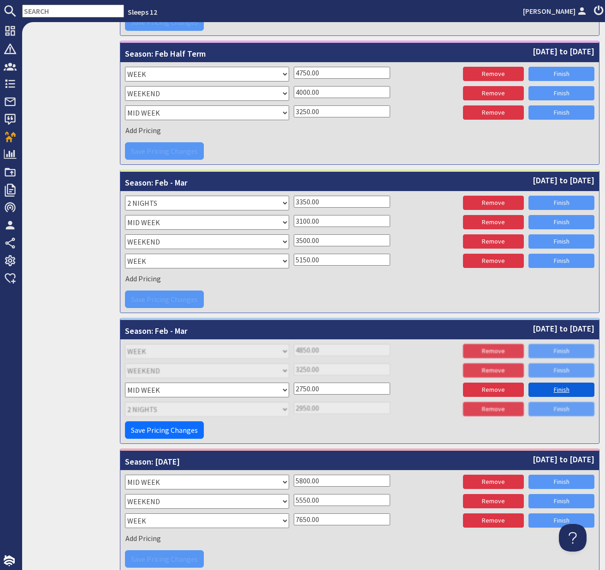
type input "2750.00"
click at [558, 389] on link "Finish" at bounding box center [561, 390] width 66 height 14
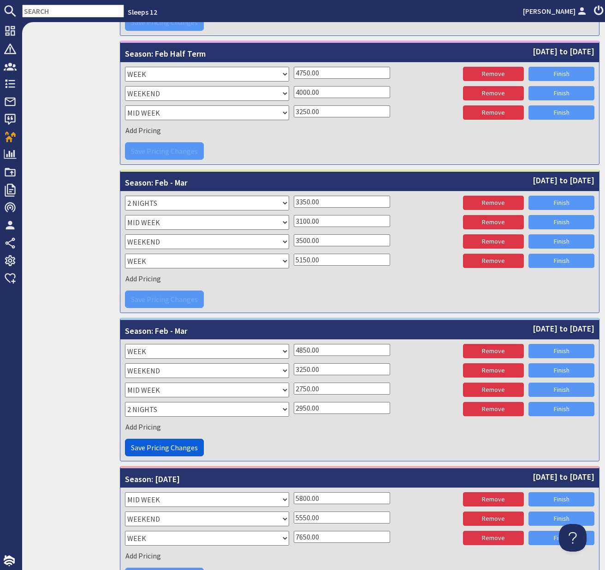
click at [192, 446] on span "Save Pricing Changes" at bounding box center [164, 447] width 67 height 9
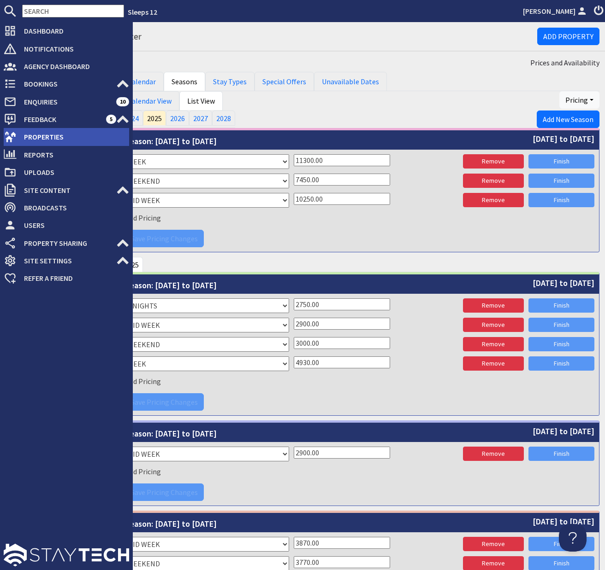
click at [32, 135] on span "Properties" at bounding box center [73, 136] width 112 height 15
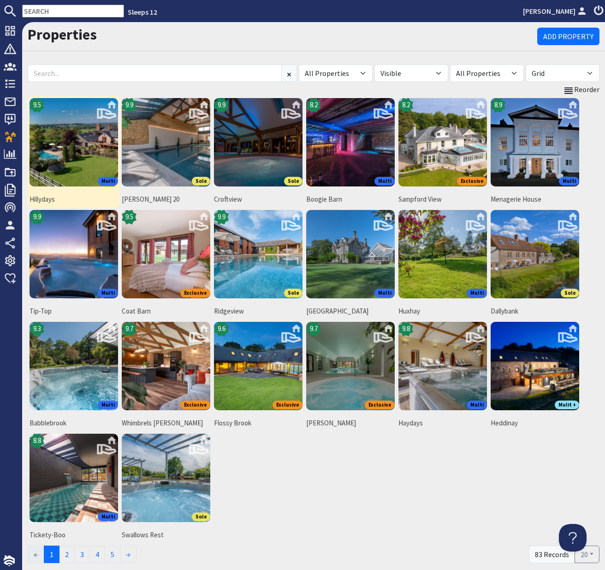
click at [74, 149] on img at bounding box center [73, 142] width 88 height 88
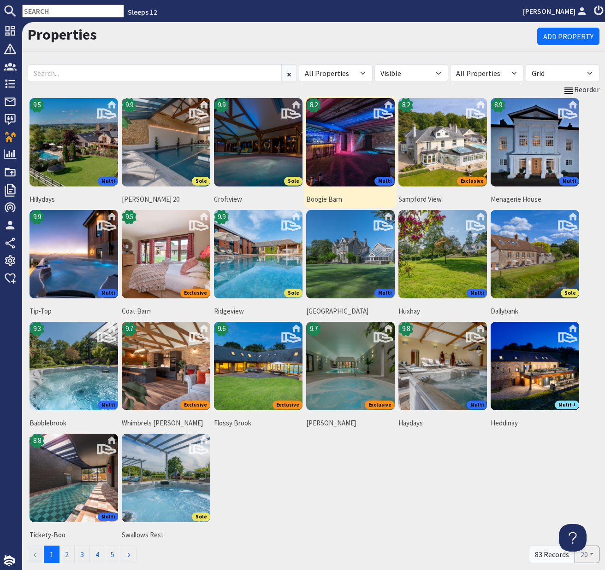
click at [341, 151] on img at bounding box center [350, 142] width 88 height 88
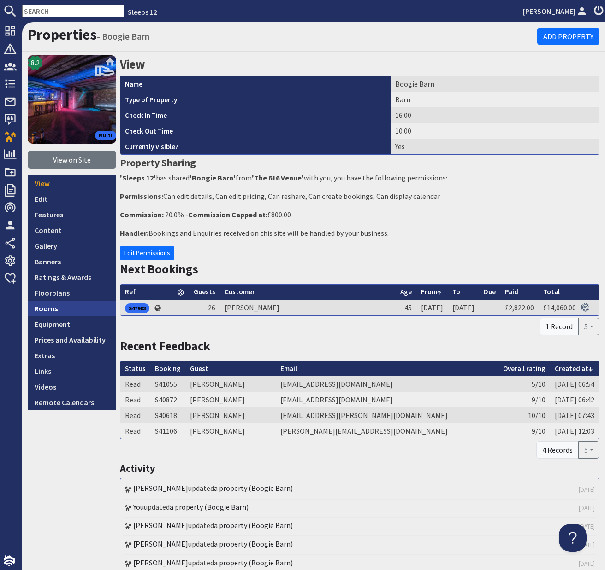
click at [36, 307] on link "Rooms" at bounding box center [72, 309] width 88 height 16
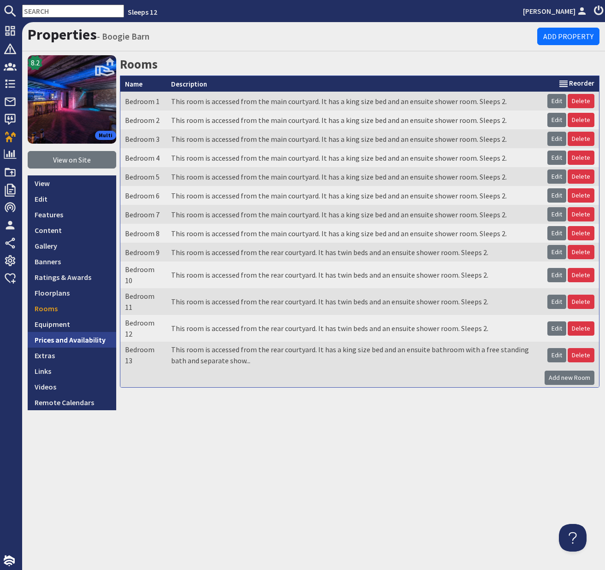
click at [50, 340] on link "Prices and Availability" at bounding box center [72, 340] width 88 height 16
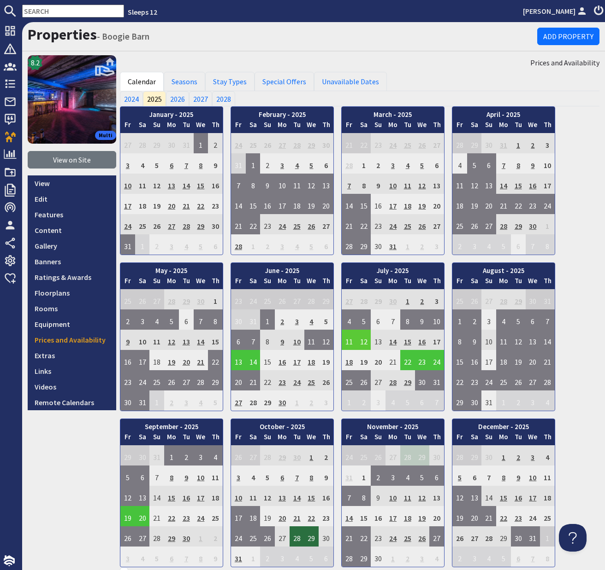
click at [366, 340] on td "12" at bounding box center [363, 340] width 15 height 20
click at [367, 383] on link "View booking" at bounding box center [365, 383] width 48 height 10
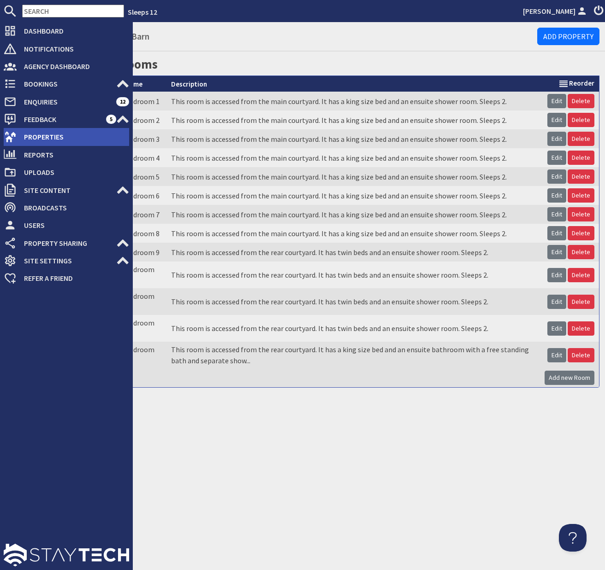
click at [37, 135] on span "Properties" at bounding box center [73, 136] width 112 height 15
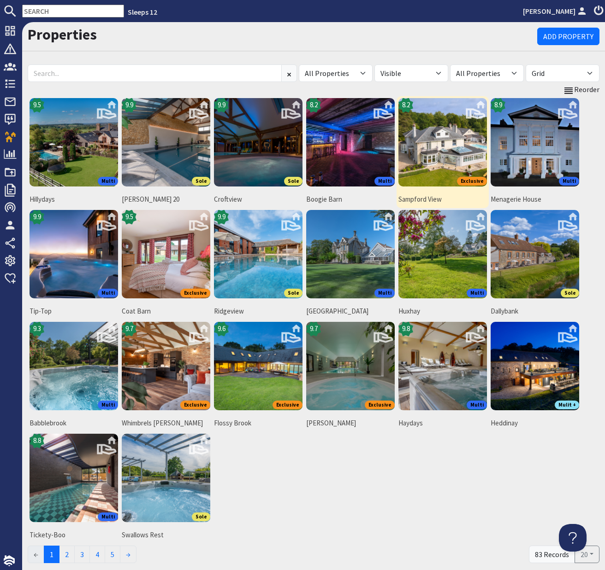
click at [457, 146] on img at bounding box center [442, 142] width 88 height 88
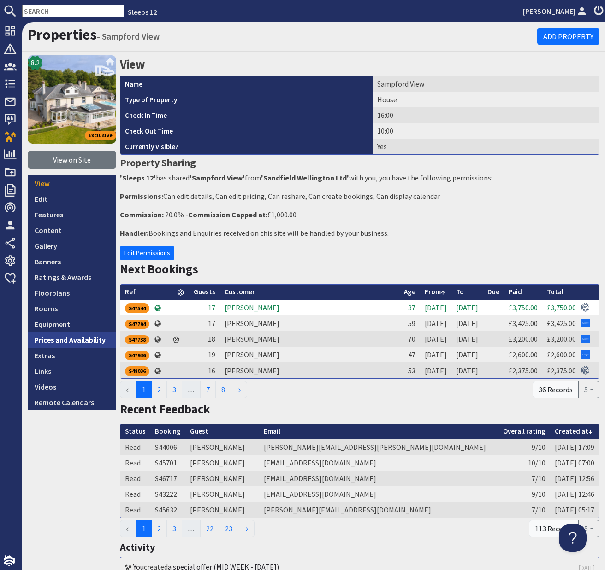
click at [90, 340] on link "Prices and Availability" at bounding box center [72, 340] width 88 height 16
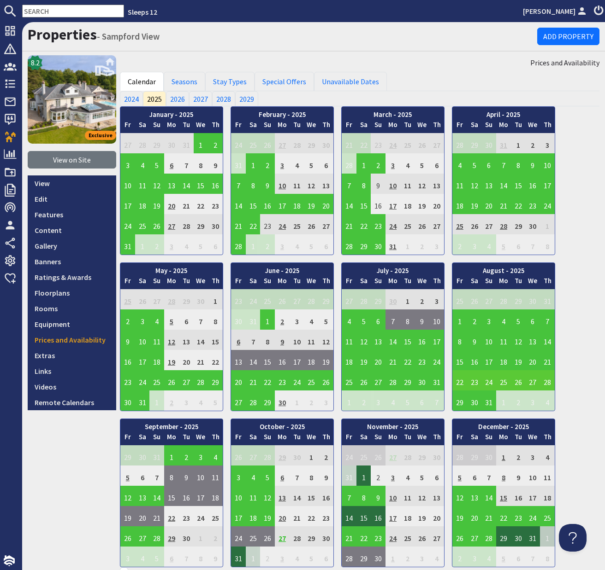
click at [460, 382] on td "22" at bounding box center [459, 380] width 15 height 20
click at [461, 426] on link "View booking" at bounding box center [461, 423] width 48 height 10
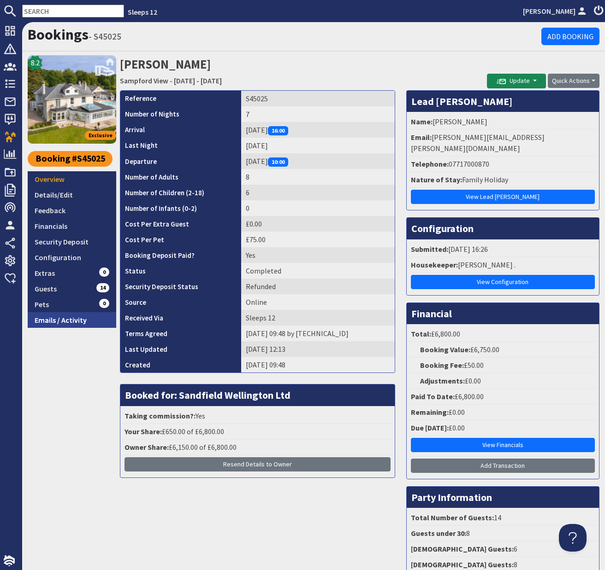
click at [68, 323] on link "Emails / Activity" at bounding box center [72, 320] width 88 height 16
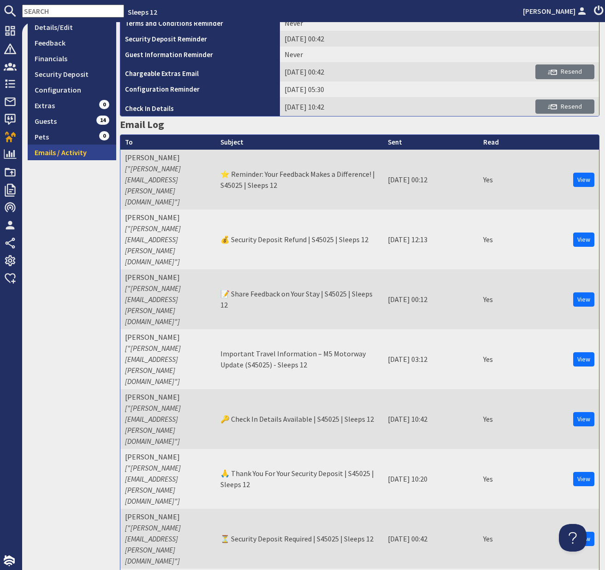
scroll to position [176, 0]
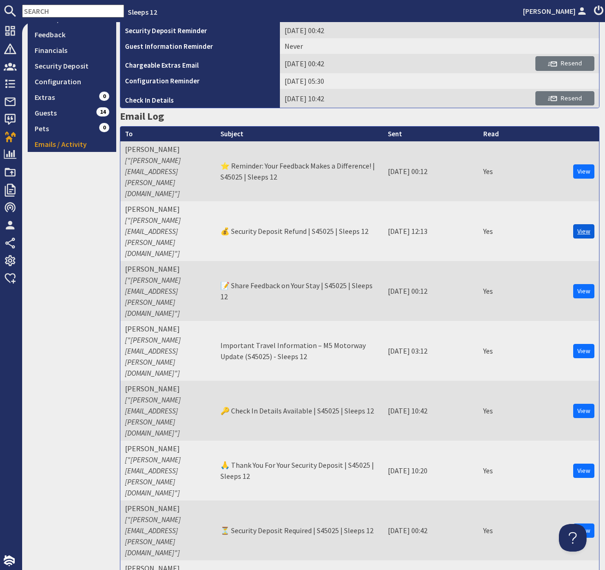
click at [583, 224] on link "View" at bounding box center [583, 231] width 21 height 14
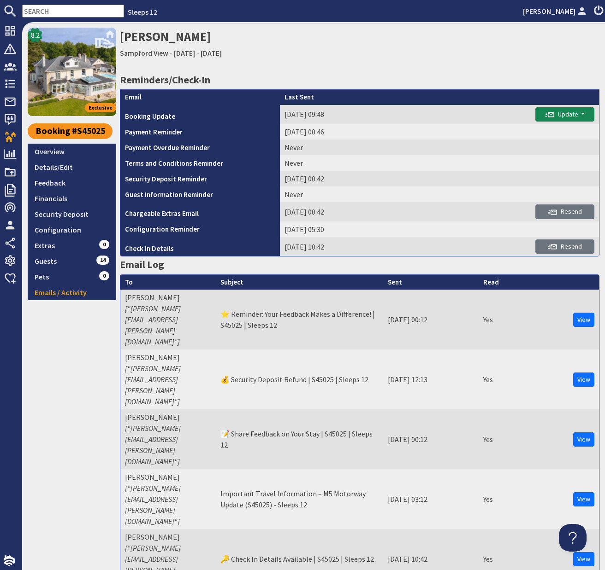
scroll to position [0, 0]
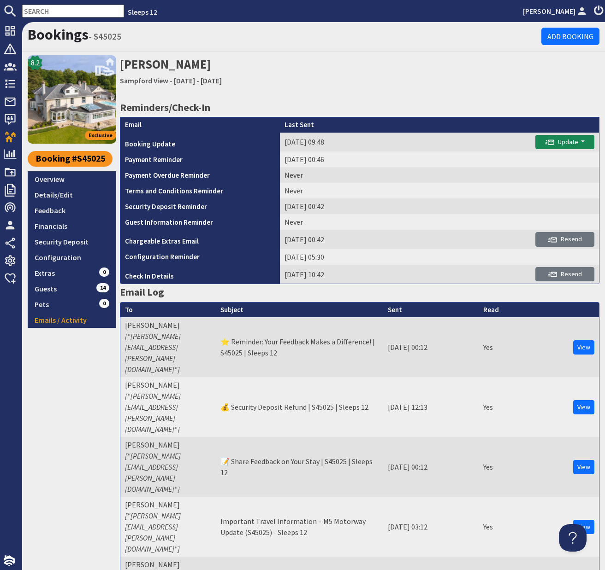
click at [140, 81] on link "Sampford View" at bounding box center [144, 80] width 48 height 9
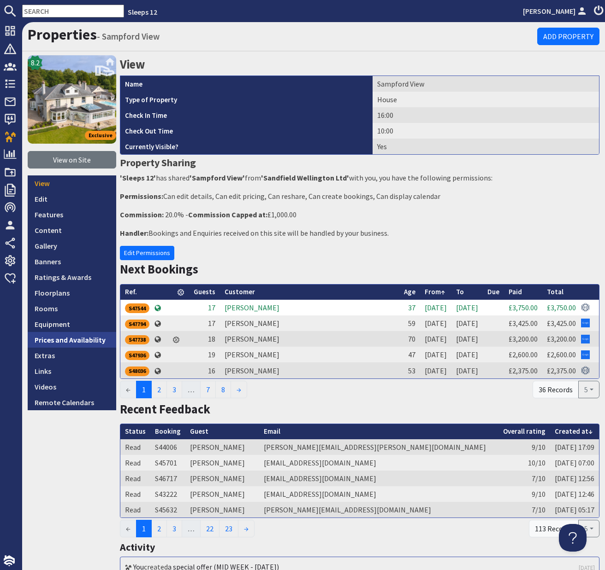
click at [67, 343] on link "Prices and Availability" at bounding box center [72, 340] width 88 height 16
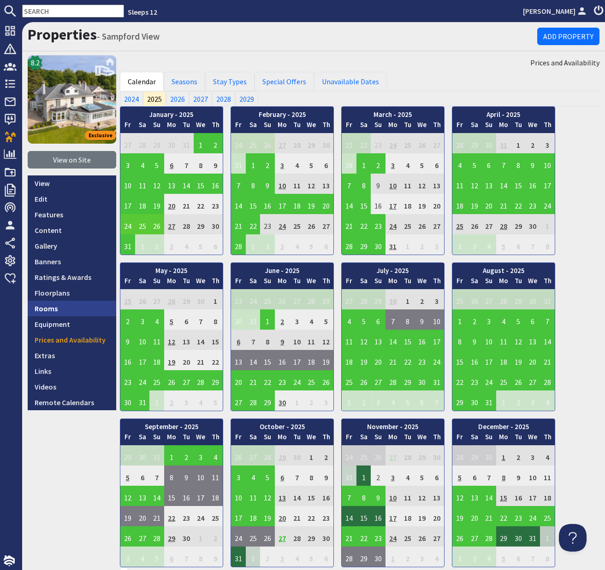
click at [47, 312] on link "Rooms" at bounding box center [72, 309] width 88 height 16
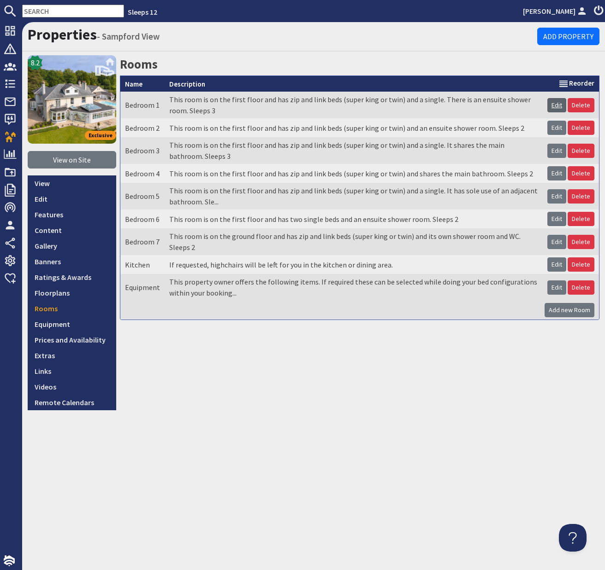
click at [557, 108] on link "Edit" at bounding box center [556, 105] width 19 height 14
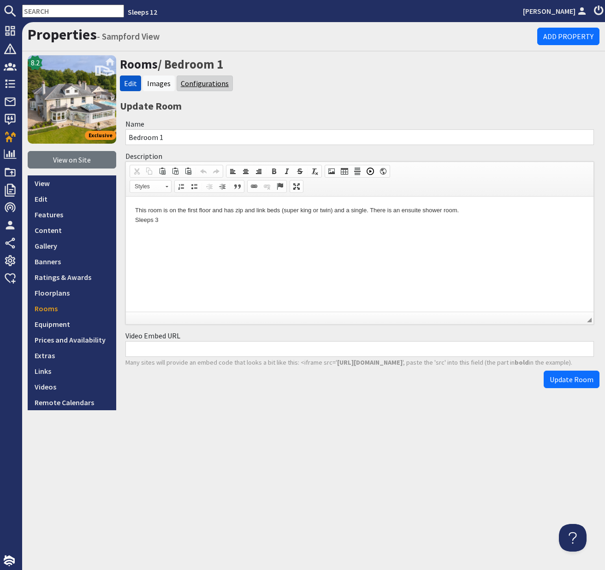
click at [210, 86] on link "Configurations" at bounding box center [205, 83] width 48 height 9
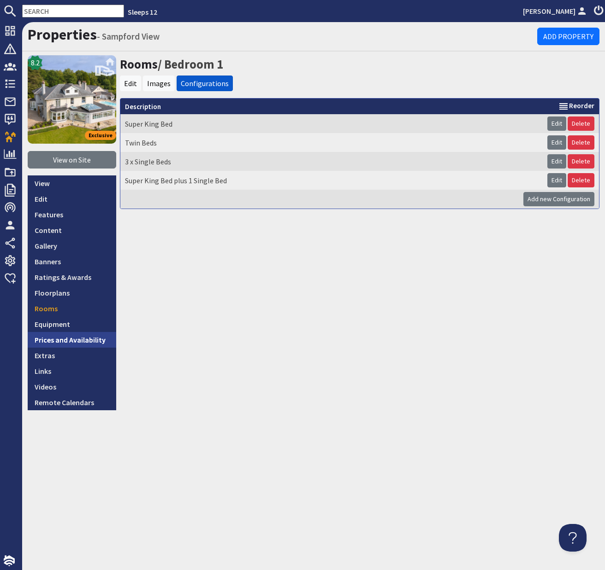
click at [89, 342] on link "Prices and Availability" at bounding box center [72, 340] width 88 height 16
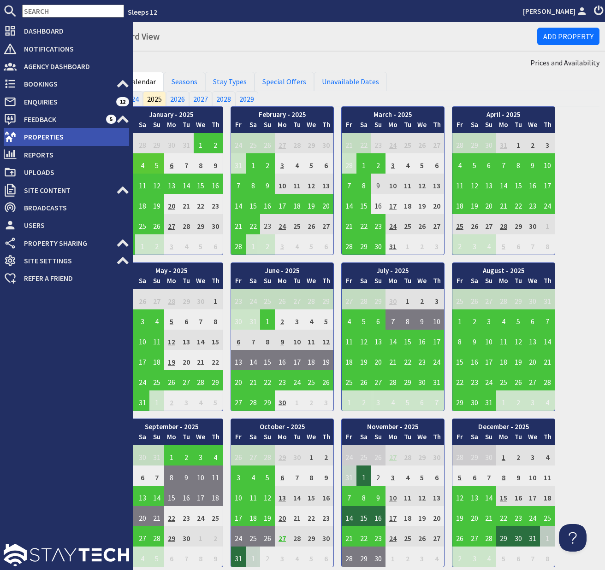
click at [34, 135] on span "Properties" at bounding box center [73, 136] width 112 height 15
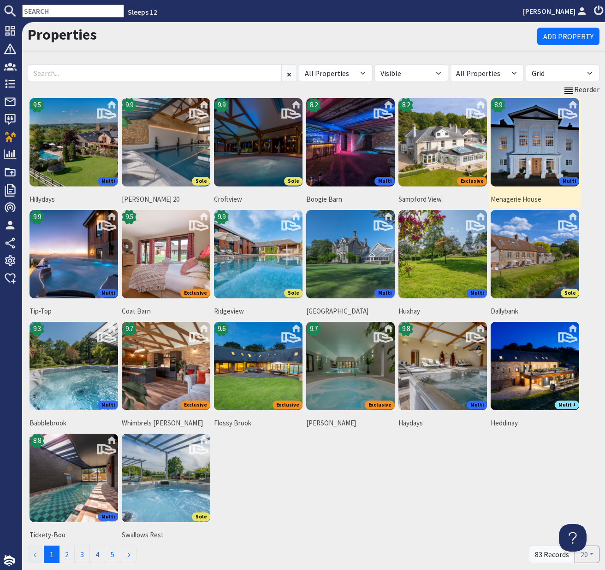
click at [551, 166] on img at bounding box center [534, 142] width 88 height 88
click at [79, 15] on input "text" at bounding box center [73, 11] width 102 height 13
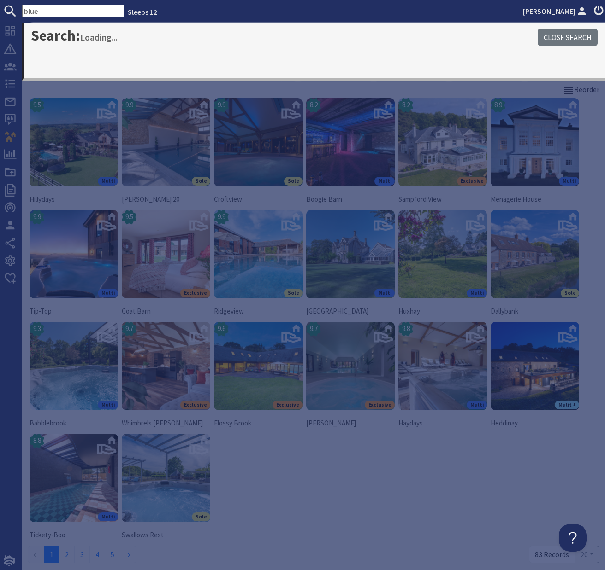
type input "blue"
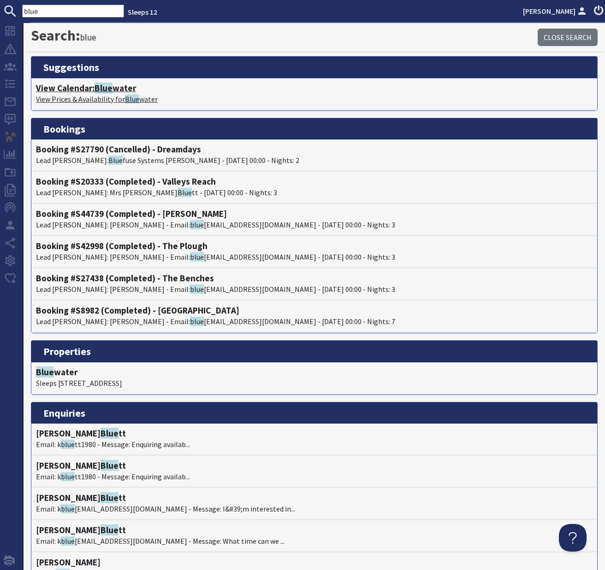
click at [102, 89] on span "Blue" at bounding box center [103, 87] width 18 height 11
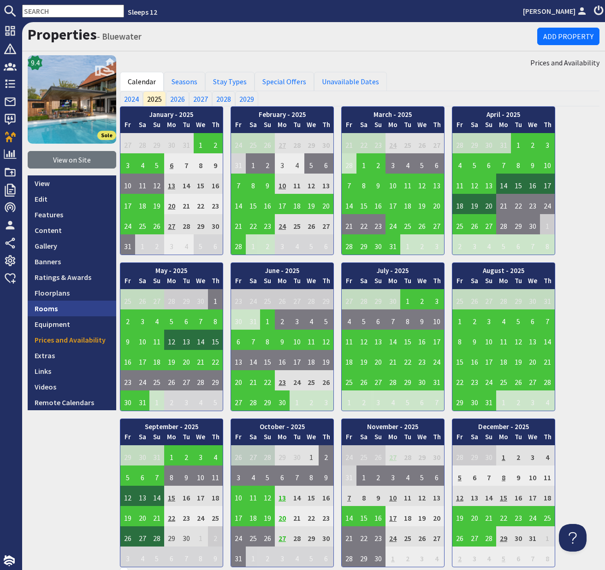
click at [48, 308] on link "Rooms" at bounding box center [72, 309] width 88 height 16
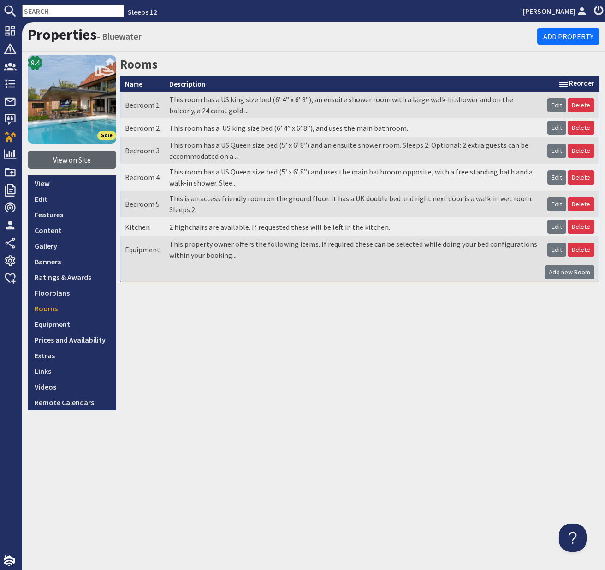
click at [58, 156] on link "View on Site" at bounding box center [72, 160] width 88 height 18
click at [559, 106] on link "Edit" at bounding box center [556, 105] width 19 height 14
click at [558, 107] on link "Edit" at bounding box center [556, 105] width 19 height 14
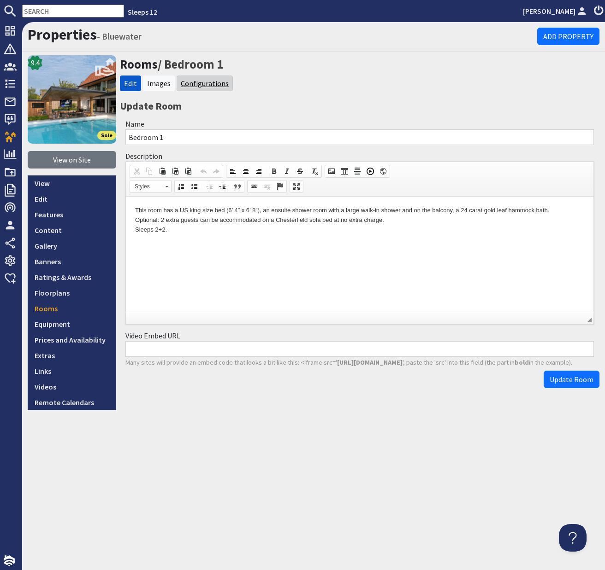
click at [218, 84] on link "Configurations" at bounding box center [205, 83] width 48 height 9
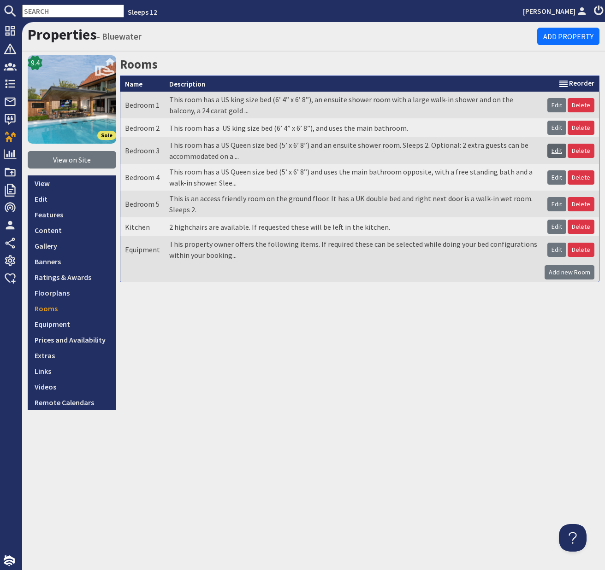
click at [554, 153] on link "Edit" at bounding box center [556, 151] width 19 height 14
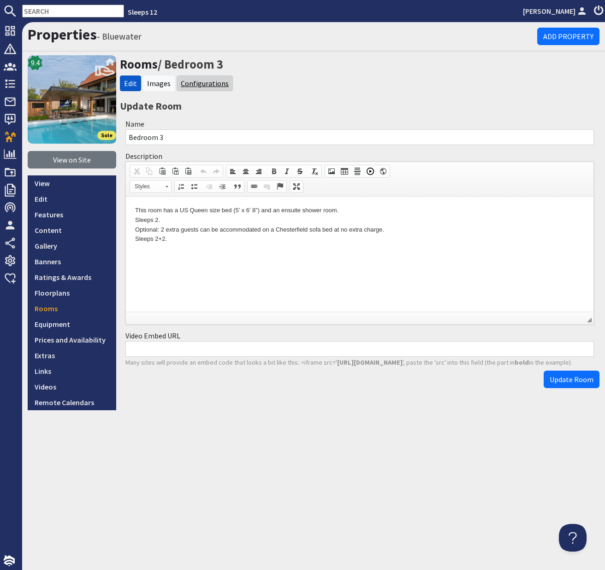
click at [210, 88] on link "Configurations" at bounding box center [205, 83] width 48 height 9
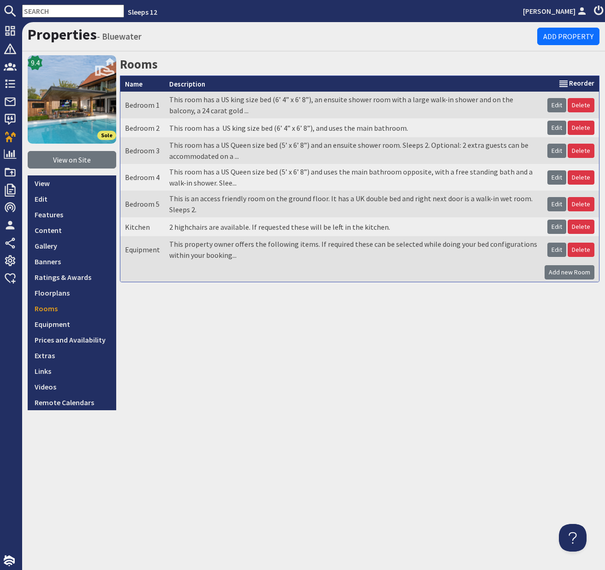
click at [37, 7] on input "text" at bounding box center [73, 11] width 102 height 13
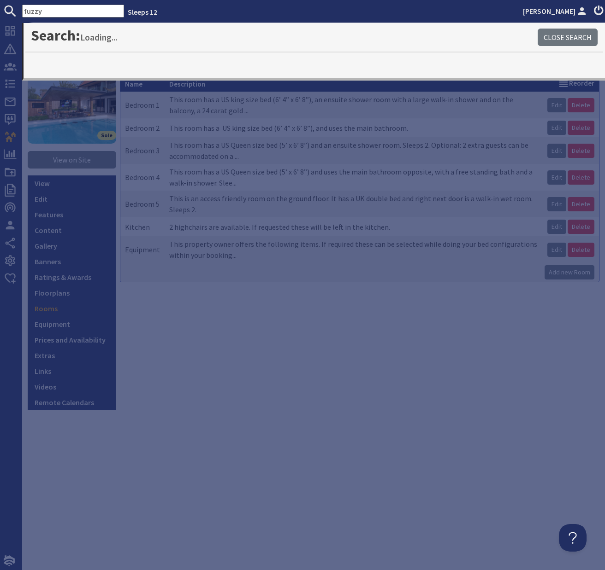
type input "fuzzy"
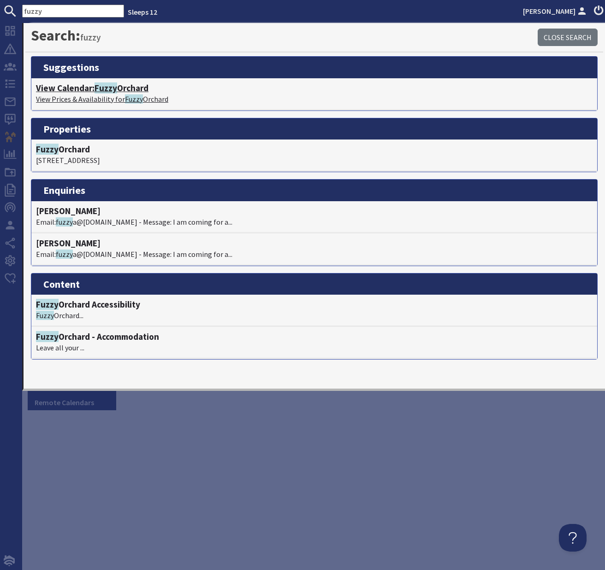
click at [83, 86] on h4 "View Calendar: Fuzzy Orchard" at bounding box center [314, 88] width 556 height 11
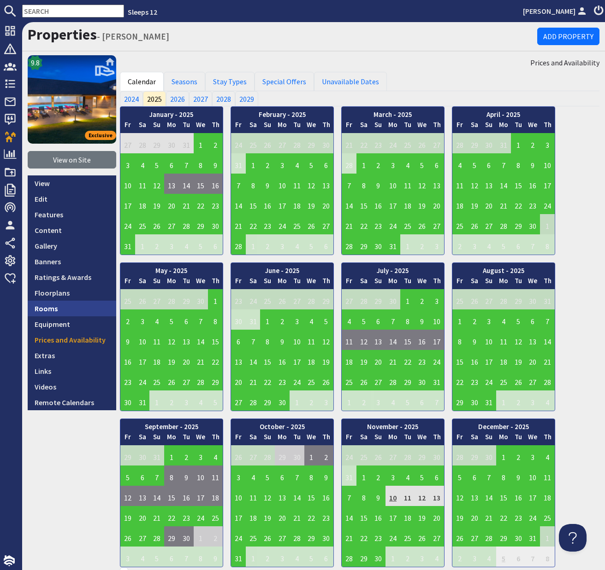
click at [47, 308] on link "Rooms" at bounding box center [72, 309] width 88 height 16
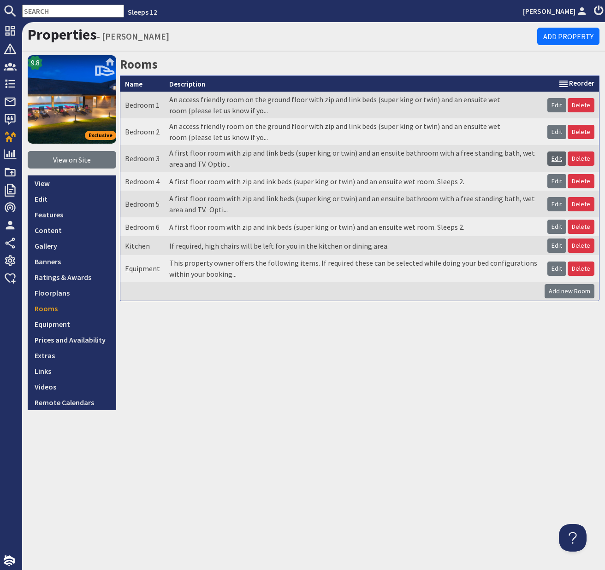
click at [560, 159] on link "Edit" at bounding box center [556, 159] width 19 height 14
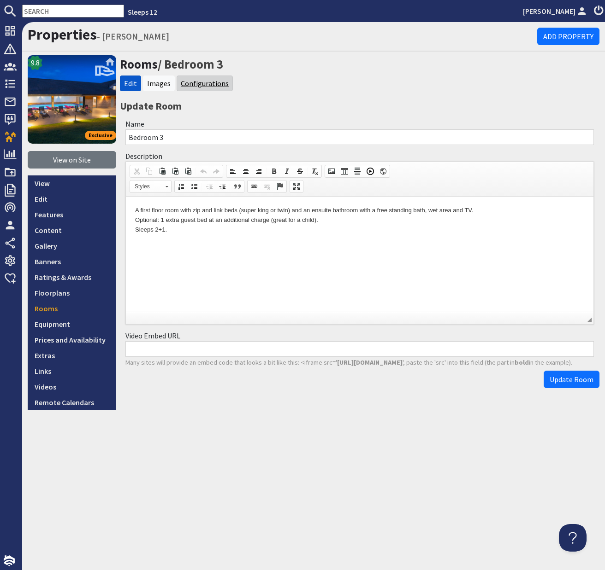
click at [200, 84] on link "Configurations" at bounding box center [205, 83] width 48 height 9
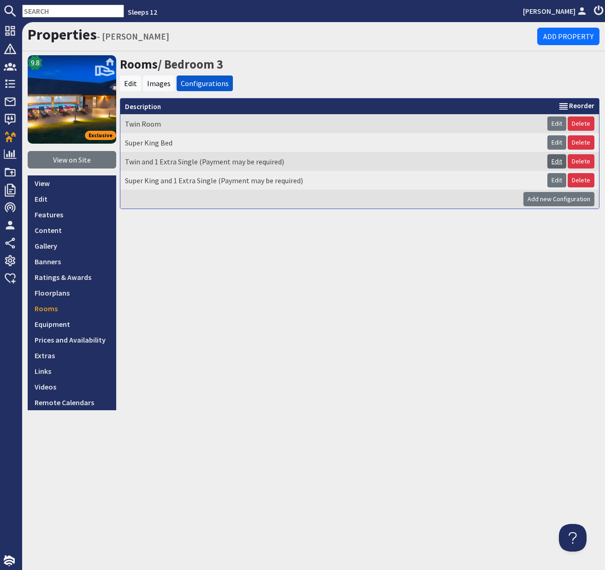
click at [555, 163] on link "Edit" at bounding box center [556, 161] width 19 height 14
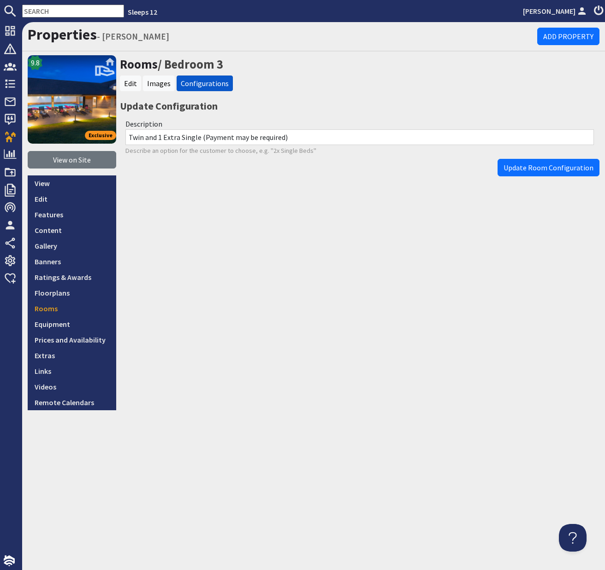
drag, startPoint x: 329, startPoint y: 136, endPoint x: 200, endPoint y: 138, distance: 129.5
click at [200, 138] on input "Twin and 1 Extra Single (Payment may be required)" at bounding box center [359, 137] width 468 height 16
type input "Twin and 1 Extra Single"
click at [559, 165] on span "Update Room Configuration" at bounding box center [548, 167] width 90 height 9
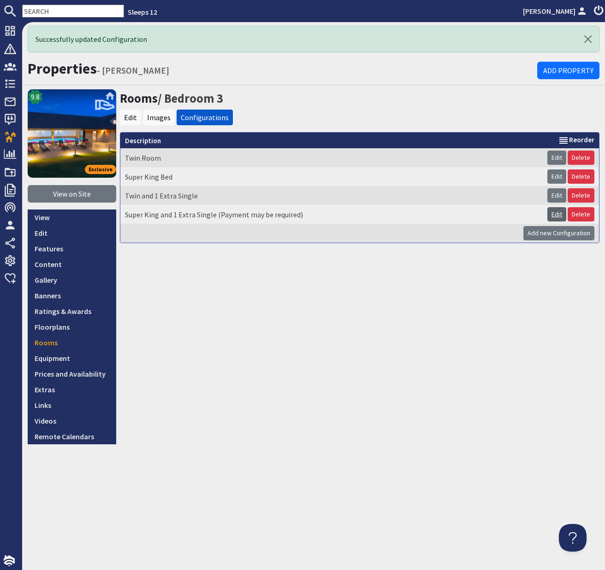
click at [555, 215] on link "Edit" at bounding box center [556, 214] width 19 height 14
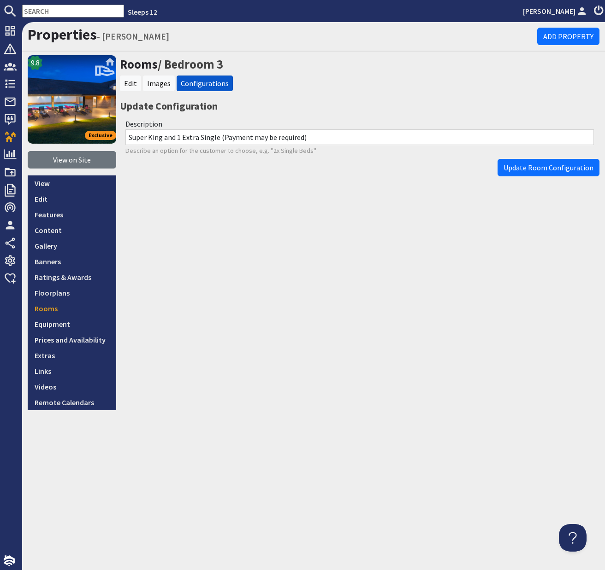
drag, startPoint x: 318, startPoint y: 137, endPoint x: 217, endPoint y: 139, distance: 101.8
click at [217, 139] on input "Super King and 1 Extra Single (Payment may be required)" at bounding box center [359, 137] width 468 height 16
type input "Super King and 1 Extra Single"
click at [526, 167] on span "Update Room Configuration" at bounding box center [548, 167] width 90 height 9
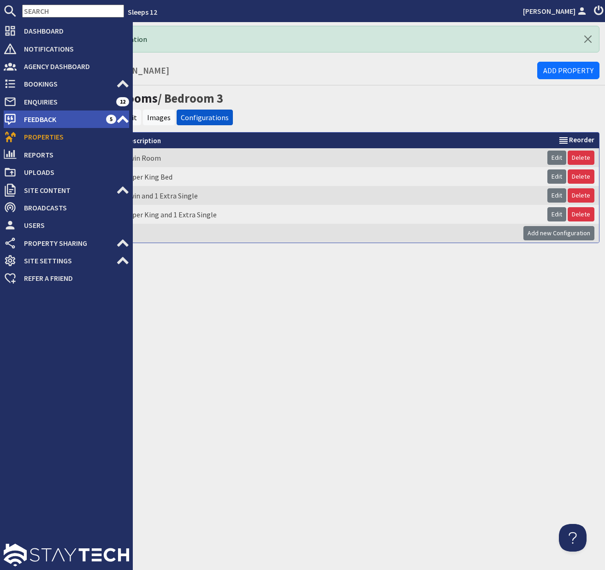
click at [34, 123] on span "Feedback" at bounding box center [61, 119] width 89 height 15
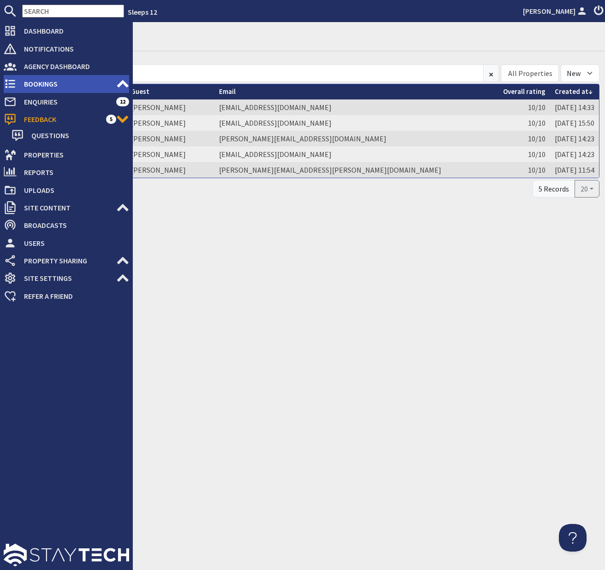
click at [38, 84] on span "Bookings" at bounding box center [67, 83] width 100 height 15
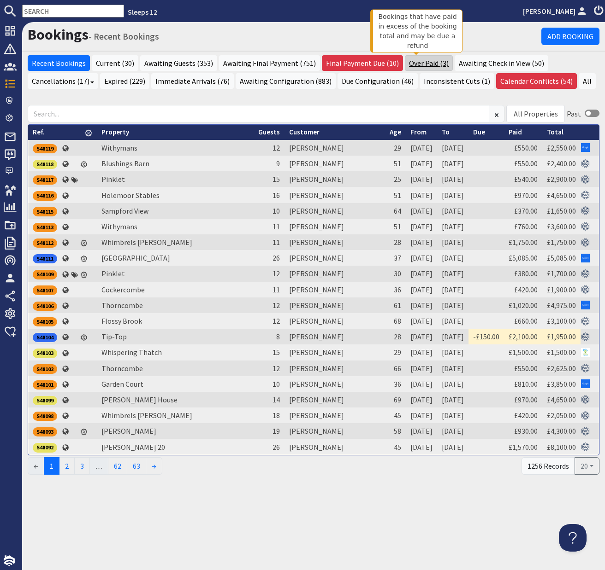
click at [420, 66] on link "Over Paid (3)" at bounding box center [429, 63] width 48 height 16
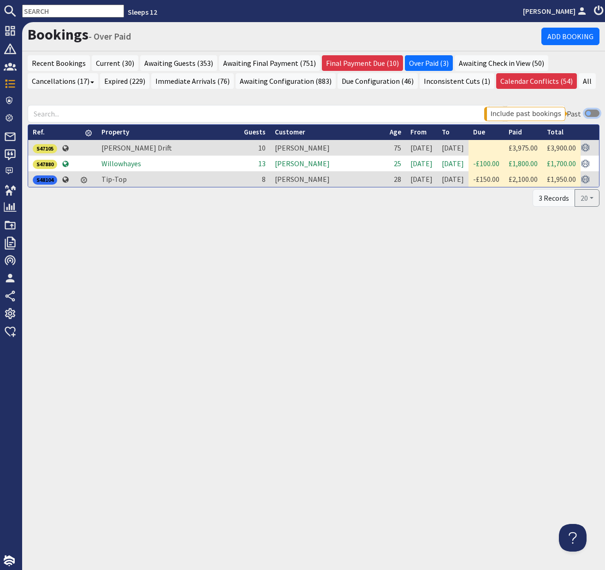
click at [587, 113] on input "checkbox" at bounding box center [591, 113] width 15 height 7
click at [594, 112] on input "checkbox" at bounding box center [591, 113] width 15 height 7
checkbox input "false"
click at [44, 148] on div "S47105" at bounding box center [45, 148] width 24 height 9
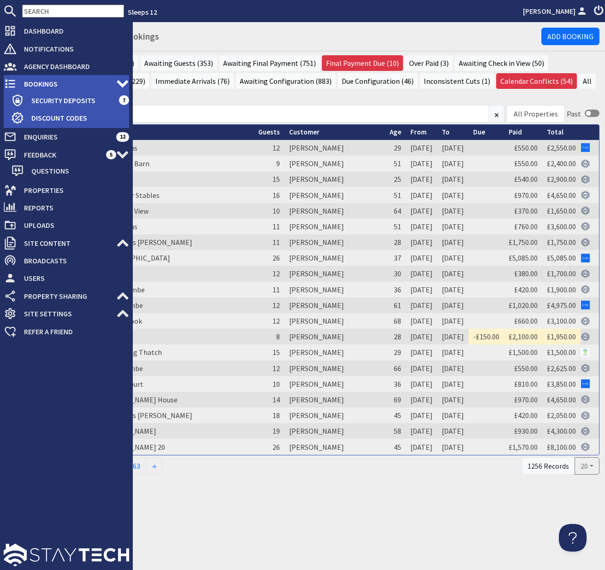
click at [35, 83] on span "Bookings" at bounding box center [67, 83] width 100 height 15
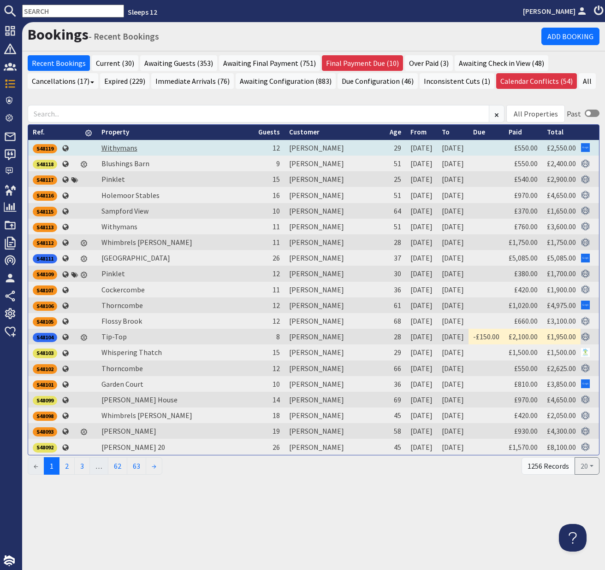
click at [115, 147] on link "Withymans" at bounding box center [119, 147] width 36 height 9
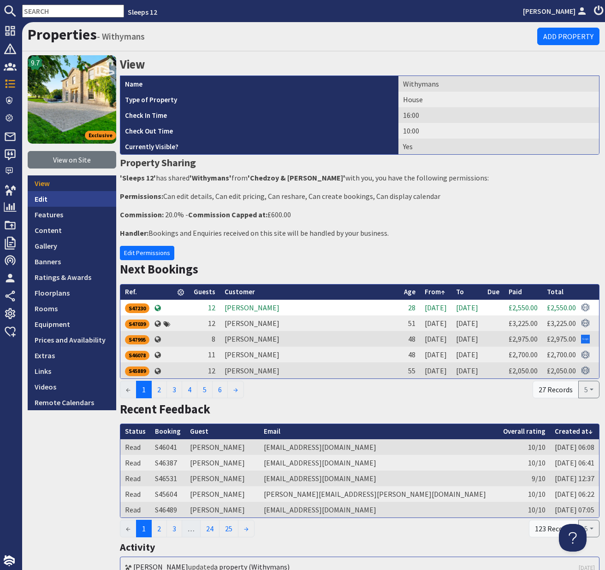
click at [41, 197] on link "Edit" at bounding box center [72, 199] width 88 height 16
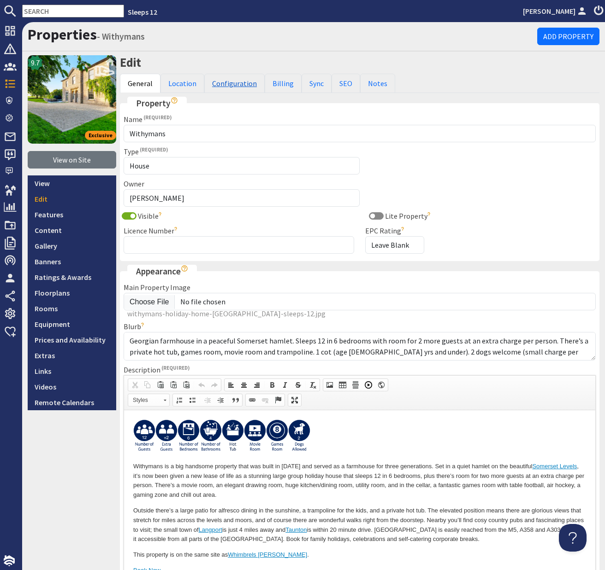
click at [242, 86] on link "Configuration" at bounding box center [234, 83] width 60 height 19
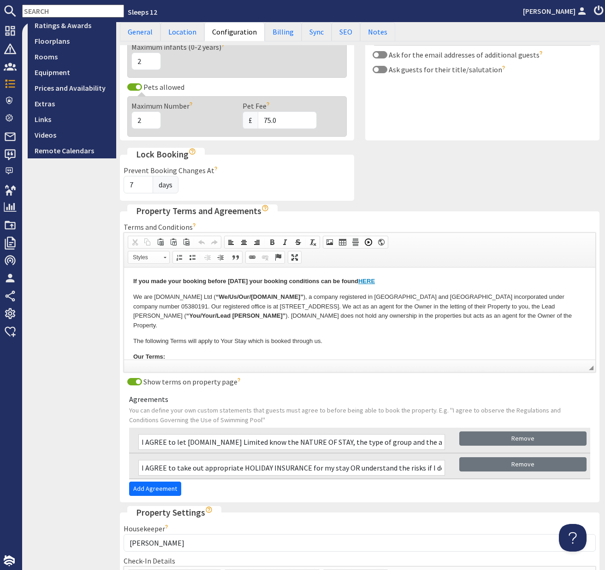
scroll to position [252, 0]
click at [183, 314] on p "We are Sleeps12.com Ltd ( “We/Us/Our/Sleeps12.com” ), a company registered in E…" at bounding box center [359, 311] width 452 height 38
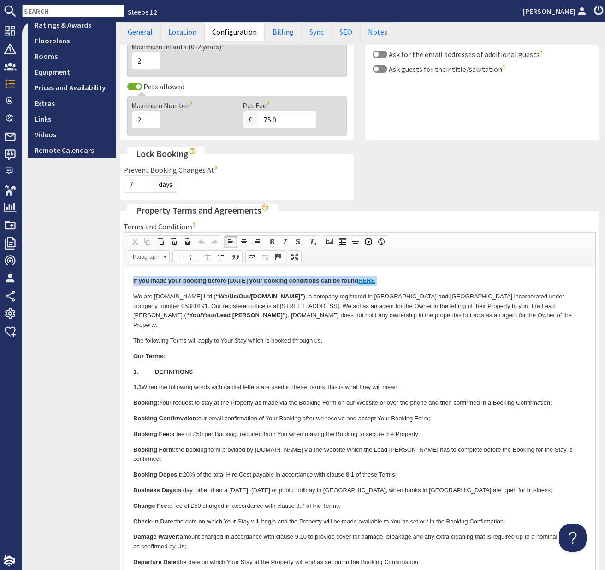
drag, startPoint x: 134, startPoint y: 296, endPoint x: 132, endPoint y: 282, distance: 13.9
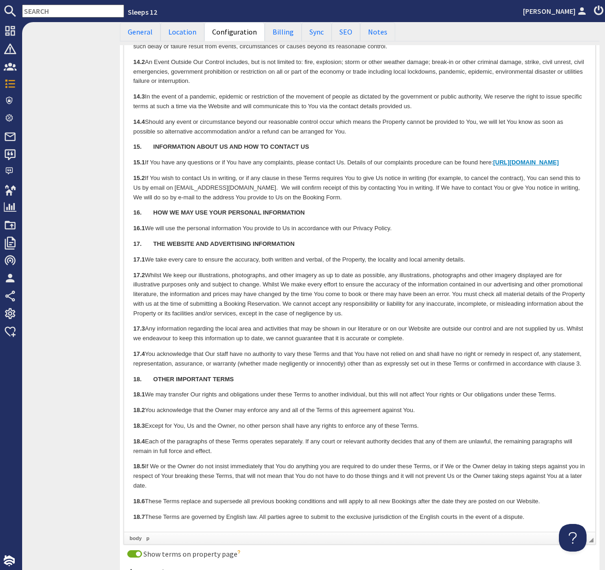
scroll to position [3592, 0]
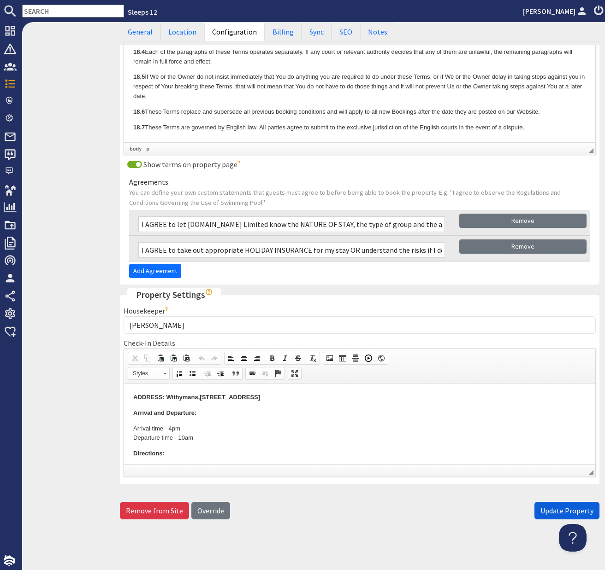
click at [571, 513] on span "Update Property" at bounding box center [566, 510] width 53 height 9
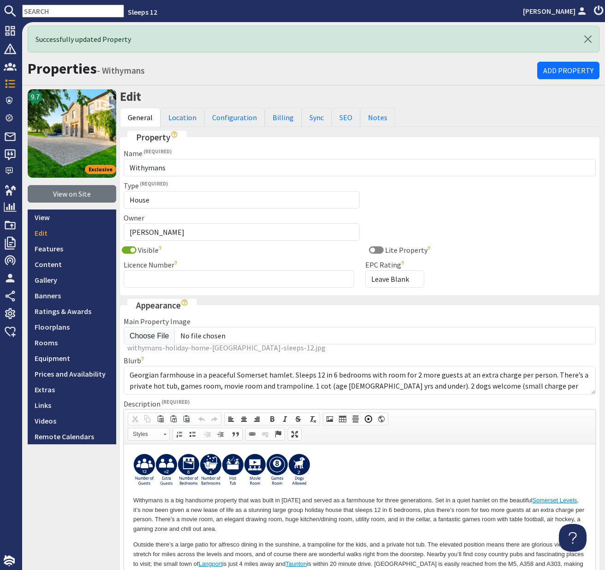
scroll to position [0, 0]
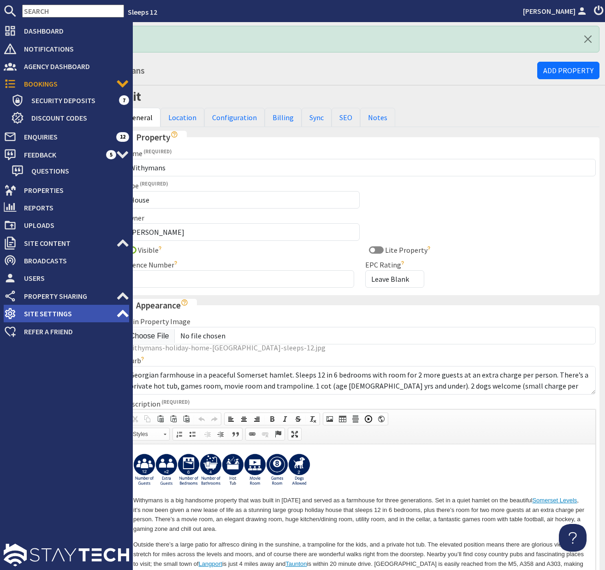
click at [33, 316] on span "Site Settings" at bounding box center [67, 313] width 100 height 15
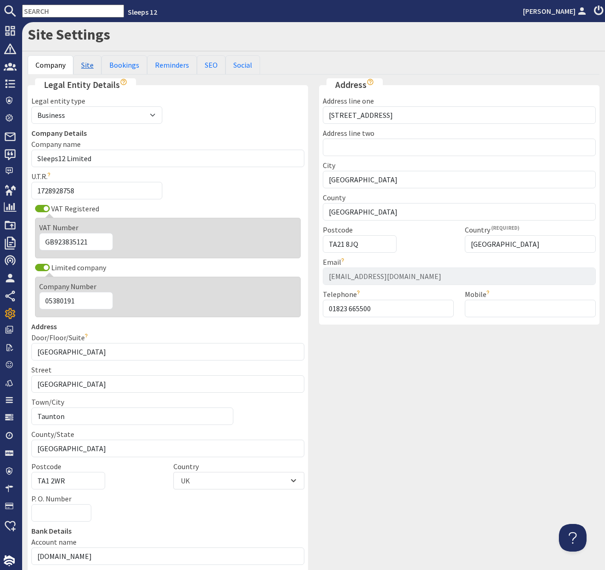
click at [88, 63] on link "Site" at bounding box center [87, 64] width 28 height 19
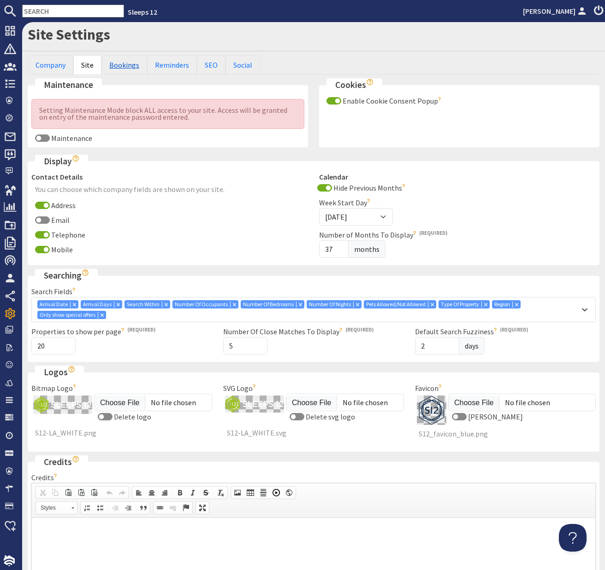
drag, startPoint x: 121, startPoint y: 65, endPoint x: 123, endPoint y: 69, distance: 5.0
click at [121, 65] on link "Bookings" at bounding box center [124, 64] width 46 height 19
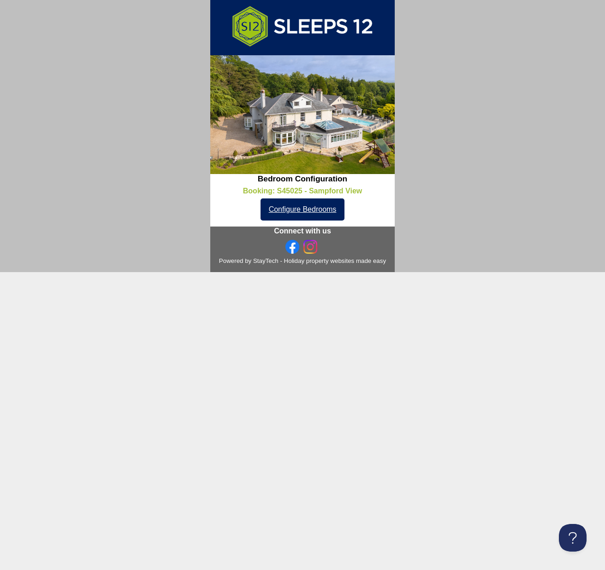
click at [327, 213] on link "Configure Bedrooms" at bounding box center [302, 210] width 84 height 22
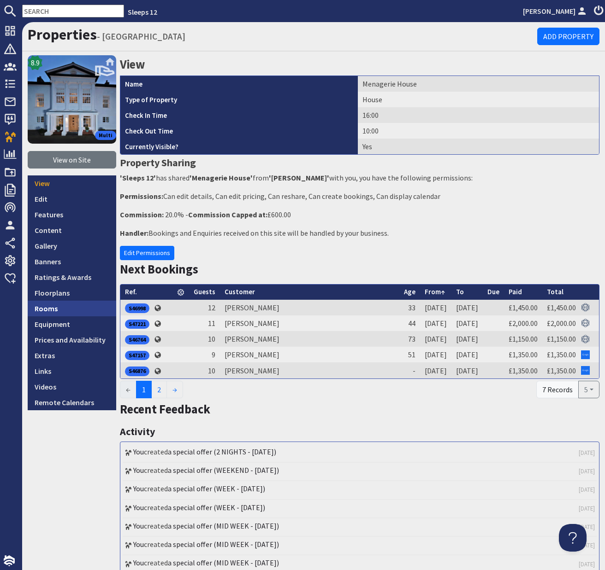
click at [51, 309] on link "Rooms" at bounding box center [72, 309] width 88 height 16
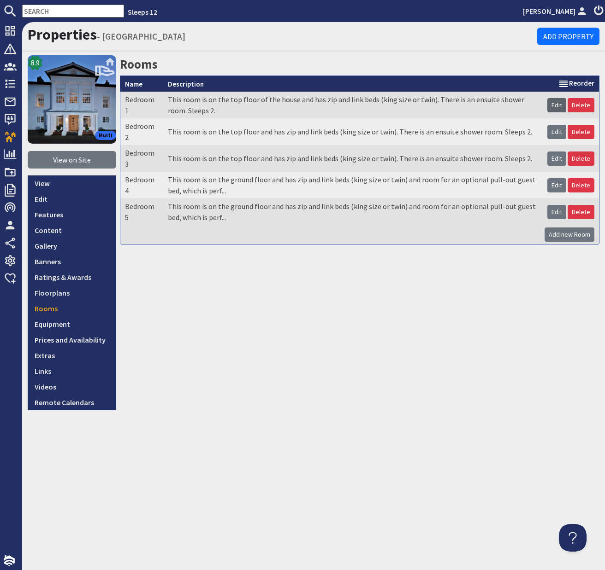
click at [558, 106] on link "Edit" at bounding box center [556, 105] width 19 height 14
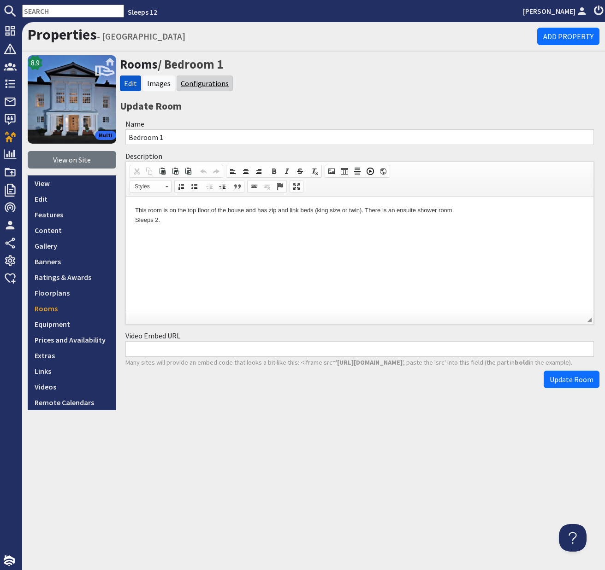
click at [193, 84] on link "Configurations" at bounding box center [205, 83] width 48 height 9
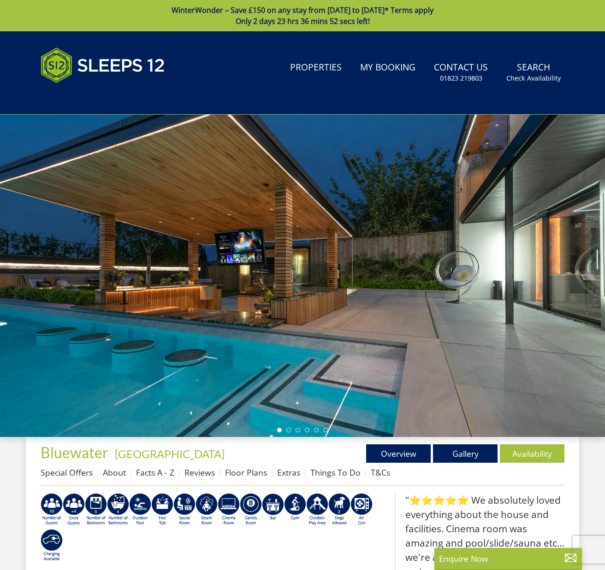
drag, startPoint x: 241, startPoint y: 474, endPoint x: 265, endPoint y: 462, distance: 26.8
click at [241, 474] on link "Floor Plans" at bounding box center [246, 472] width 42 height 11
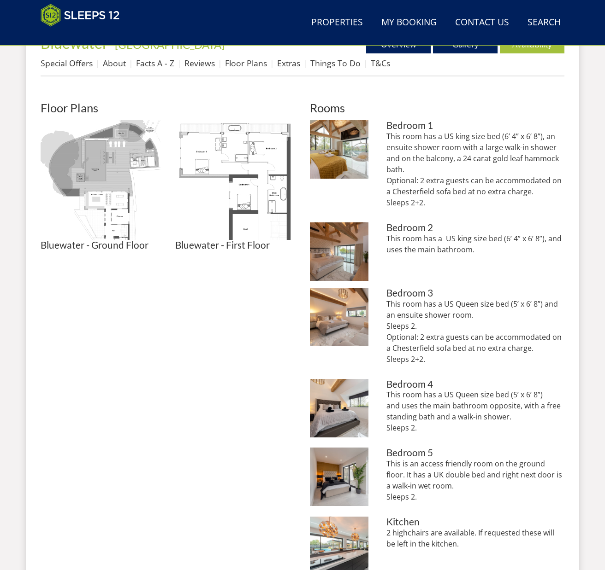
scroll to position [394, 0]
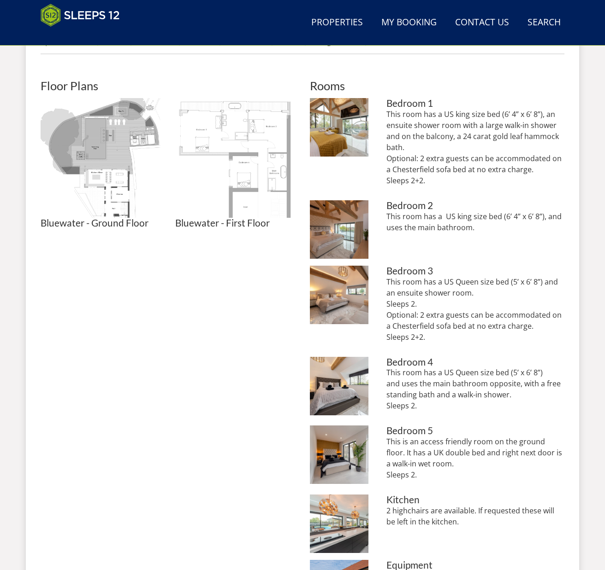
click at [258, 122] on img at bounding box center [235, 158] width 120 height 120
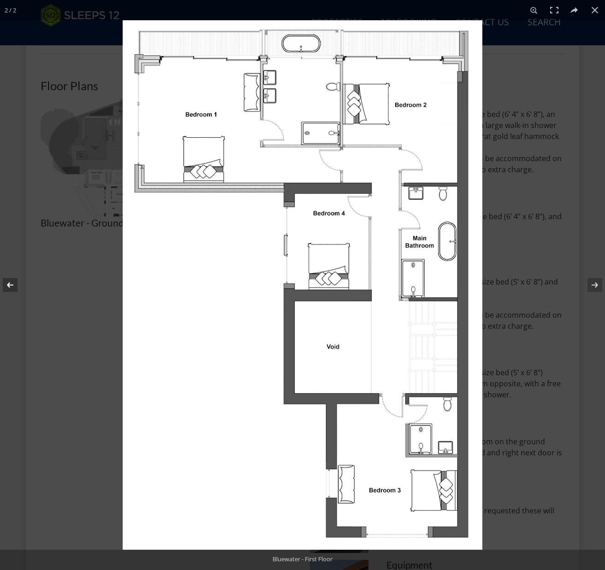
click at [8, 286] on button at bounding box center [16, 285] width 32 height 46
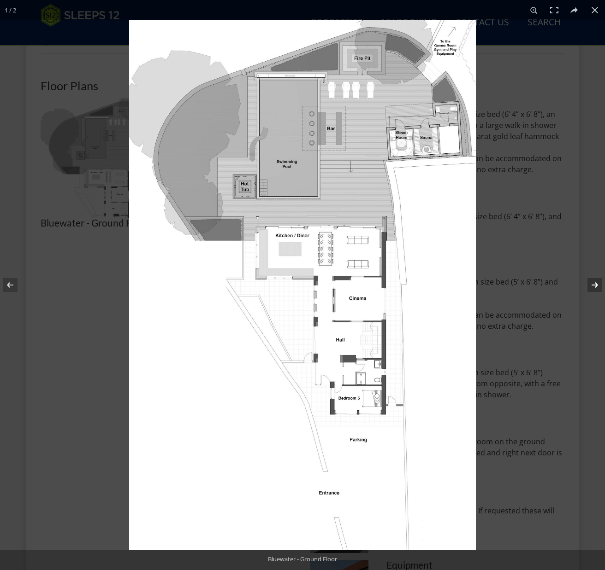
click at [595, 285] on button at bounding box center [588, 285] width 32 height 46
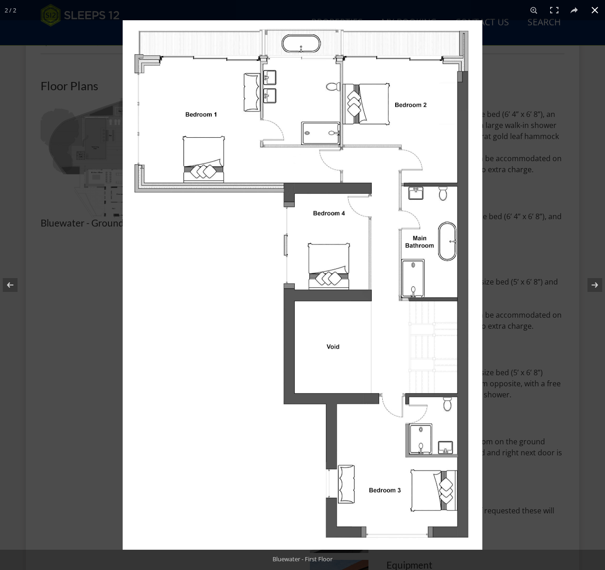
click at [591, 7] on button at bounding box center [594, 10] width 20 height 20
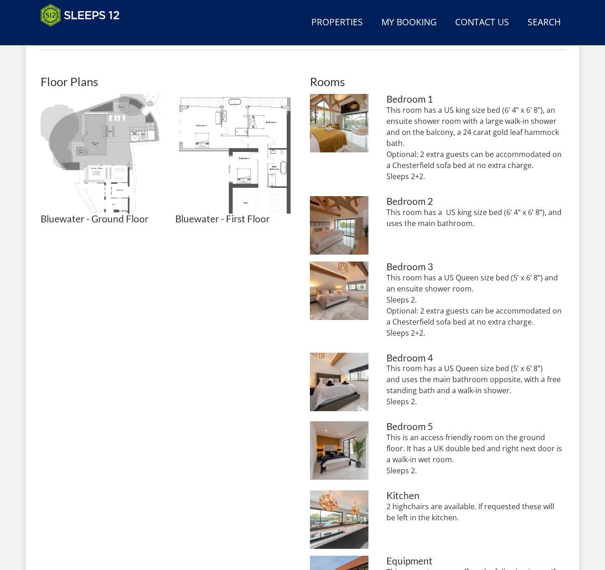
scroll to position [403, 0]
